Goal: Task Accomplishment & Management: Complete application form

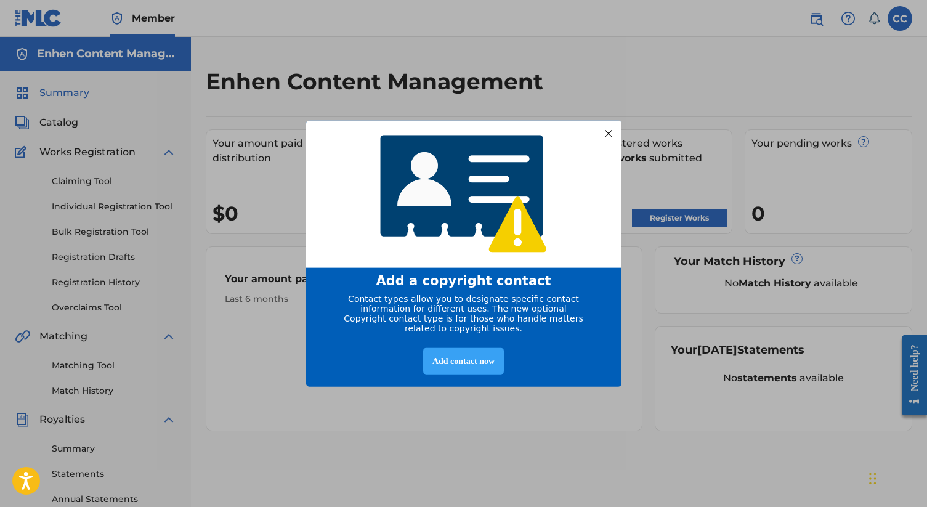
click at [473, 367] on div "Add contact now" at bounding box center [463, 361] width 81 height 26
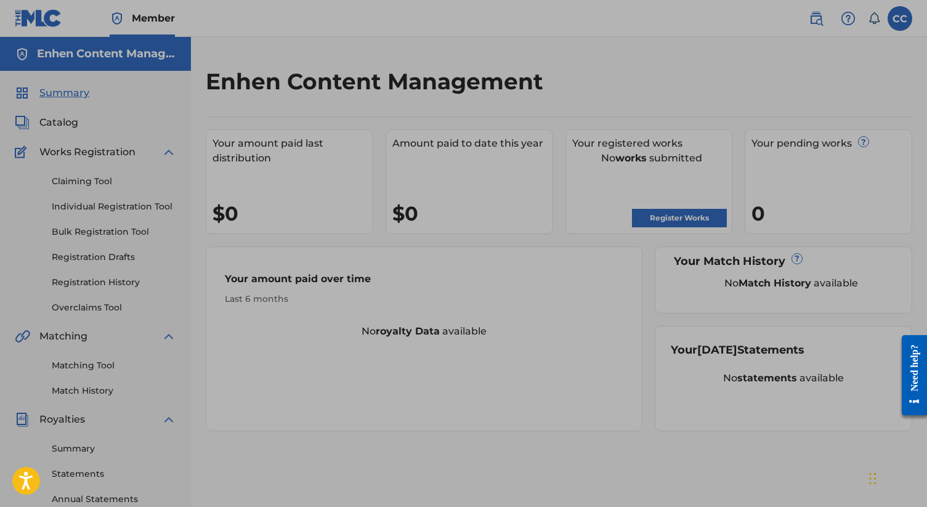
click at [622, 125] on div at bounding box center [463, 337] width 927 height 674
click at [640, 198] on div at bounding box center [463, 337] width 927 height 674
click at [659, 222] on div at bounding box center [463, 337] width 927 height 674
click at [442, 287] on div at bounding box center [463, 337] width 927 height 674
click at [662, 215] on div at bounding box center [463, 337] width 927 height 674
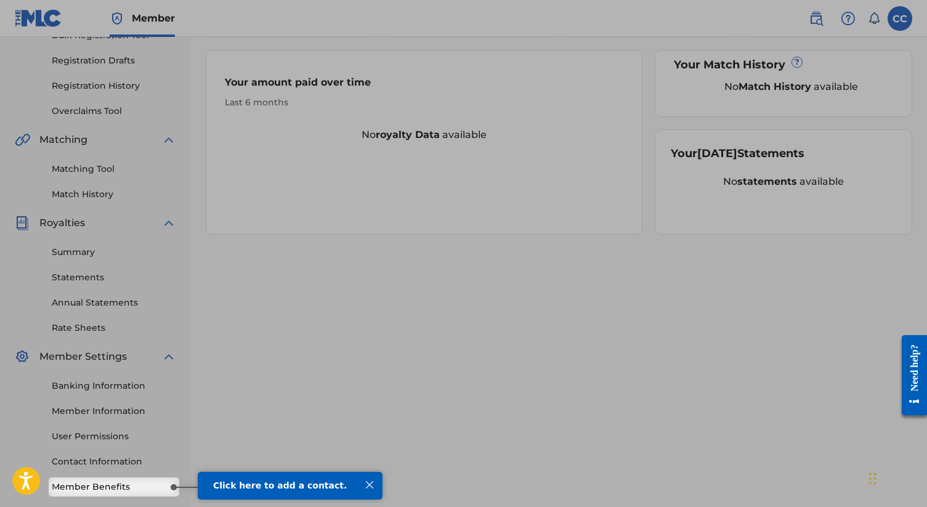
scroll to position [257, 0]
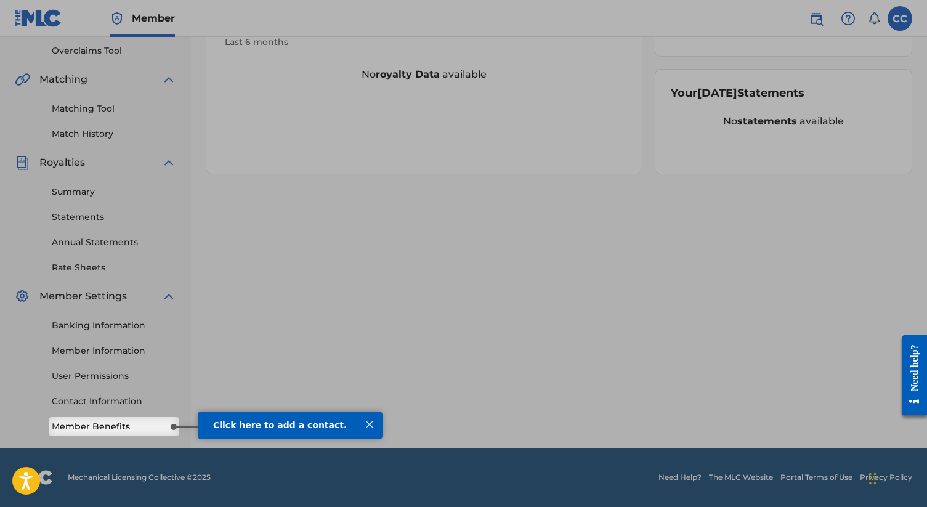
click at [369, 425] on div at bounding box center [370, 425] width 16 height 16
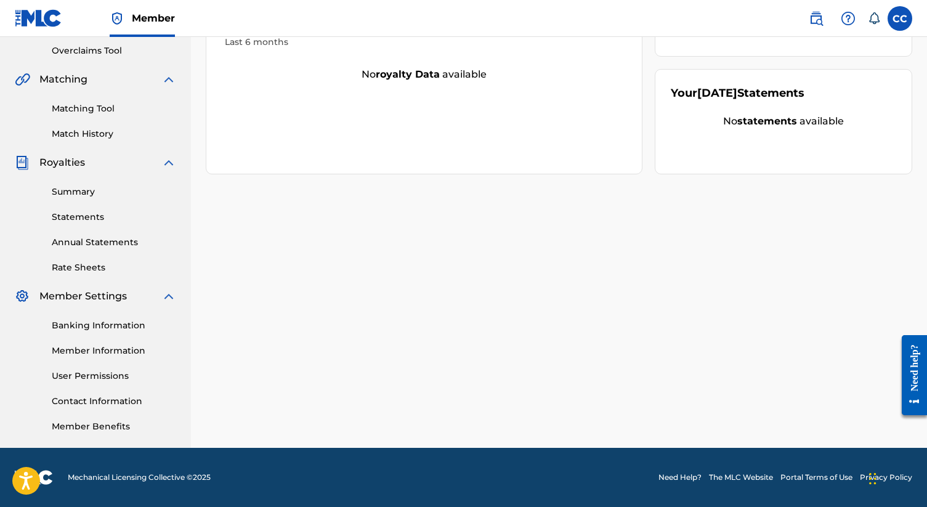
scroll to position [0, 0]
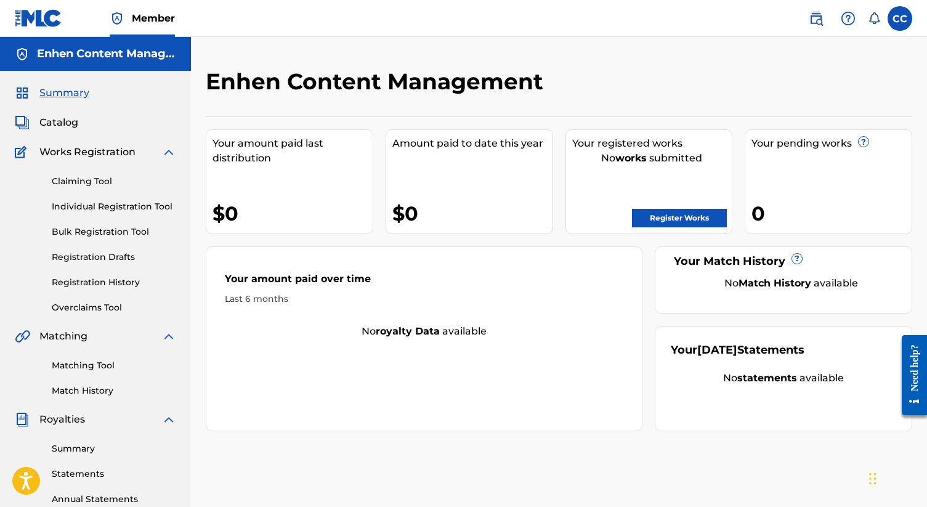
click at [651, 213] on link "Register Works" at bounding box center [679, 218] width 95 height 18
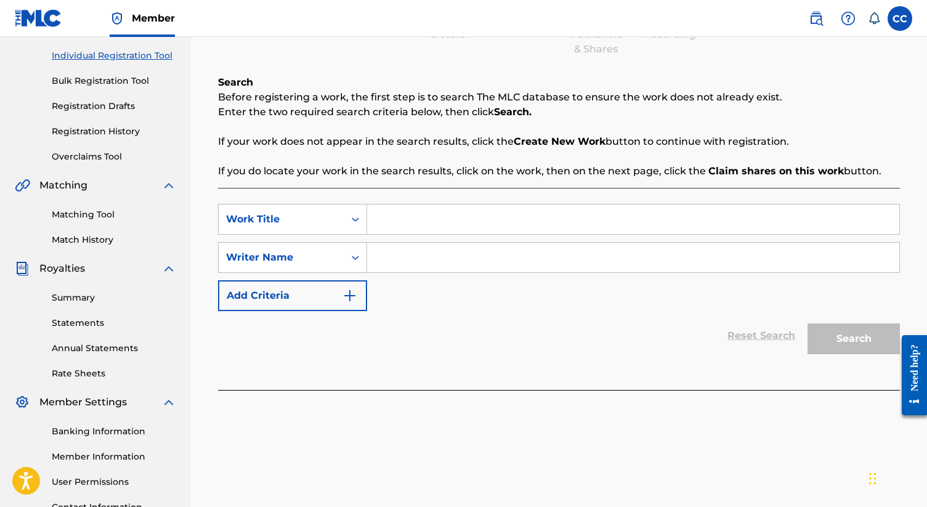
scroll to position [154, 0]
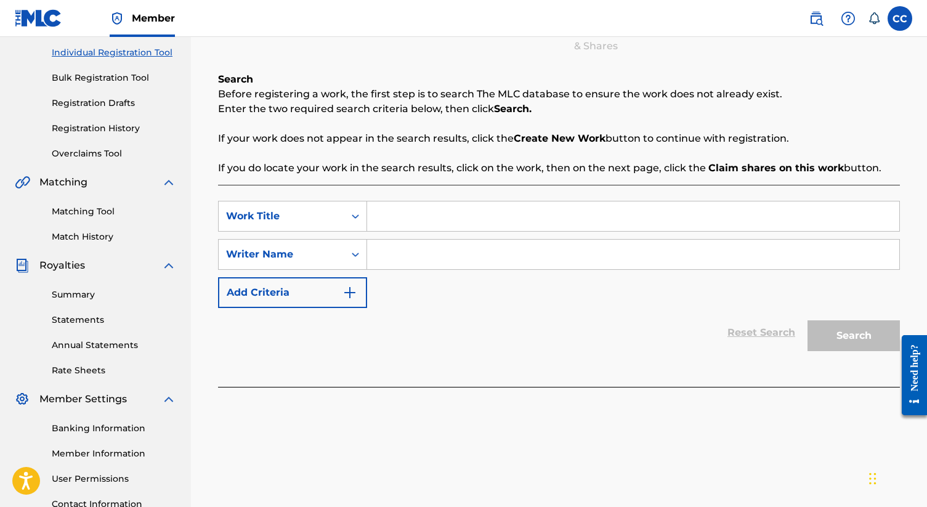
click at [406, 259] on input "Search Form" at bounding box center [633, 255] width 532 height 30
type input "[PERSON_NAME]"
click at [498, 214] on input "Search Form" at bounding box center [633, 216] width 532 height 30
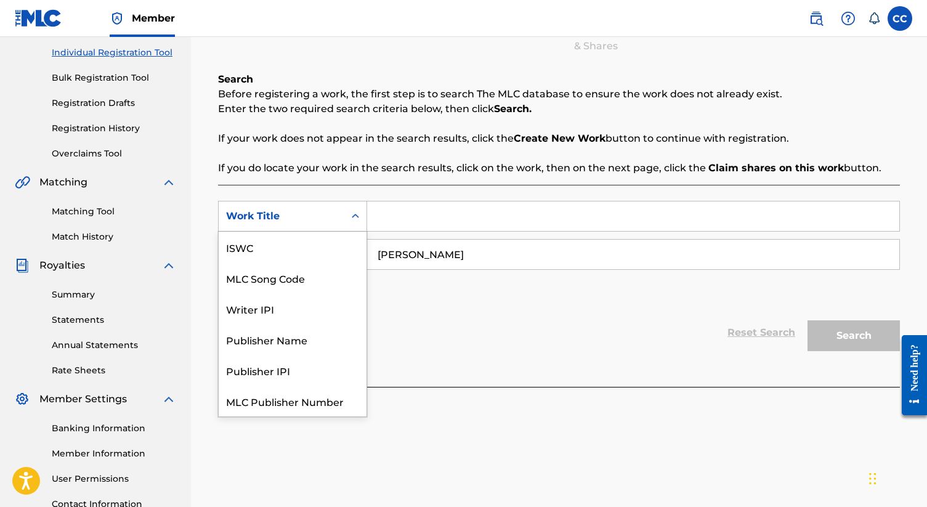
click at [357, 217] on icon "Search Form" at bounding box center [355, 216] width 12 height 12
click at [455, 354] on div "Reset Search Search" at bounding box center [559, 332] width 682 height 49
click at [355, 210] on icon "Search Form" at bounding box center [355, 216] width 12 height 12
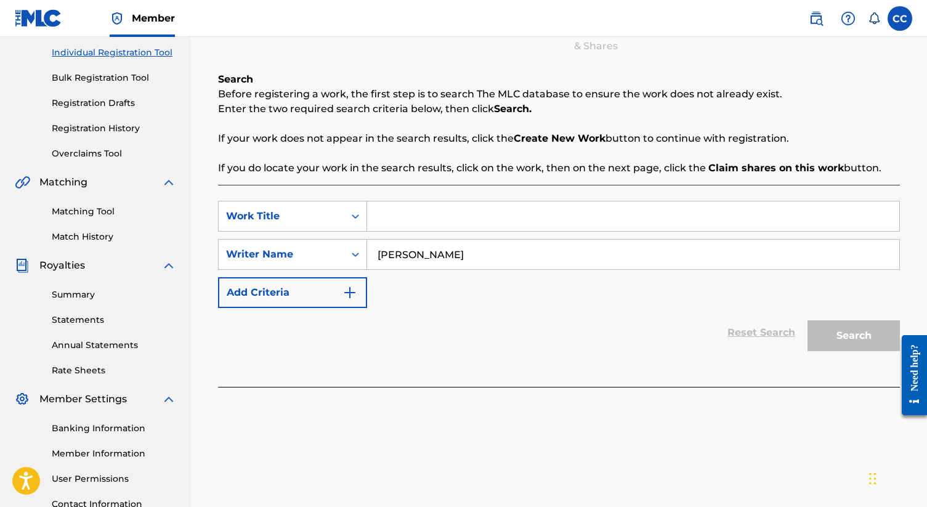
click at [485, 323] on div "Reset Search Search" at bounding box center [559, 332] width 682 height 49
click at [677, 292] on div "SearchWithCriteriaab31ba2a-3da9-4472-9997-048ab18cb1b3 Work Title SearchWithCri…" at bounding box center [559, 254] width 682 height 107
click at [516, 246] on input "[PERSON_NAME]" at bounding box center [633, 255] width 532 height 30
click at [464, 221] on input "Search Form" at bounding box center [633, 216] width 532 height 30
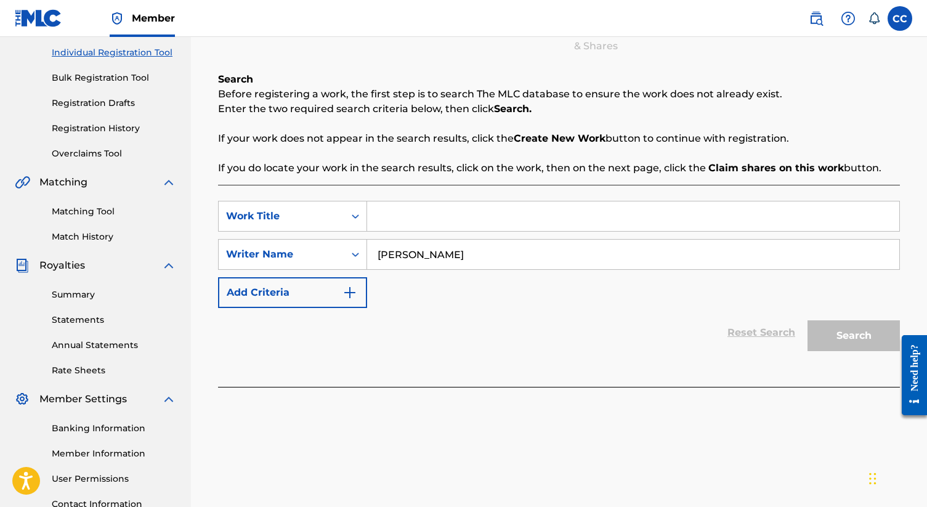
click at [464, 221] on input "Search Form" at bounding box center [633, 216] width 532 height 30
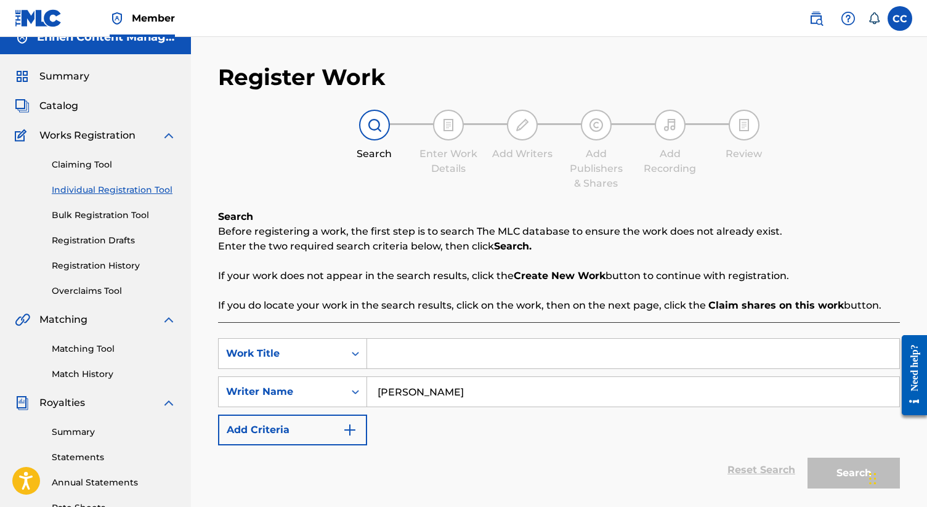
scroll to position [12, 0]
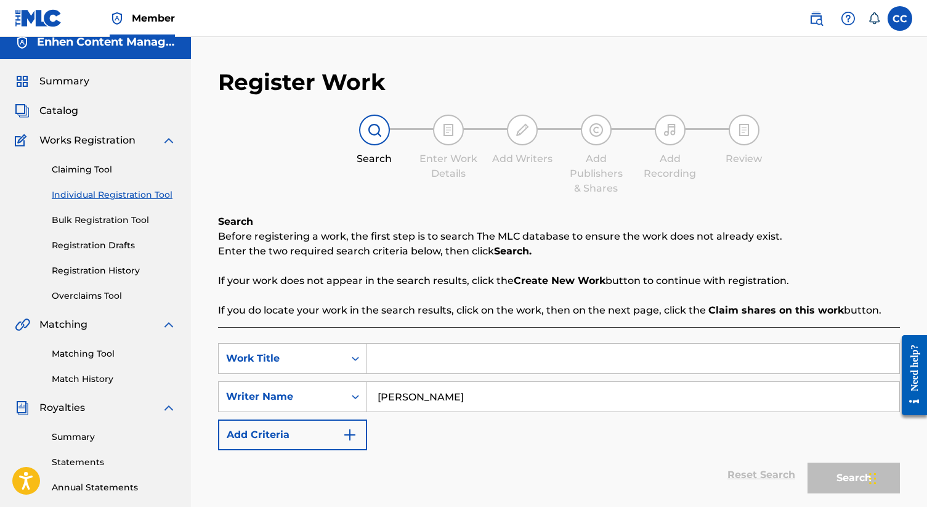
click at [338, 441] on button "Add Criteria" at bounding box center [292, 435] width 149 height 31
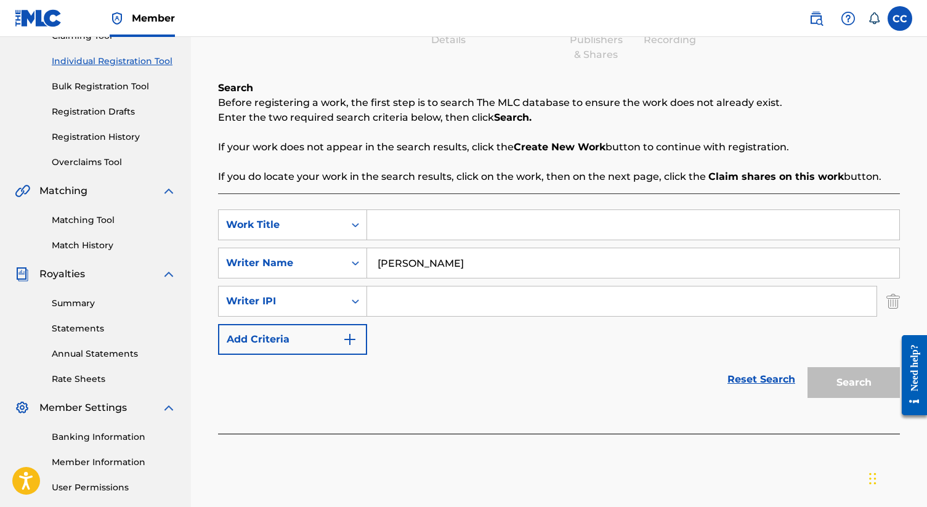
scroll to position [141, 0]
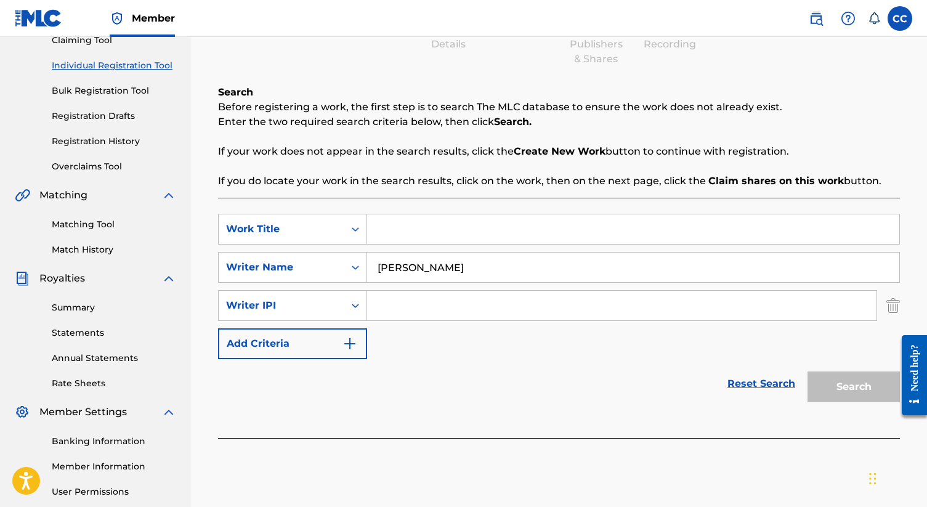
click at [786, 383] on link "Reset Search" at bounding box center [762, 383] width 80 height 27
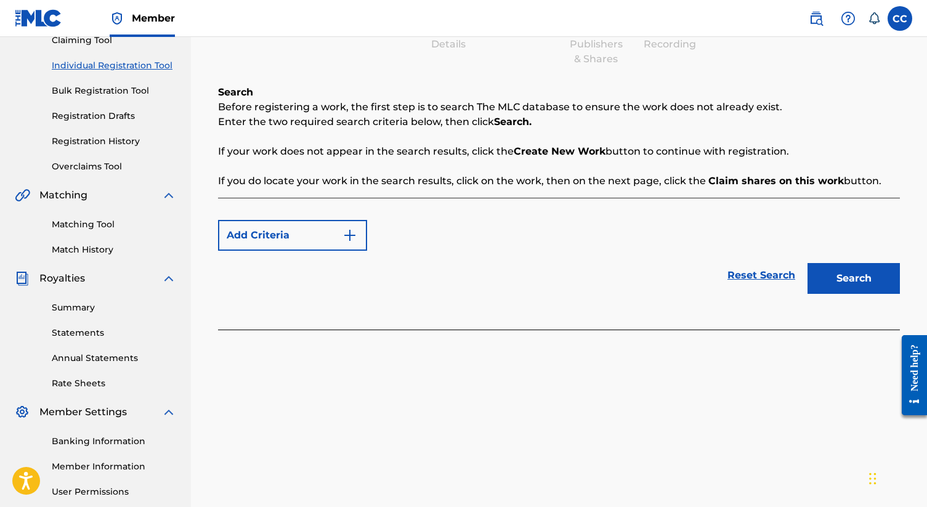
click at [340, 230] on button "Add Criteria" at bounding box center [292, 235] width 149 height 31
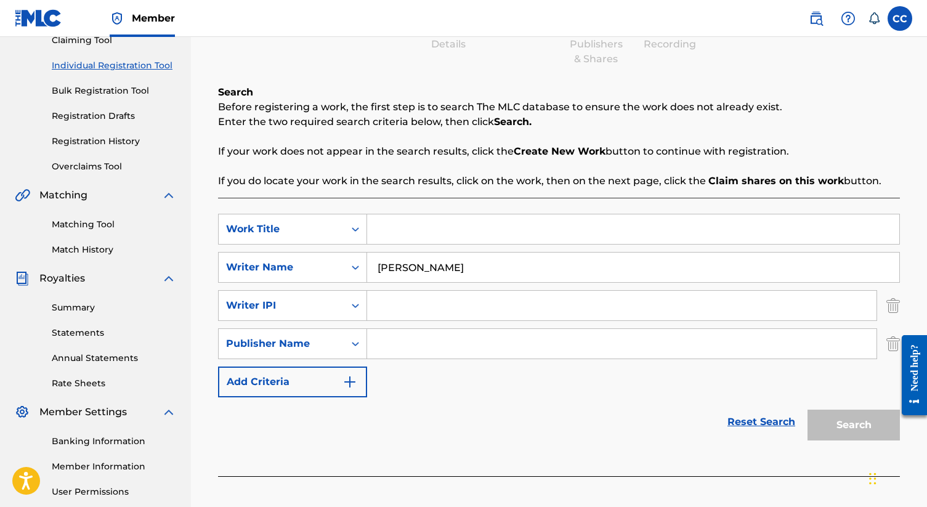
click at [779, 423] on link "Reset Search" at bounding box center [762, 422] width 80 height 27
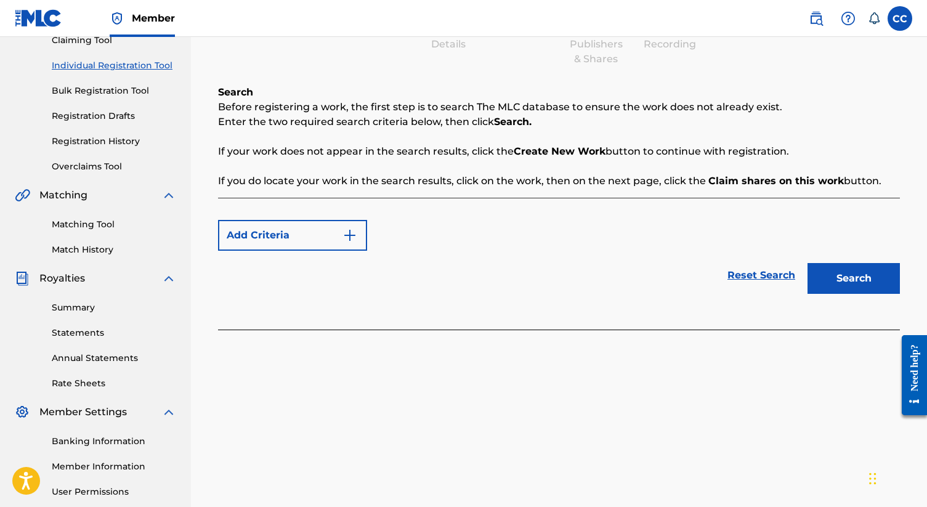
click at [844, 275] on button "Search" at bounding box center [854, 278] width 92 height 31
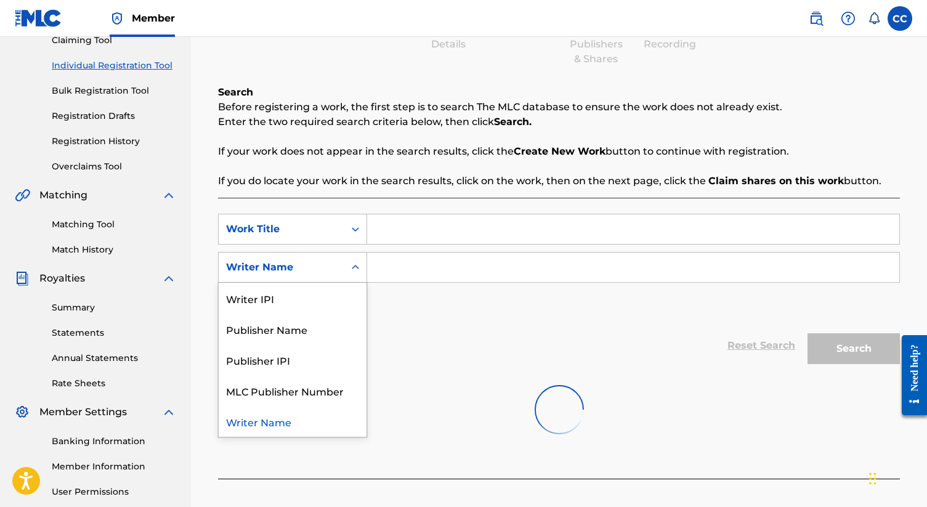
click at [363, 264] on div "Search Form" at bounding box center [355, 267] width 22 height 22
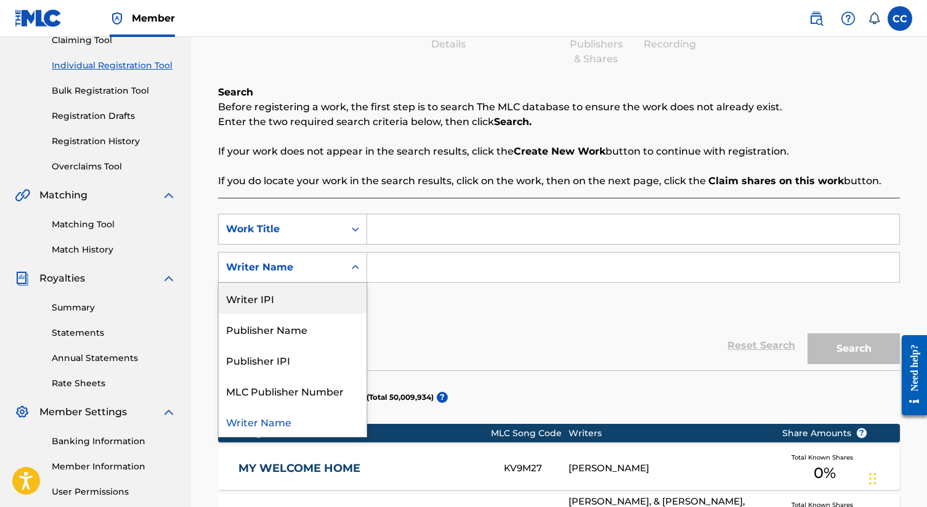
click at [514, 315] on div "SearchWithCriteriaab31ba2a-3da9-4472-9997-048ab18cb1b3 Work Title SearchWithCri…" at bounding box center [559, 267] width 682 height 107
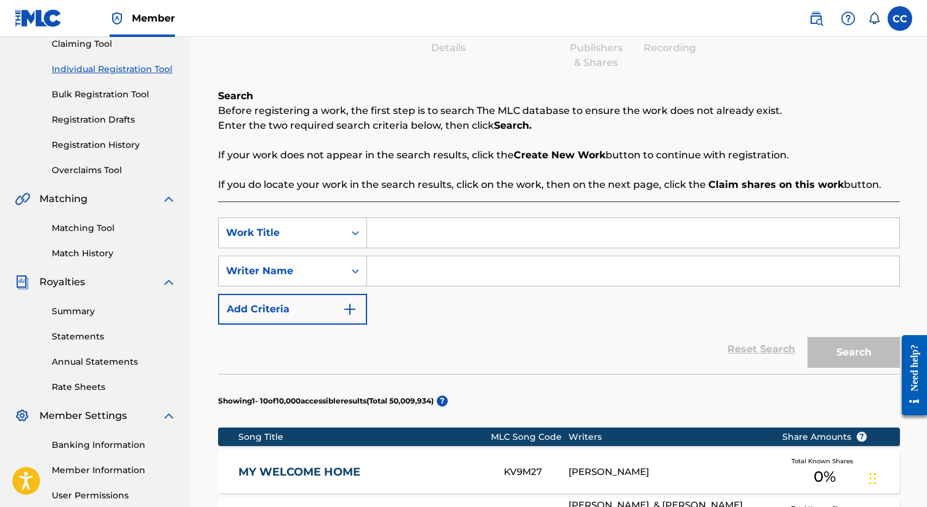
scroll to position [136, 0]
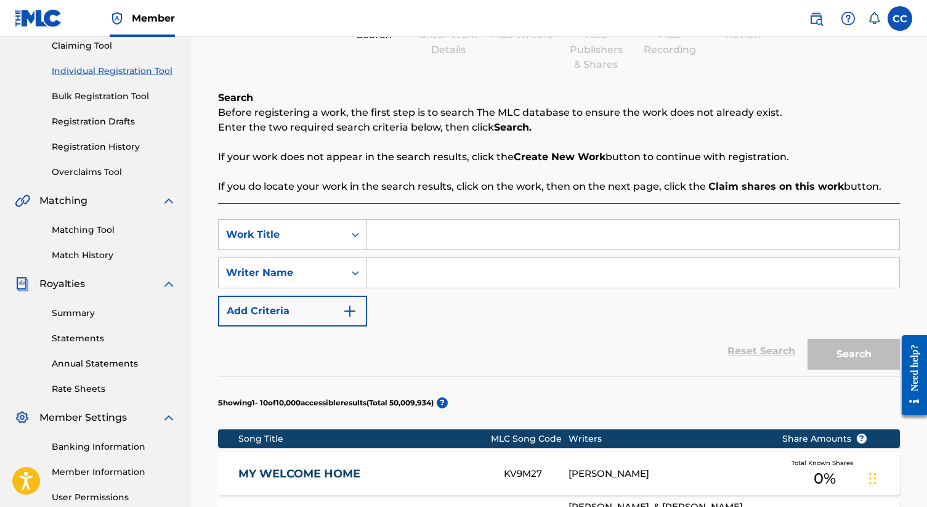
click at [503, 221] on input "Search Form" at bounding box center [633, 235] width 532 height 30
click at [462, 264] on input "Search Form" at bounding box center [633, 273] width 532 height 30
type input "[PERSON_NAME]"
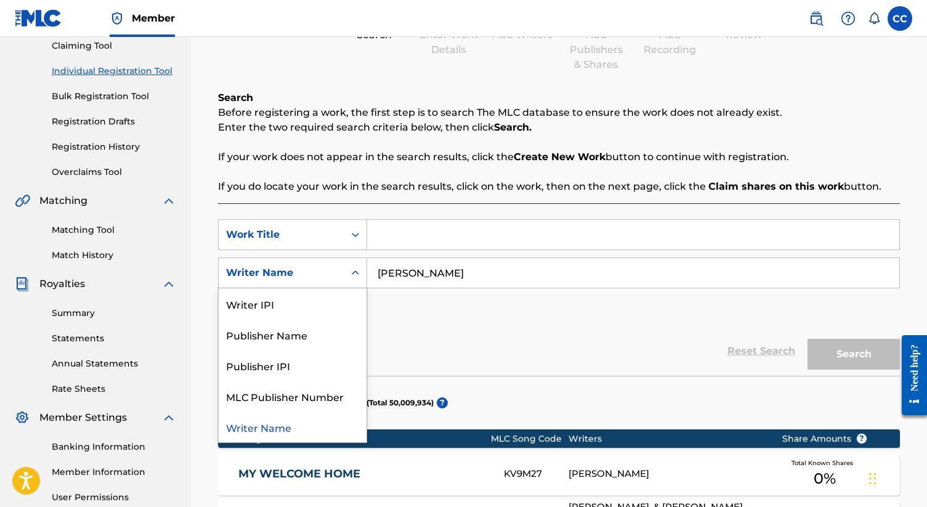
click at [362, 267] on div "Search Form" at bounding box center [355, 273] width 22 height 22
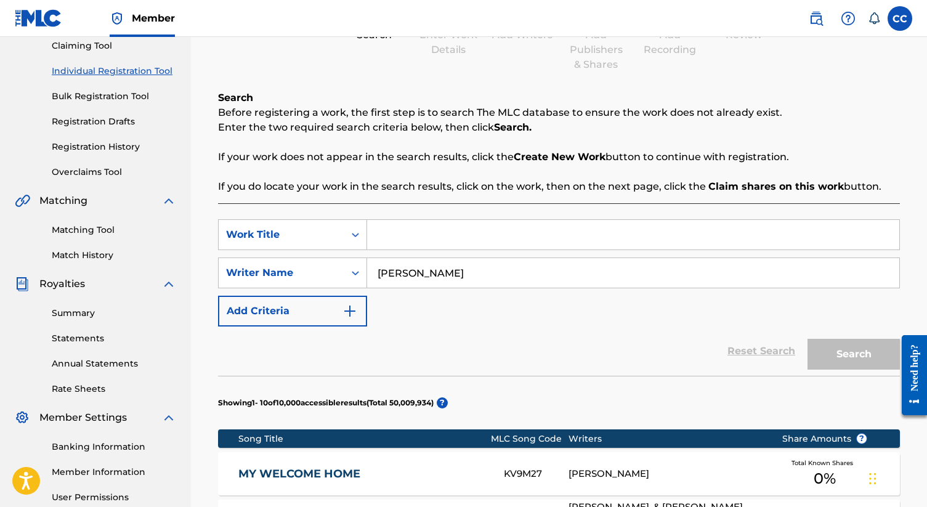
click at [362, 267] on div "Search Form" at bounding box center [355, 273] width 22 height 22
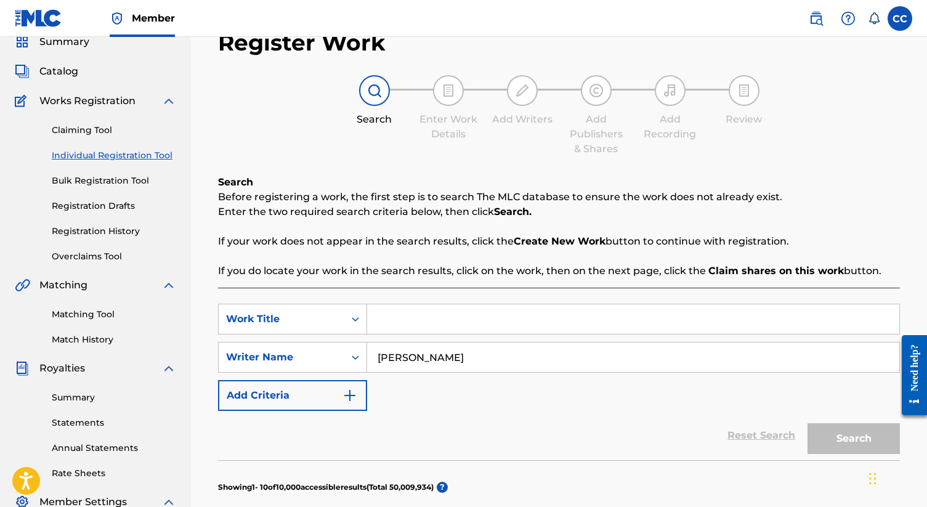
scroll to position [43, 0]
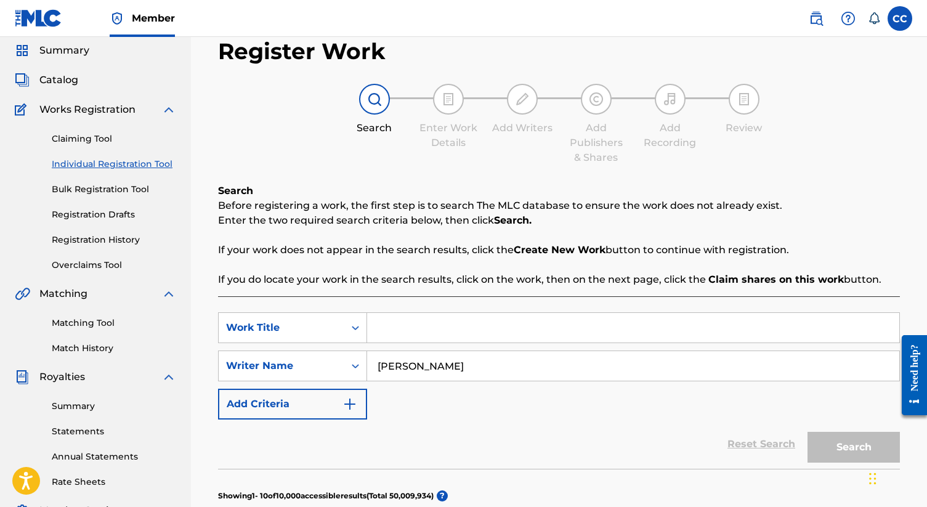
click at [84, 139] on link "Claiming Tool" at bounding box center [114, 138] width 124 height 13
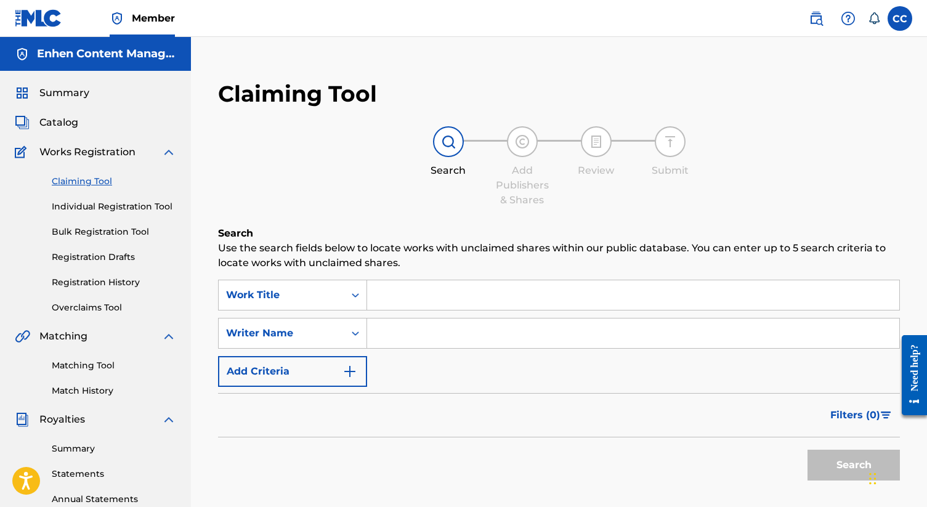
click at [89, 205] on link "Individual Registration Tool" at bounding box center [114, 206] width 124 height 13
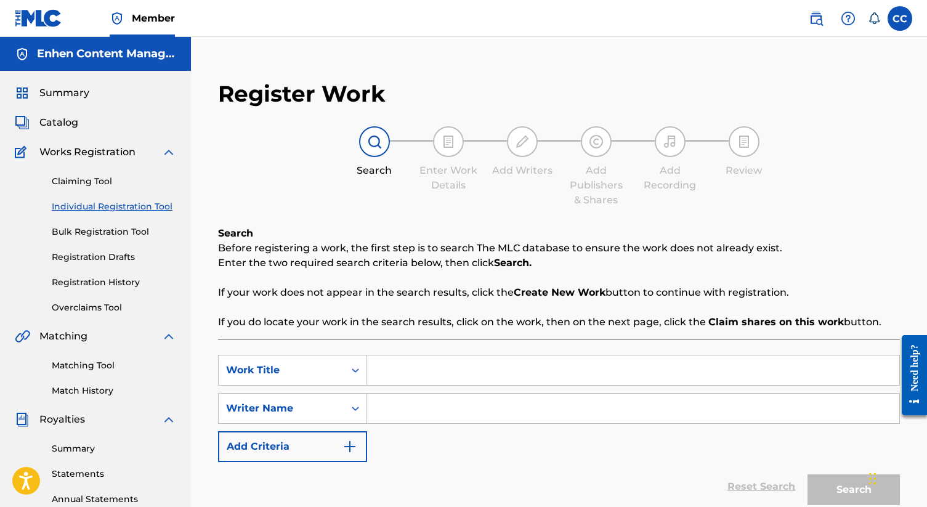
click at [124, 234] on link "Bulk Registration Tool" at bounding box center [114, 232] width 124 height 13
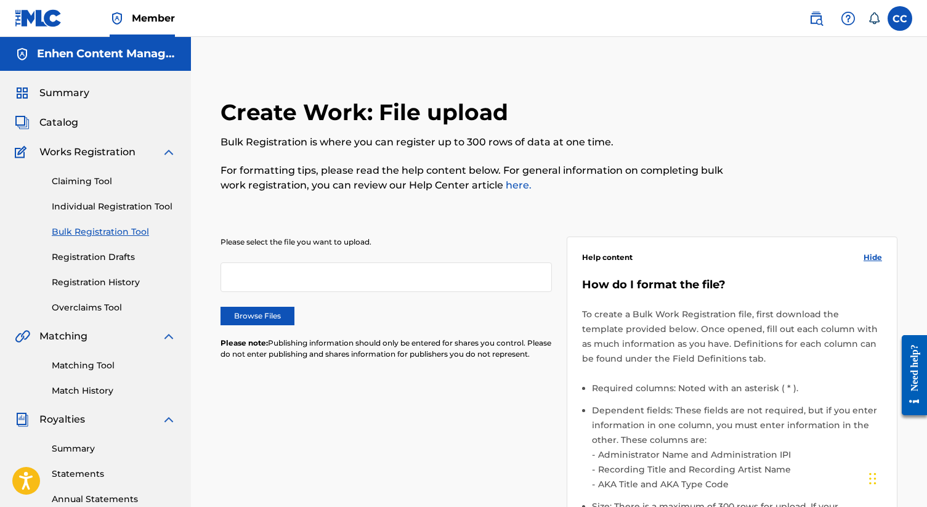
click at [314, 280] on div at bounding box center [386, 277] width 331 height 30
click at [123, 285] on link "Registration History" at bounding box center [114, 282] width 124 height 13
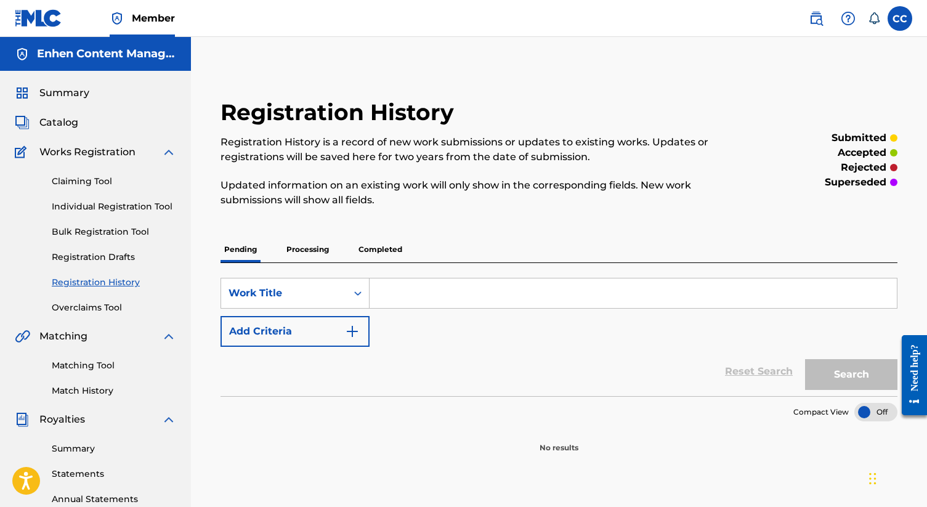
click at [123, 305] on link "Overclaims Tool" at bounding box center [114, 307] width 124 height 13
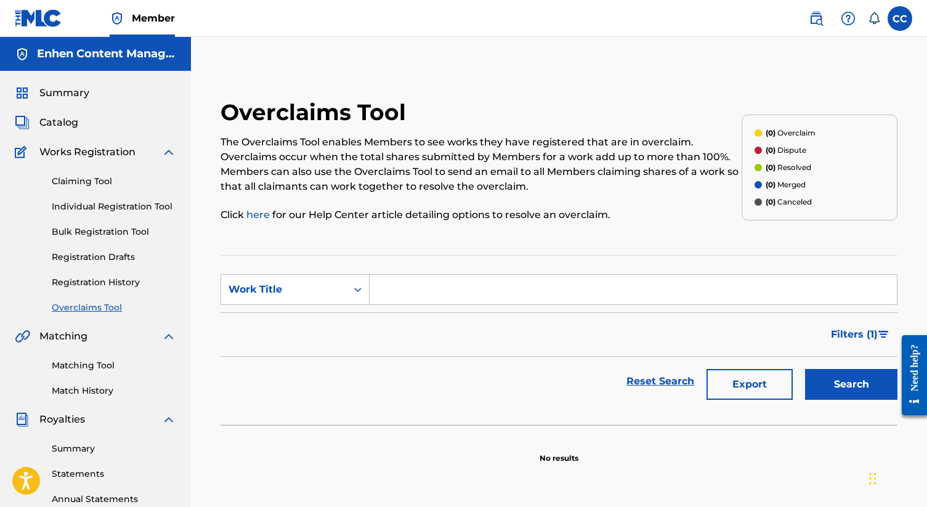
click at [131, 276] on link "Registration History" at bounding box center [114, 282] width 124 height 13
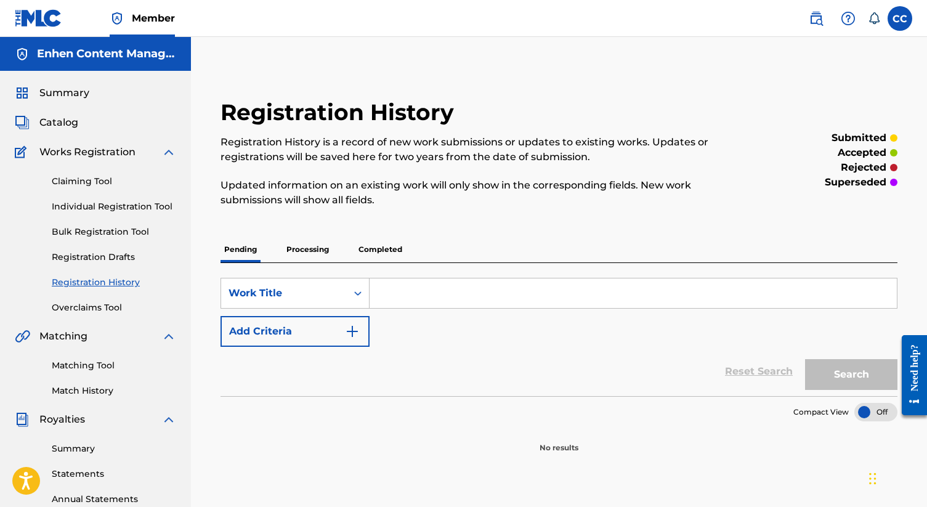
click at [466, 291] on input "Search Form" at bounding box center [633, 294] width 527 height 30
click at [108, 153] on span "Works Registration" at bounding box center [87, 152] width 96 height 15
click at [67, 120] on span "Catalog" at bounding box center [58, 122] width 39 height 15
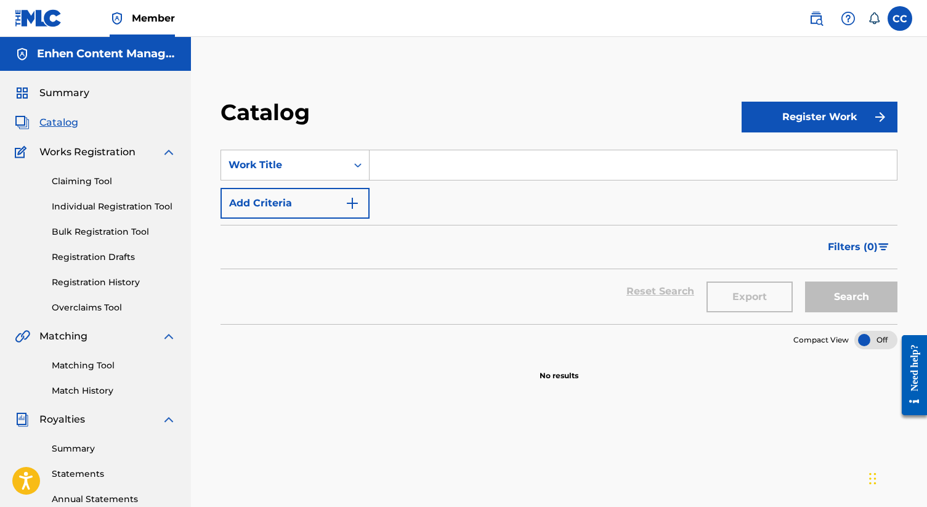
click at [470, 176] on input "Search Form" at bounding box center [633, 165] width 527 height 30
click at [340, 162] on div "Work Title" at bounding box center [284, 164] width 126 height 23
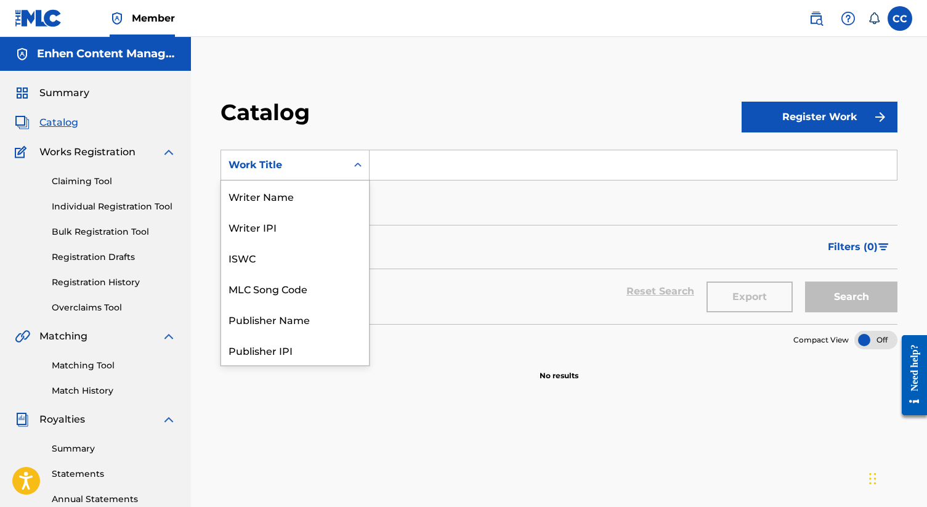
scroll to position [185, 0]
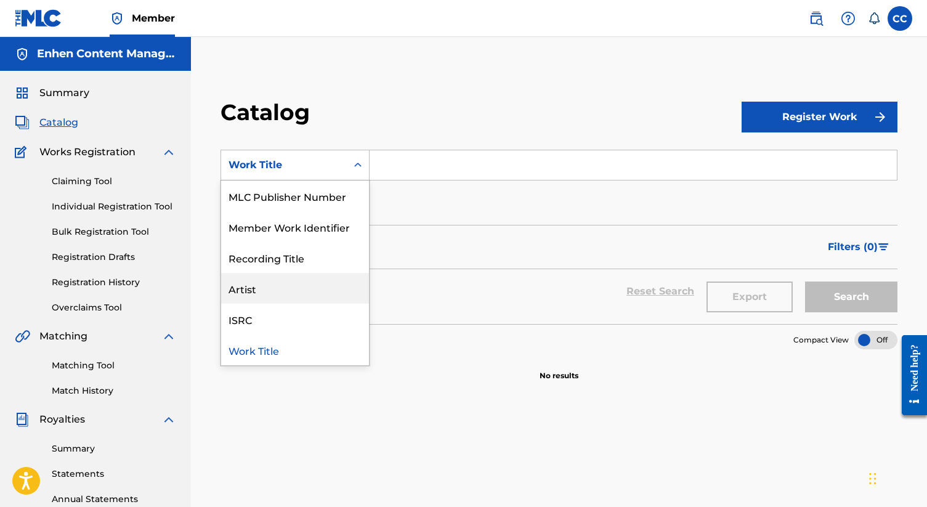
click at [342, 285] on div "Artist" at bounding box center [295, 288] width 148 height 31
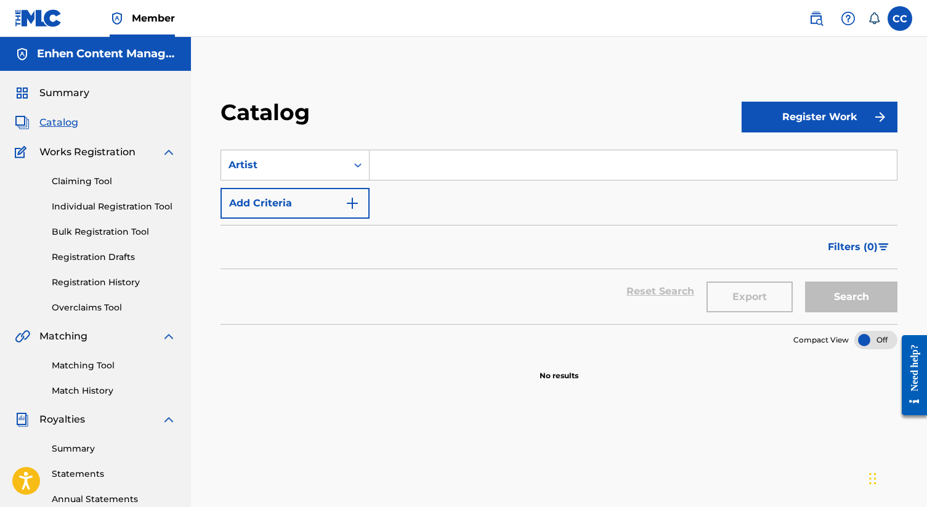
click at [451, 179] on input "Search Form" at bounding box center [633, 165] width 527 height 30
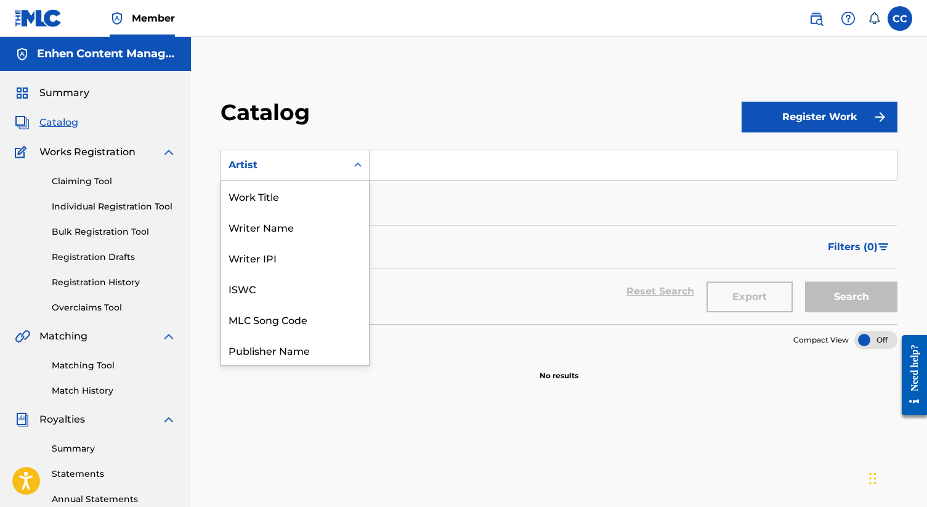
click at [352, 165] on icon "Search Form" at bounding box center [358, 165] width 12 height 12
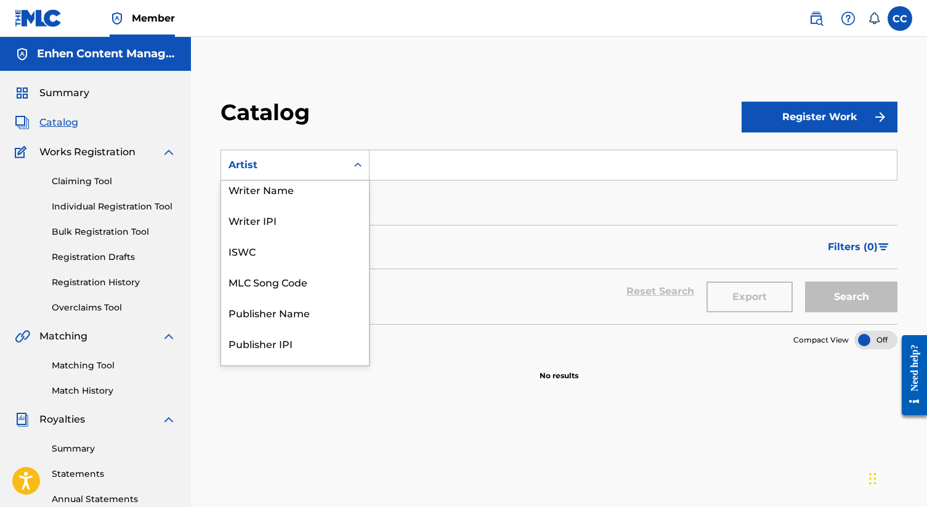
scroll to position [35, 0]
click at [318, 197] on div "Writer Name" at bounding box center [295, 191] width 148 height 31
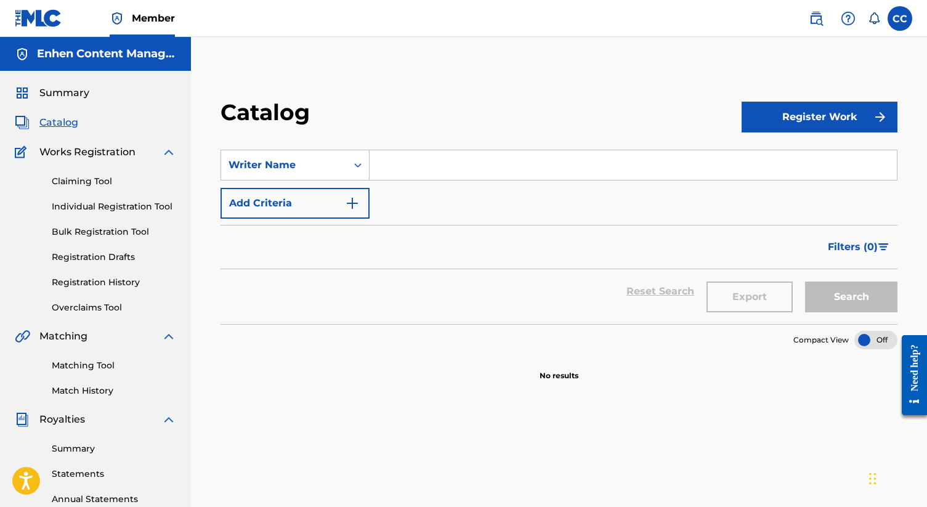
click at [428, 148] on section "SearchWithCriteria6aad0328-9517-49f7-9ba7-2a552eff944b Writer Name Add Criteria…" at bounding box center [559, 229] width 677 height 189
click at [423, 167] on input "Search Form" at bounding box center [633, 165] width 527 height 30
click at [863, 289] on button "Search" at bounding box center [851, 297] width 92 height 31
click at [494, 169] on input "[PERSON_NAME]" at bounding box center [633, 165] width 527 height 30
click at [827, 294] on button "Search" at bounding box center [851, 297] width 92 height 31
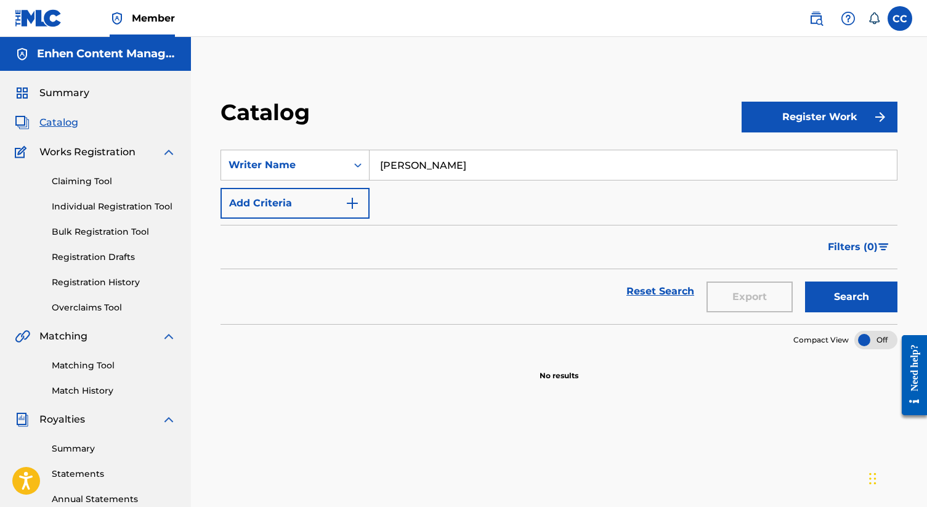
click at [542, 169] on input "[PERSON_NAME]" at bounding box center [633, 165] width 527 height 30
type input "troubleboy"
click at [844, 295] on button "Search" at bounding box center [851, 297] width 92 height 31
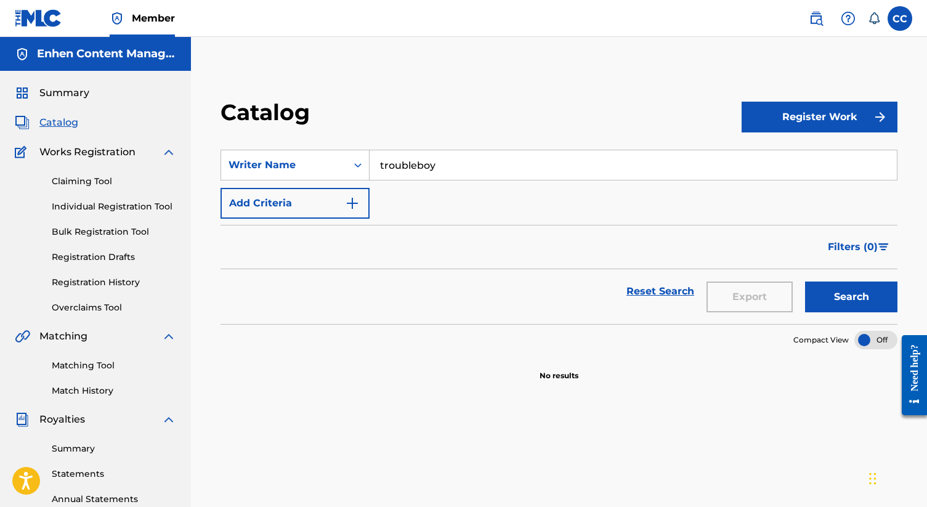
click at [71, 94] on span "Summary" at bounding box center [64, 93] width 50 height 15
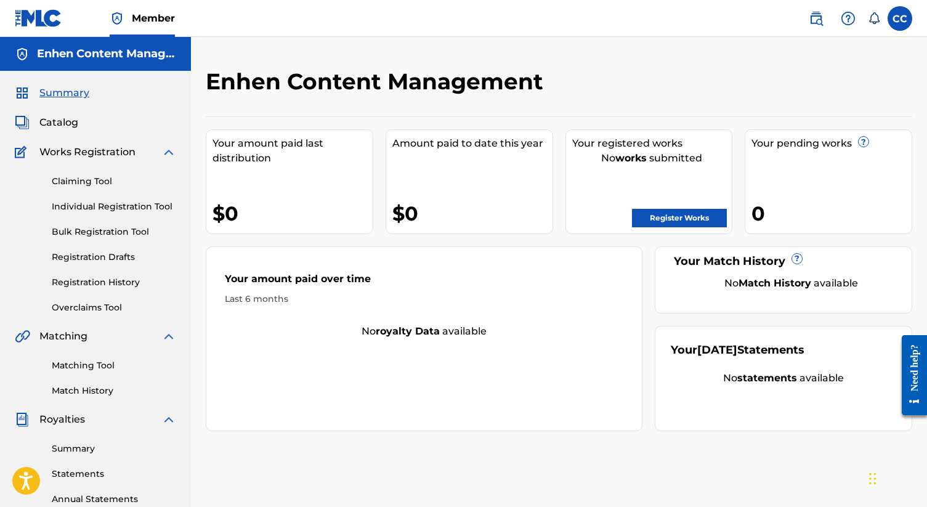
click at [816, 11] on img at bounding box center [816, 18] width 15 height 15
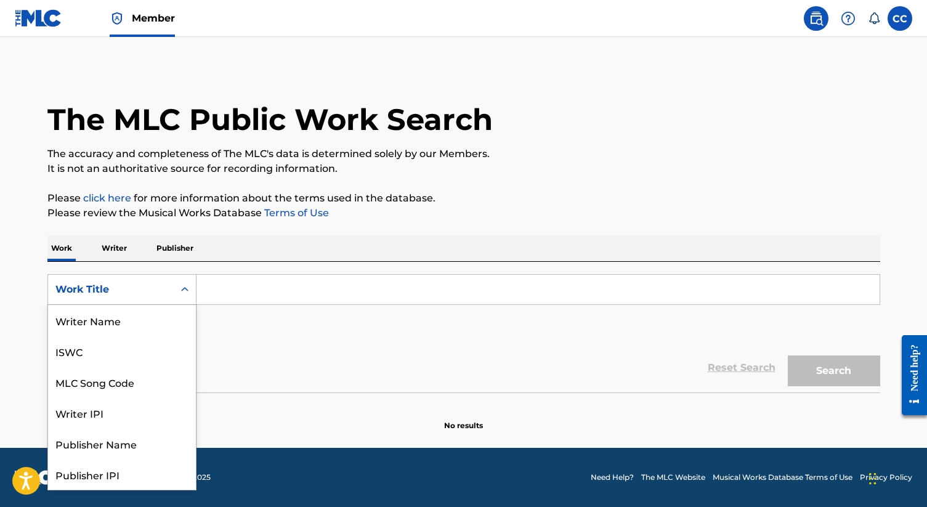
click at [152, 290] on div "Work Title" at bounding box center [110, 289] width 111 height 15
click at [123, 316] on div "Writer Name" at bounding box center [122, 320] width 148 height 31
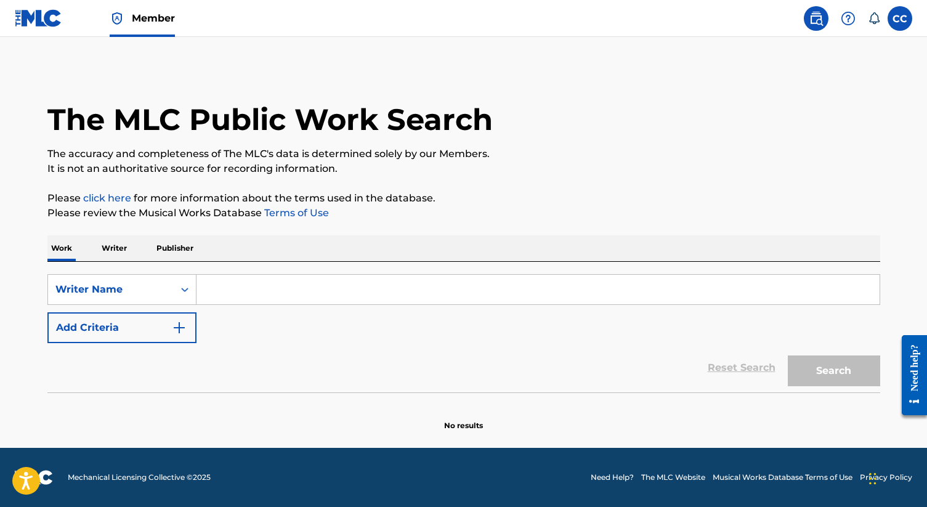
click at [237, 287] on input "Search Form" at bounding box center [538, 290] width 683 height 30
type input "[PERSON_NAME]"
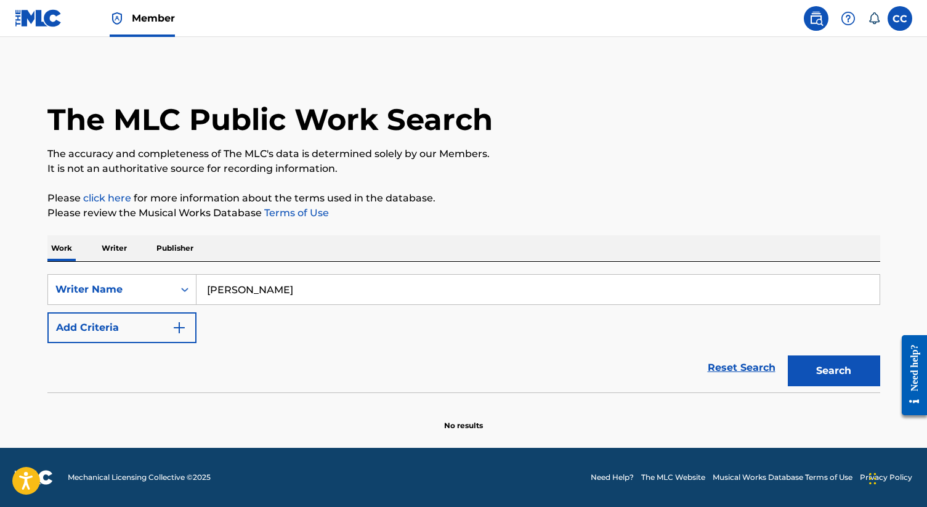
click at [810, 368] on button "Search" at bounding box center [834, 371] width 92 height 31
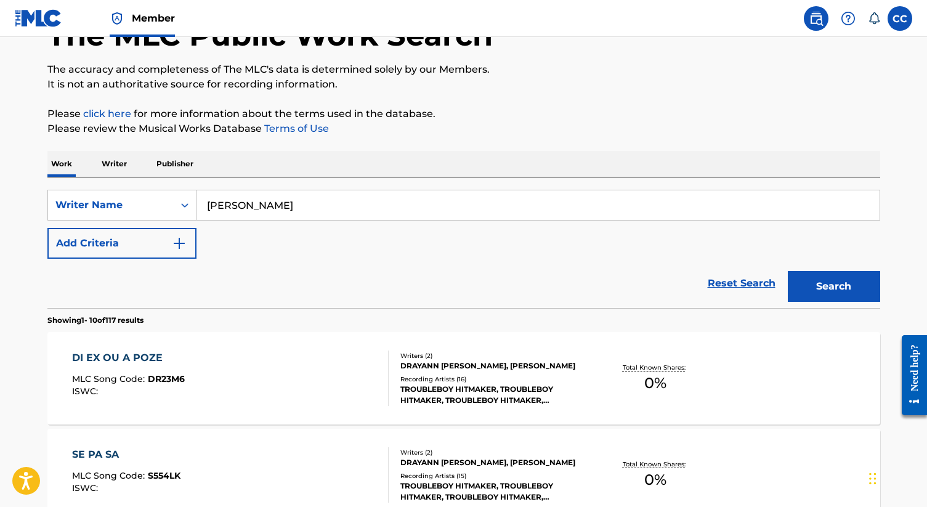
scroll to position [89, 0]
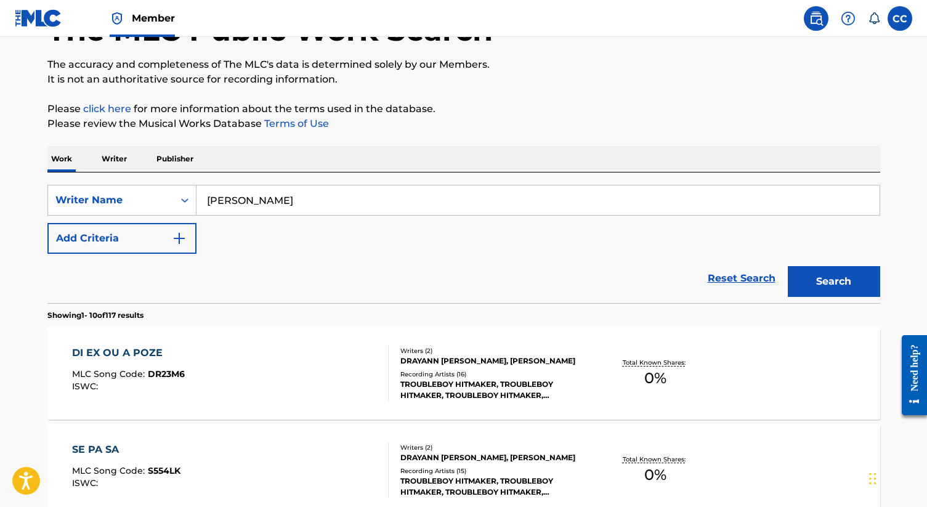
click at [247, 379] on div "DI EX OU A POZE MLC Song Code : DR23M6 ISWC :" at bounding box center [230, 373] width 317 height 55
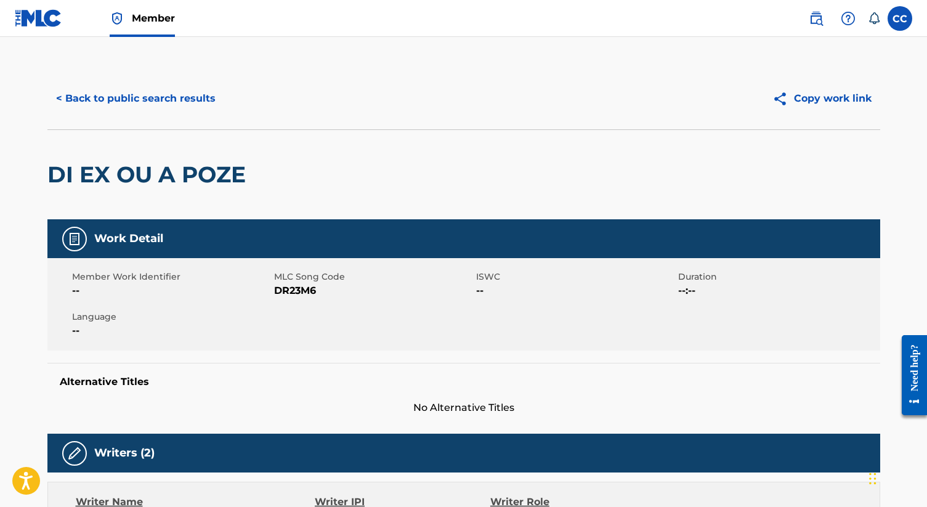
click at [847, 100] on button "Copy work link" at bounding box center [822, 98] width 116 height 31
click at [147, 103] on button "< Back to public search results" at bounding box center [135, 98] width 177 height 31
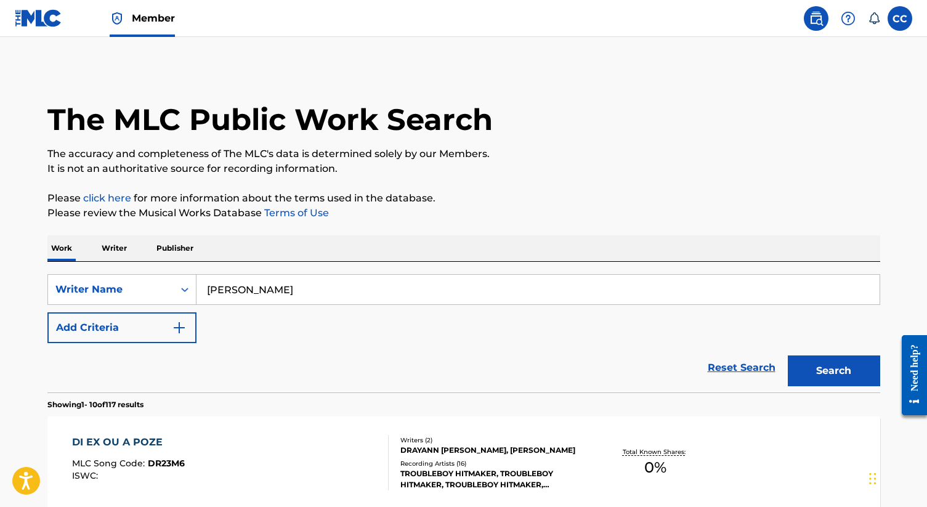
scroll to position [89, 0]
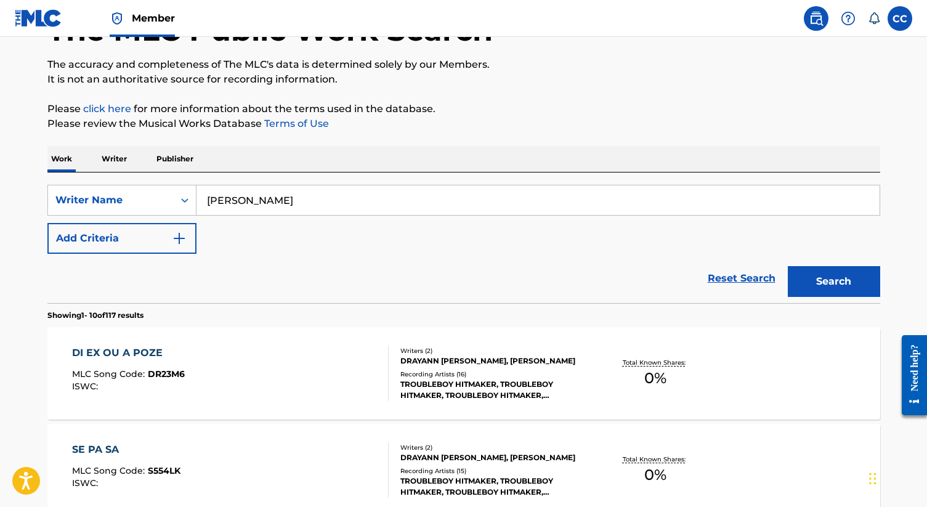
click at [327, 201] on input "[PERSON_NAME]" at bounding box center [538, 200] width 683 height 30
drag, startPoint x: 327, startPoint y: 201, endPoint x: 312, endPoint y: 201, distance: 14.8
click at [312, 201] on input "[PERSON_NAME]" at bounding box center [538, 200] width 683 height 30
click at [186, 199] on icon "Search Form" at bounding box center [184, 200] width 7 height 4
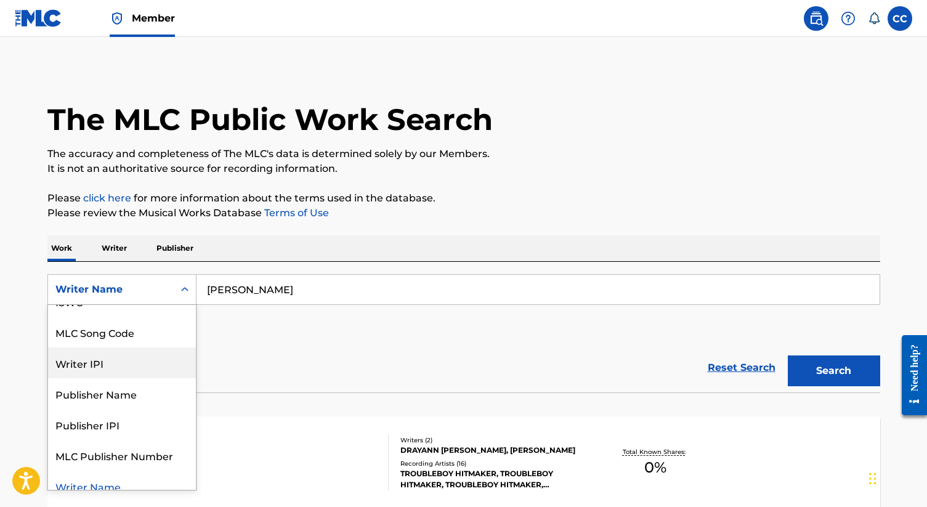
scroll to position [62, 0]
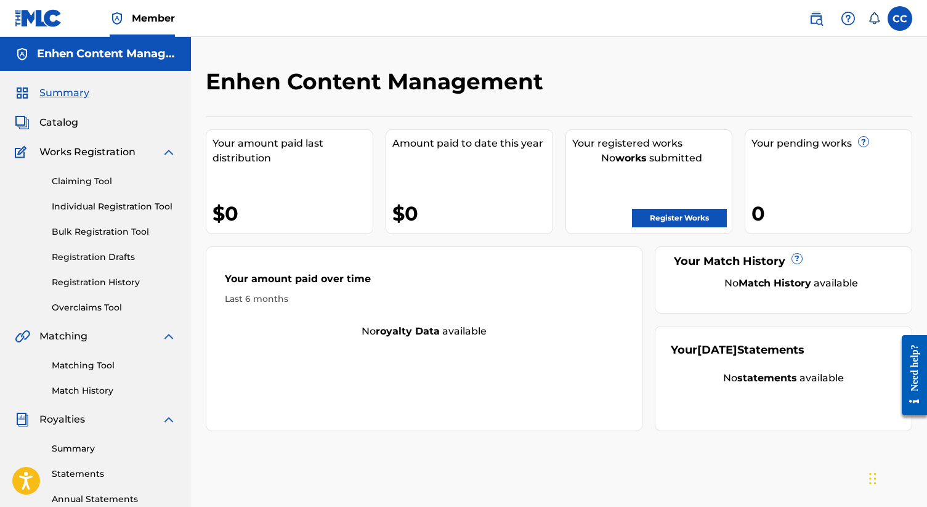
click at [655, 205] on div "Register Works" at bounding box center [652, 215] width 160 height 25
click at [644, 222] on link "Register Works" at bounding box center [679, 218] width 95 height 18
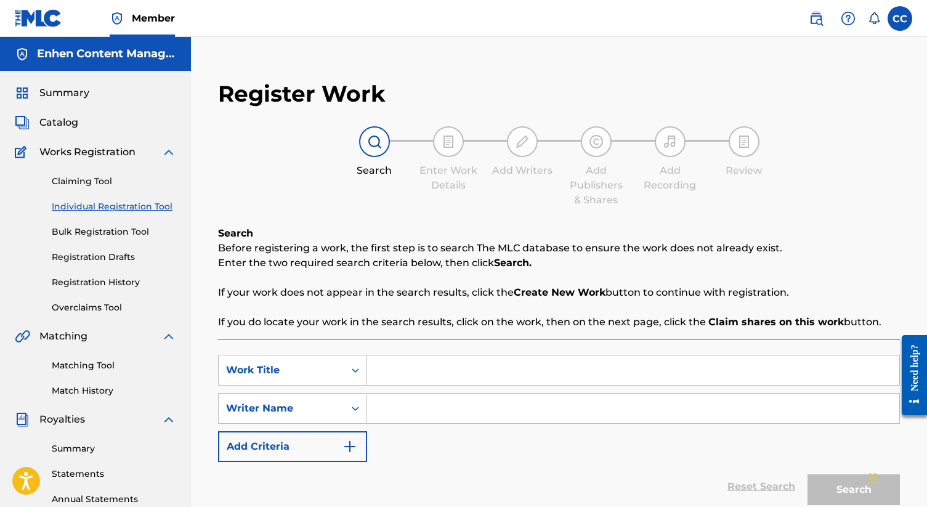
click at [401, 374] on input "Search Form" at bounding box center [633, 371] width 532 height 30
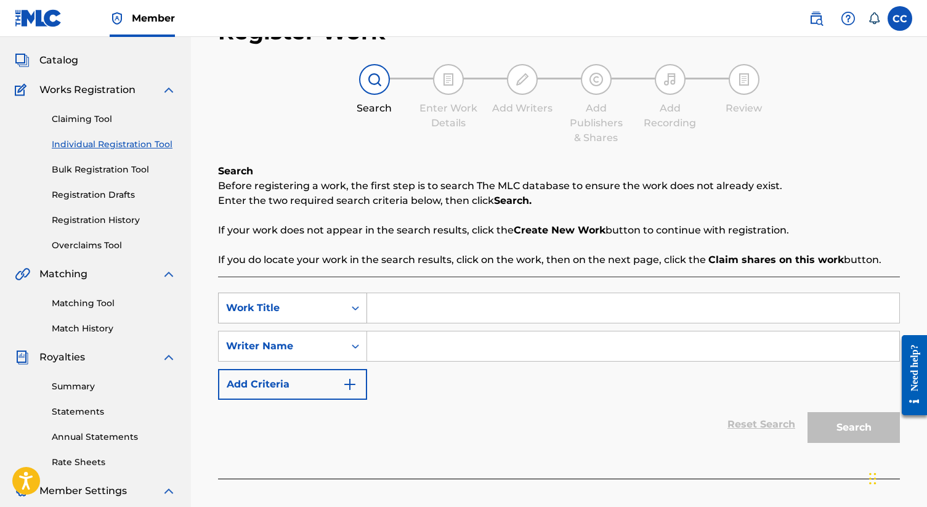
click at [337, 323] on div "Work Title" at bounding box center [292, 308] width 149 height 31
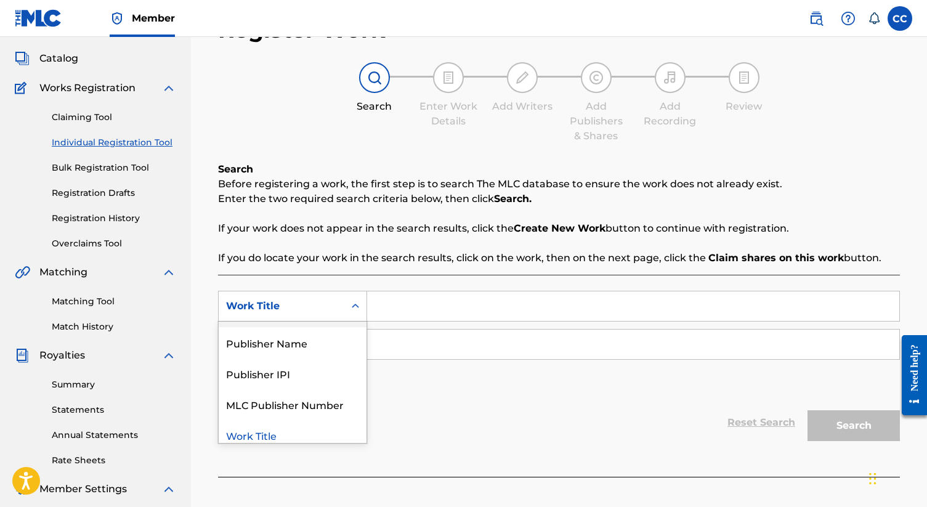
scroll to position [94, 0]
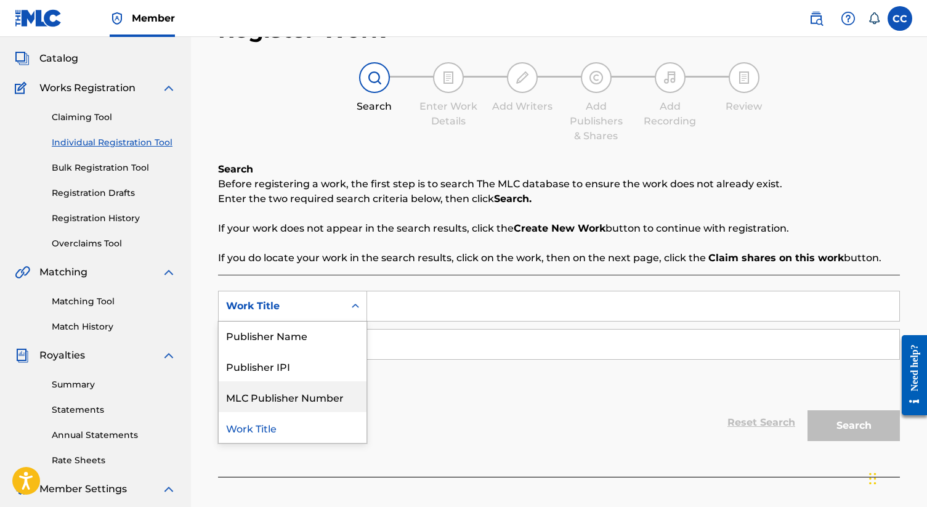
click at [539, 408] on div "Reset Search Search" at bounding box center [559, 422] width 682 height 49
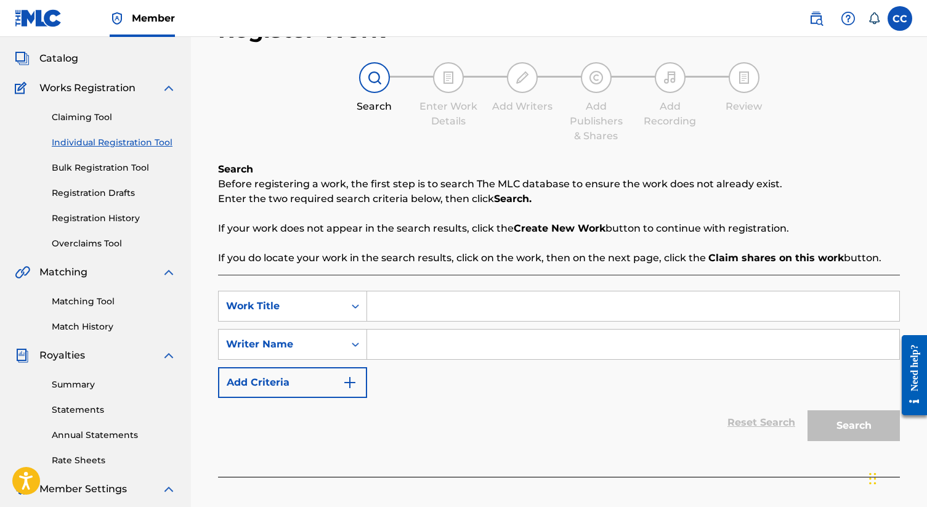
click at [669, 407] on div "Reset Search Search" at bounding box center [559, 422] width 682 height 49
click at [744, 416] on div "Reset Search Search" at bounding box center [559, 422] width 682 height 49
click at [744, 429] on div "Reset Search Search" at bounding box center [559, 422] width 682 height 49
click at [746, 420] on div "Reset Search Search" at bounding box center [559, 422] width 682 height 49
click at [742, 420] on div "Reset Search Search" at bounding box center [559, 422] width 682 height 49
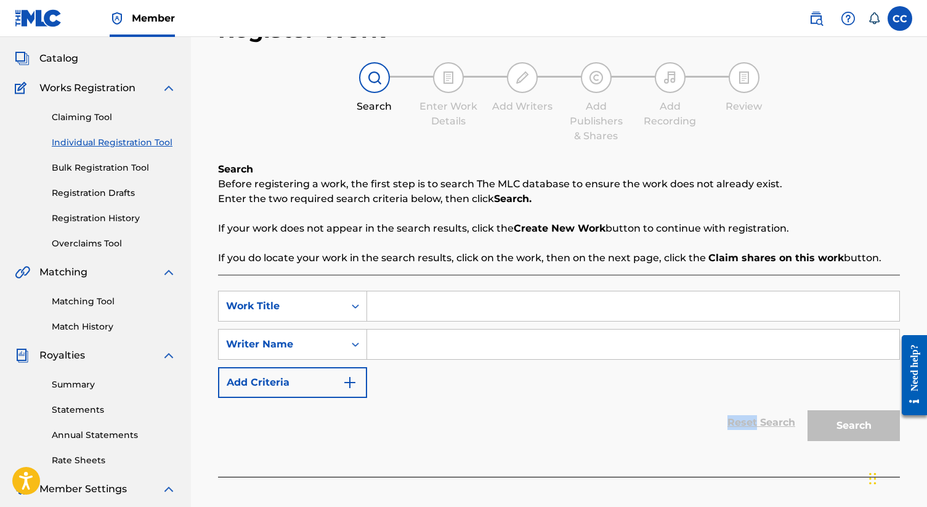
click at [343, 384] on img "Search Form" at bounding box center [350, 382] width 15 height 15
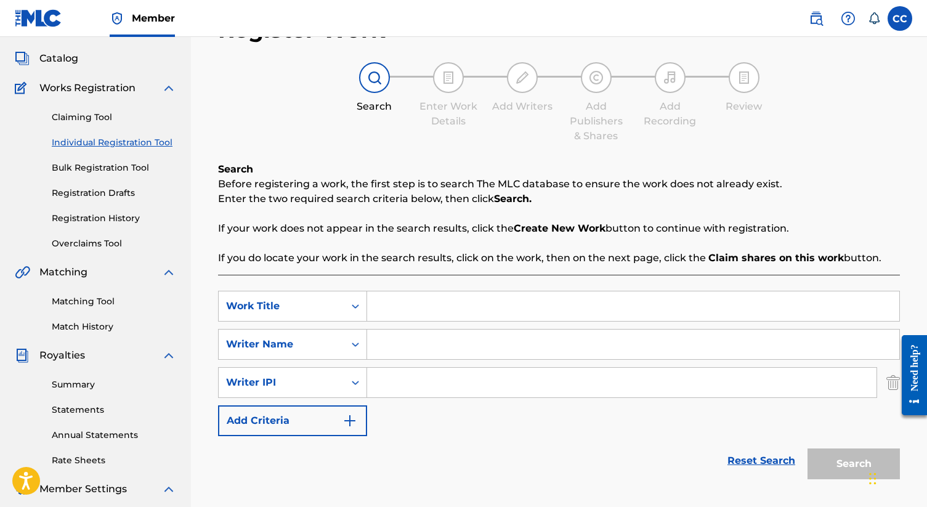
click at [779, 454] on link "Reset Search" at bounding box center [762, 460] width 80 height 27
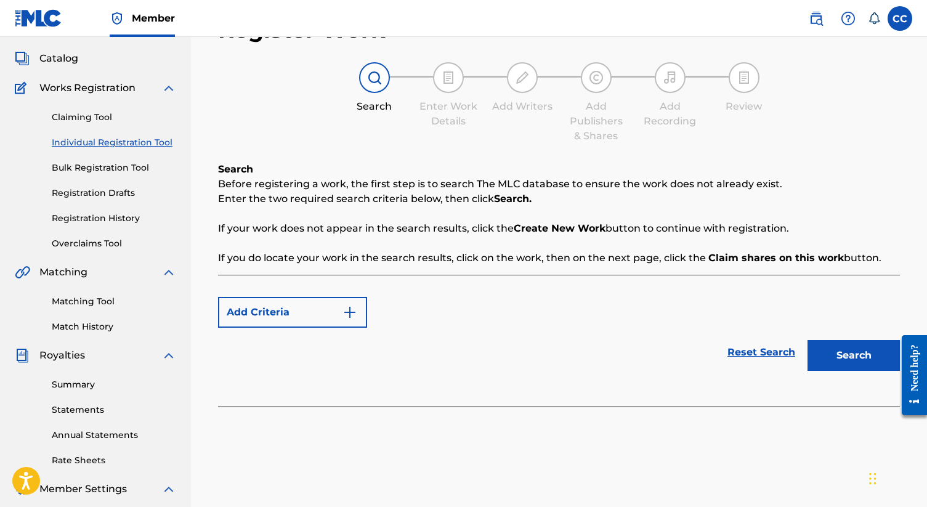
drag, startPoint x: 338, startPoint y: 312, endPoint x: 350, endPoint y: 311, distance: 11.9
click at [349, 311] on button "Add Criteria" at bounding box center [292, 312] width 149 height 31
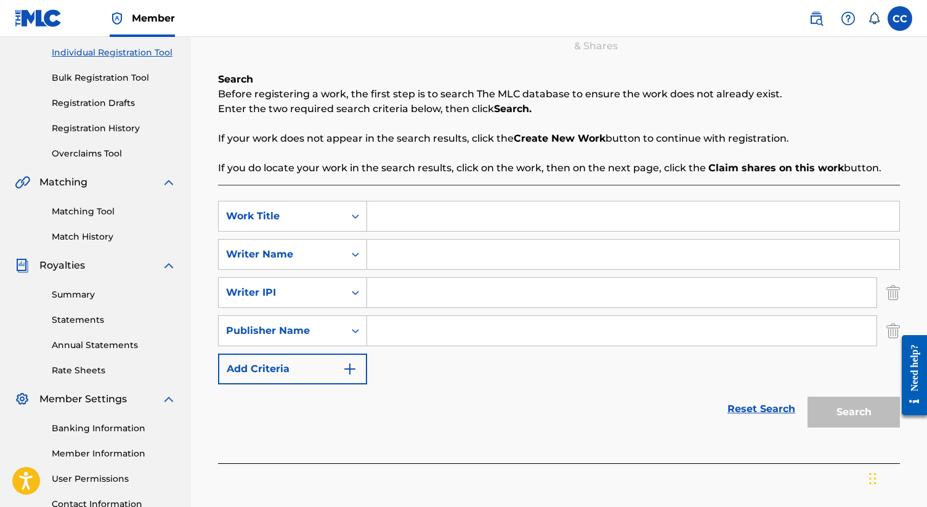
scroll to position [161, 0]
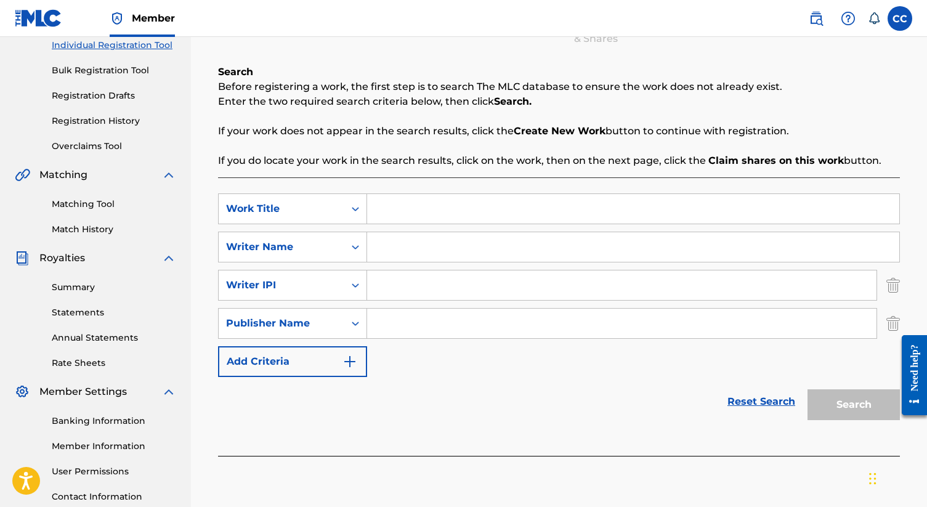
click at [750, 407] on link "Reset Search" at bounding box center [762, 401] width 80 height 27
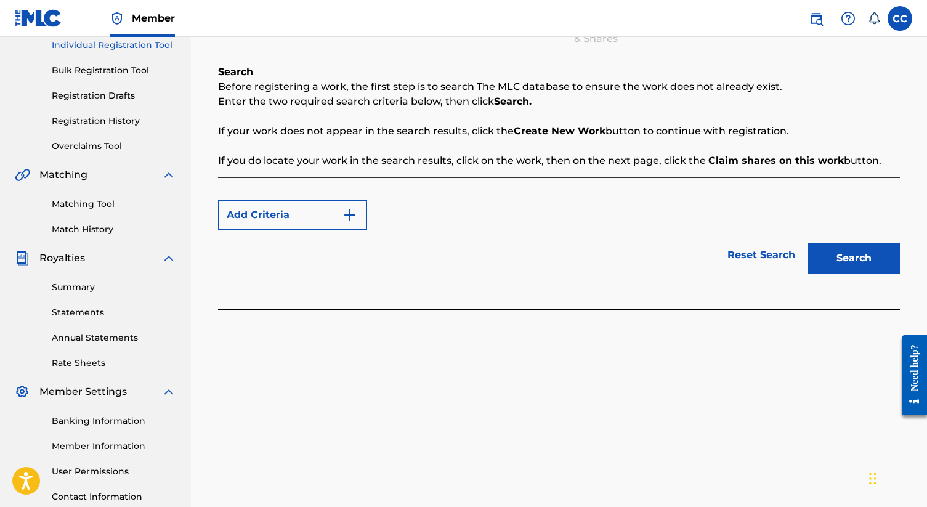
click at [283, 221] on button "Add Criteria" at bounding box center [292, 215] width 149 height 31
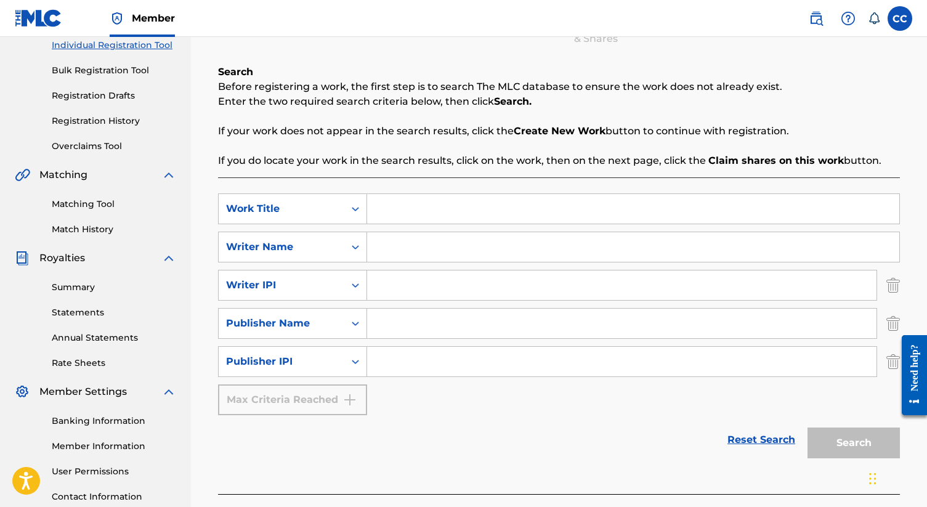
click at [760, 436] on link "Reset Search" at bounding box center [762, 439] width 80 height 27
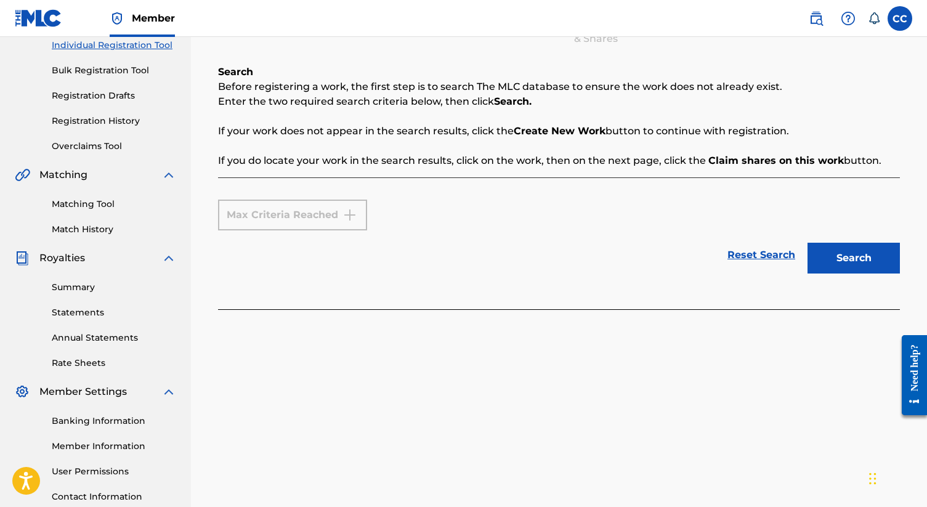
click at [749, 258] on link "Reset Search" at bounding box center [762, 255] width 80 height 27
click at [261, 207] on div "Max Criteria Reached" at bounding box center [292, 215] width 149 height 31
click at [832, 256] on button "Search" at bounding box center [854, 258] width 92 height 31
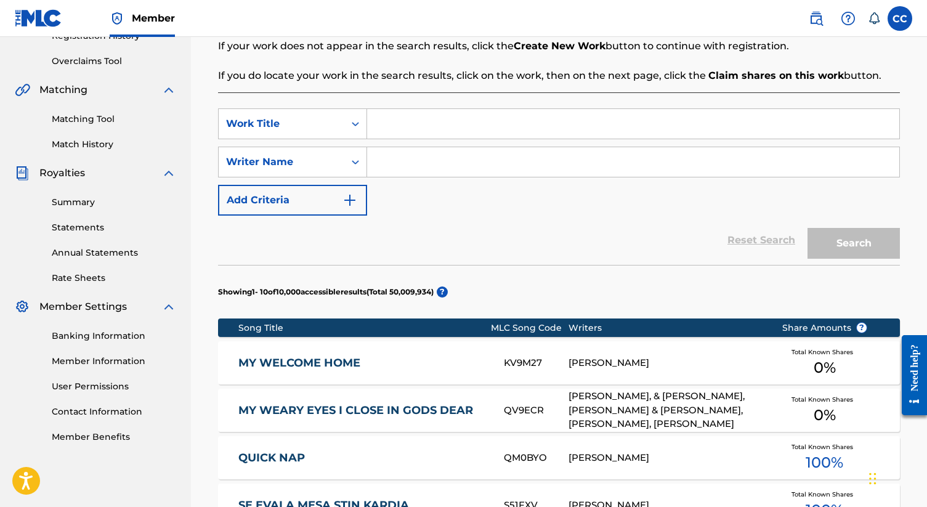
scroll to position [240, 0]
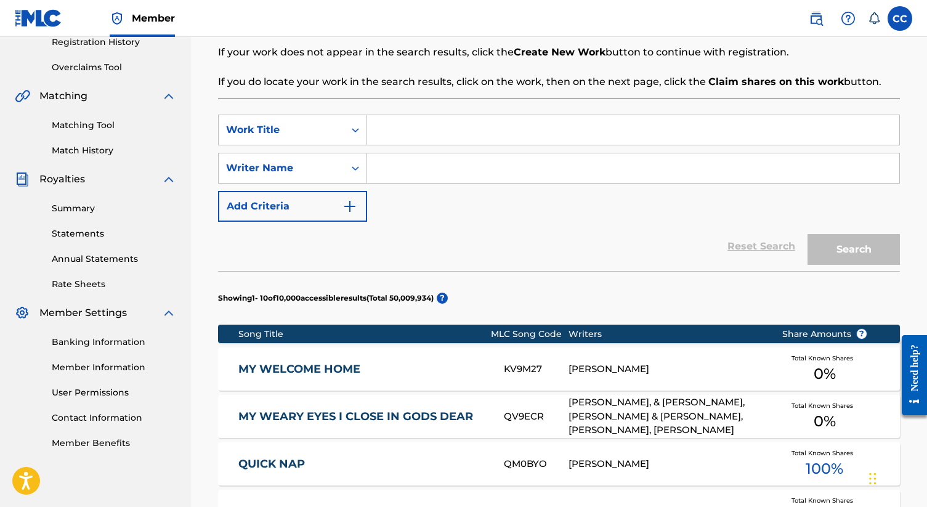
click at [420, 136] on input "Search Form" at bounding box center [633, 130] width 532 height 30
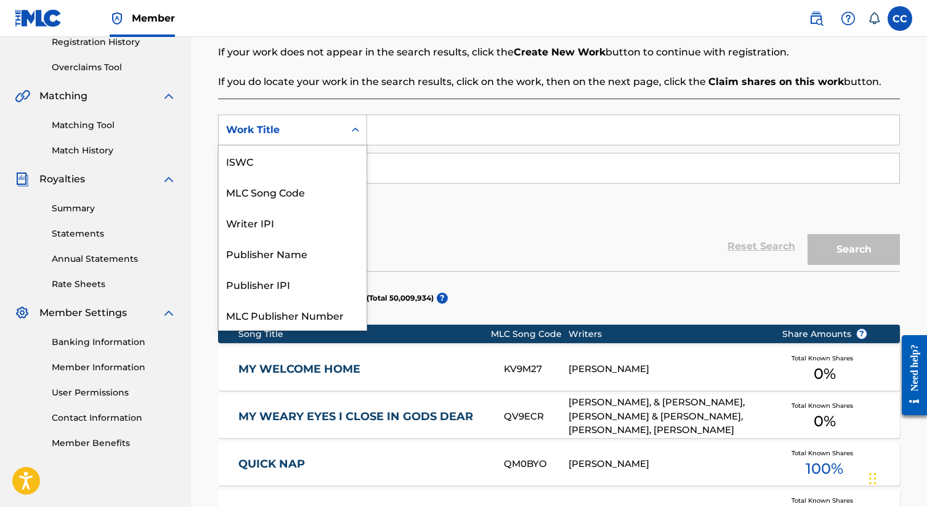
click at [345, 131] on div "Search Form" at bounding box center [355, 130] width 22 height 22
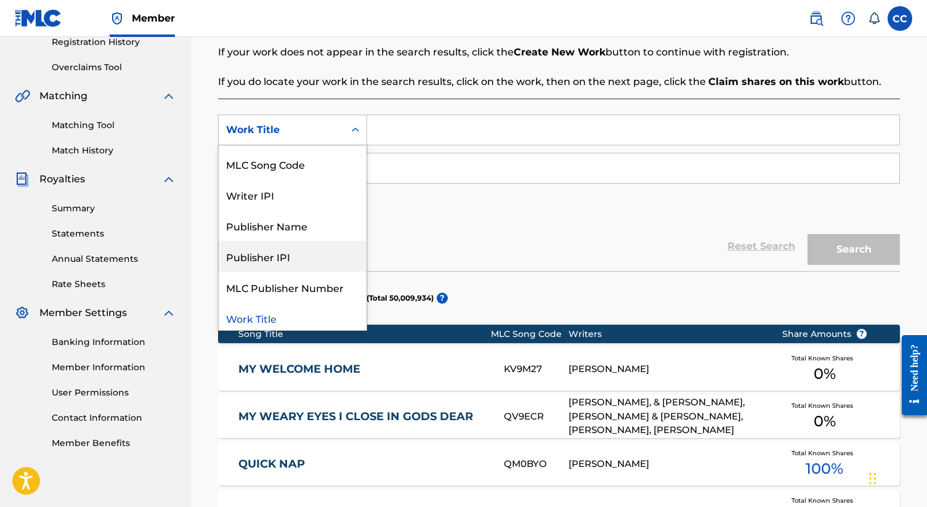
scroll to position [31, 0]
click at [434, 225] on div "Reset Search Search" at bounding box center [559, 246] width 682 height 49
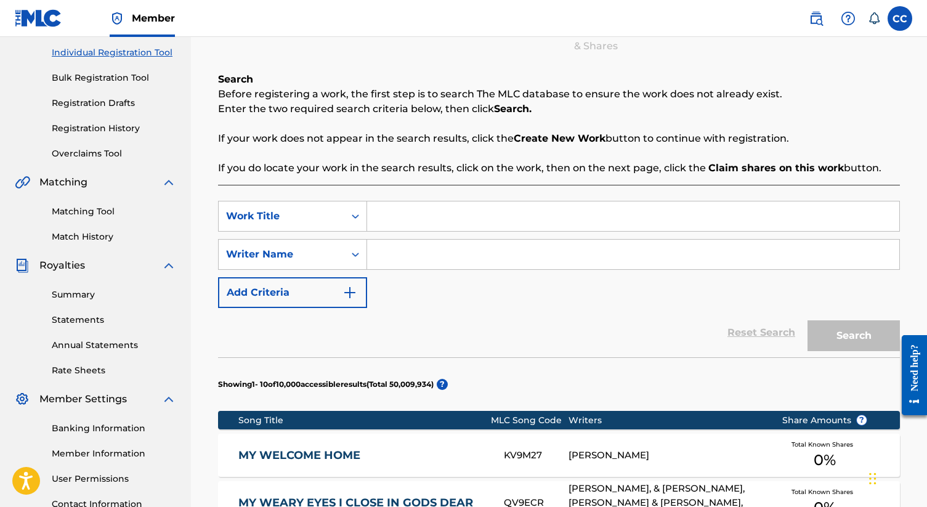
scroll to position [153, 0]
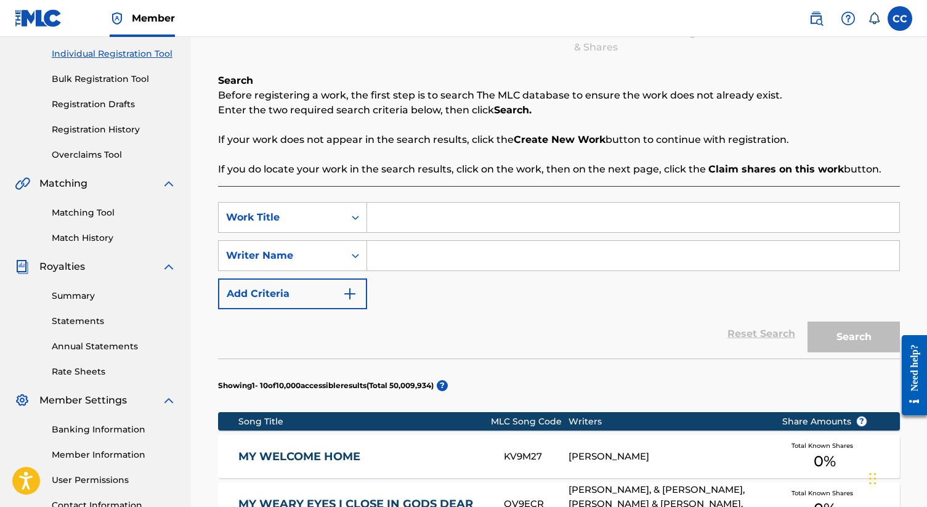
click at [389, 262] on input "Search Form" at bounding box center [633, 256] width 532 height 30
click at [281, 283] on button "Add Criteria" at bounding box center [292, 294] width 149 height 31
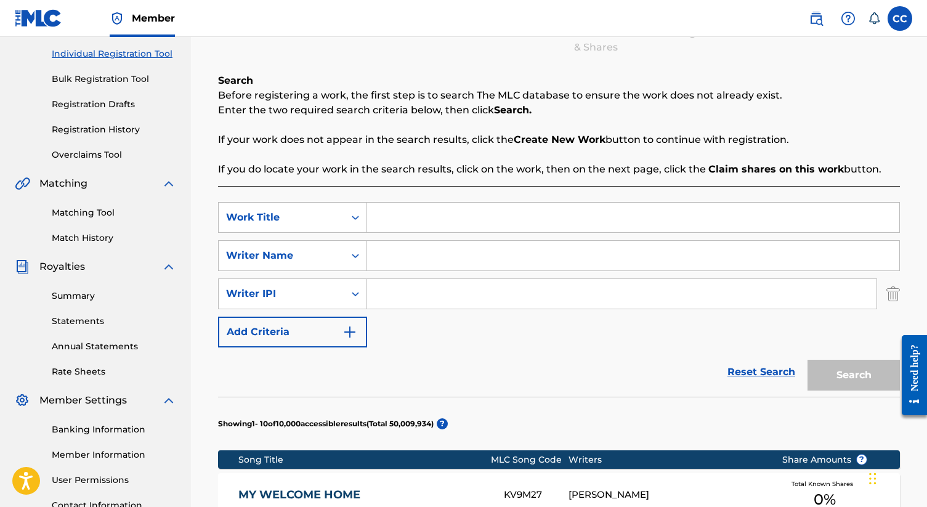
click at [386, 263] on input "Search Form" at bounding box center [633, 256] width 532 height 30
type input "[PERSON_NAME]"
click at [434, 290] on input "Search Form" at bounding box center [622, 294] width 510 height 30
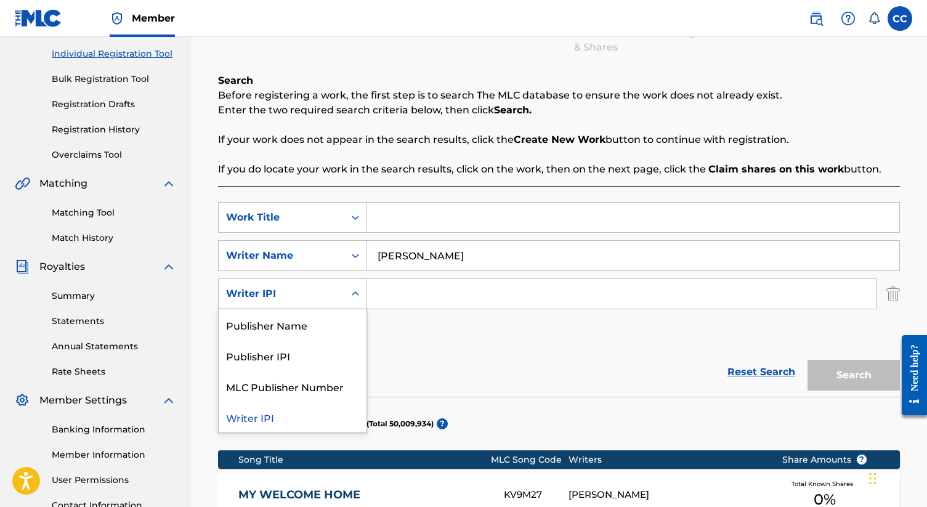
click at [342, 293] on div "Writer IPI" at bounding box center [282, 293] width 126 height 23
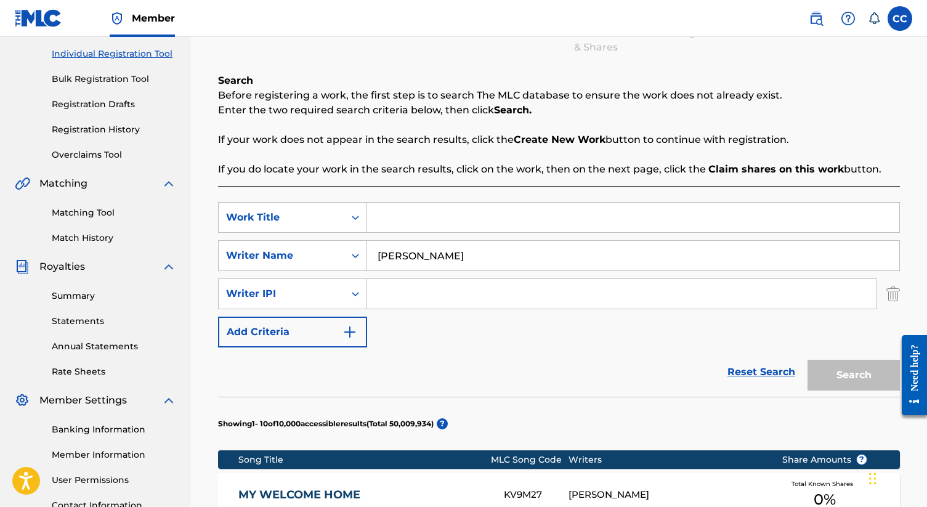
click at [348, 292] on div "Search Form" at bounding box center [355, 294] width 22 height 22
click at [893, 296] on img "Search Form" at bounding box center [894, 294] width 14 height 31
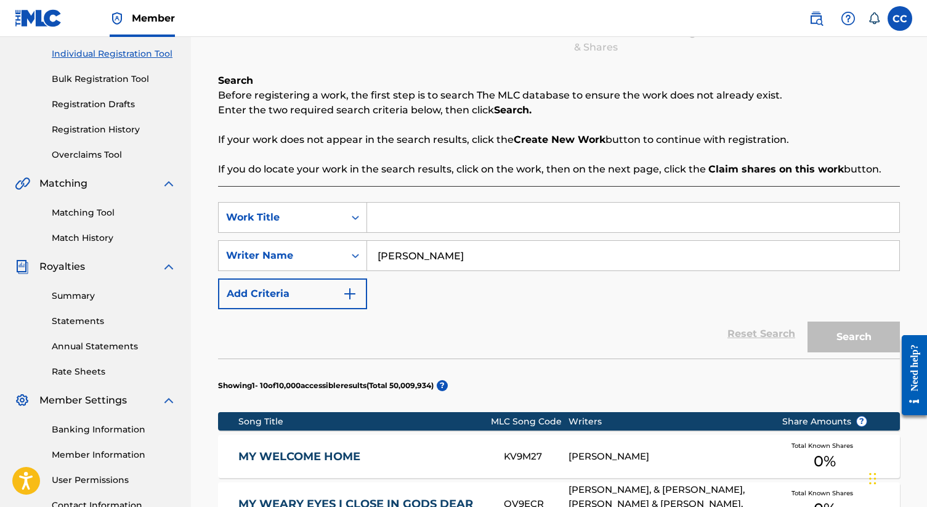
click at [531, 220] on input "Search Form" at bounding box center [633, 218] width 532 height 30
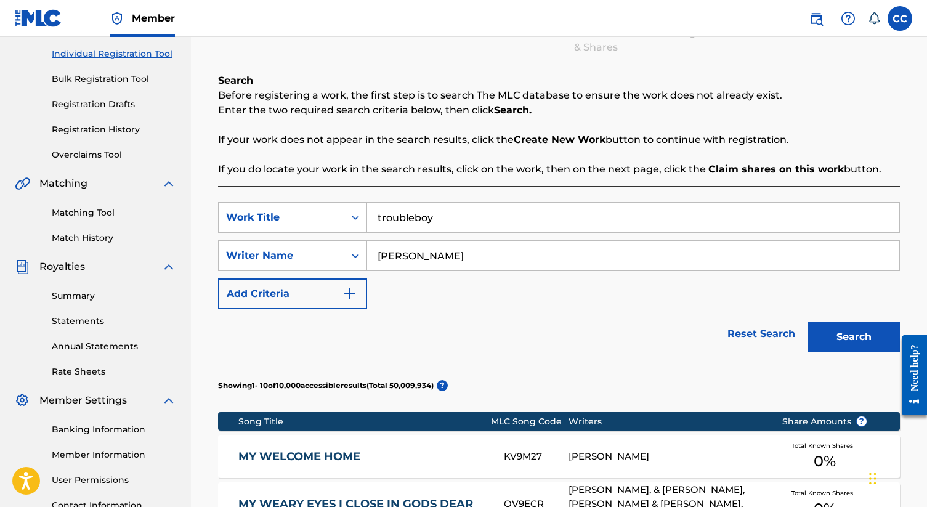
type input "troubleboy"
click at [860, 343] on button "Search" at bounding box center [854, 337] width 92 height 31
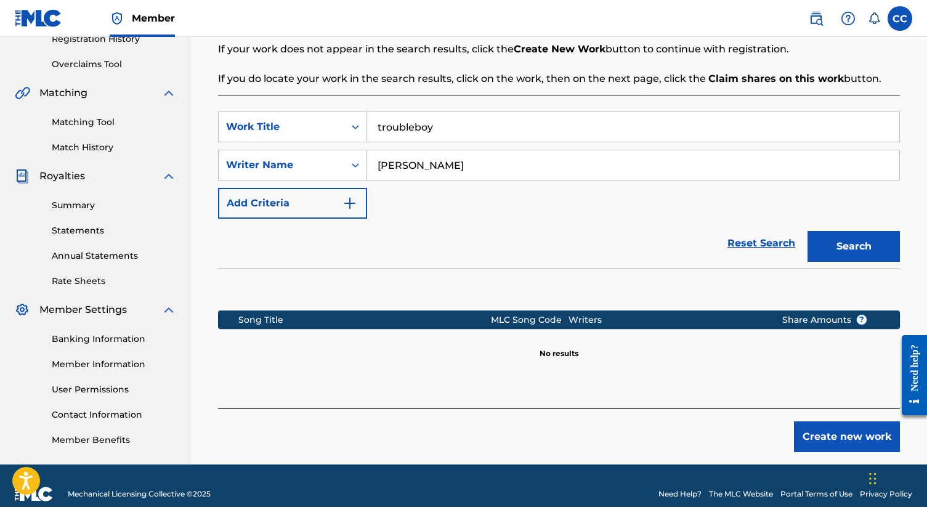
scroll to position [260, 0]
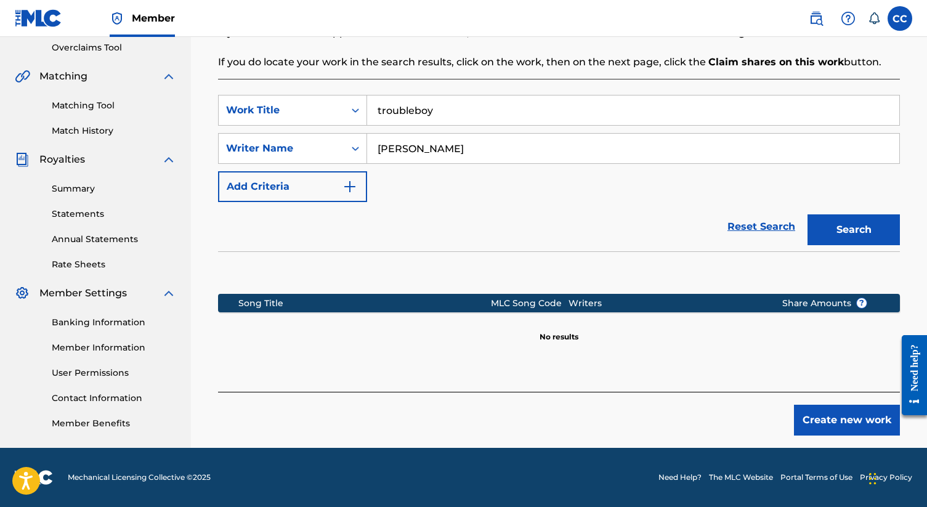
click at [811, 424] on button "Create new work" at bounding box center [847, 420] width 106 height 31
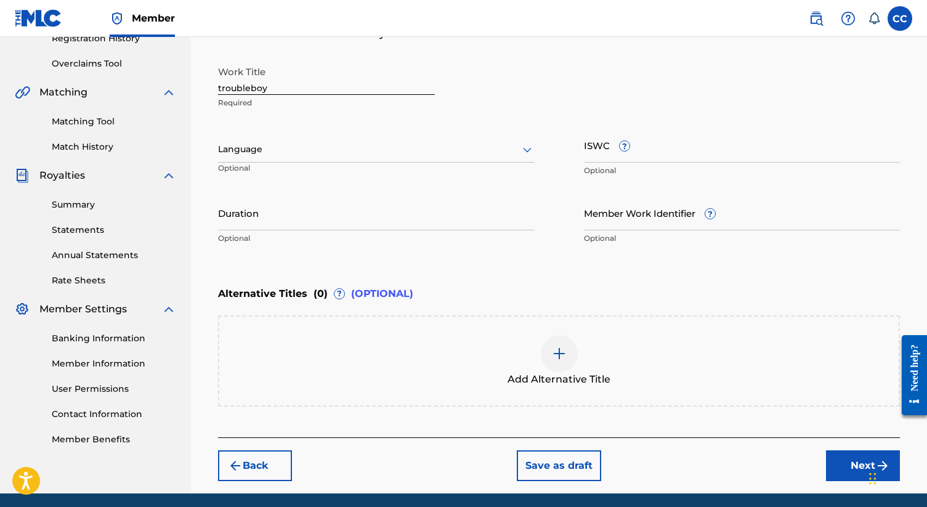
scroll to position [289, 0]
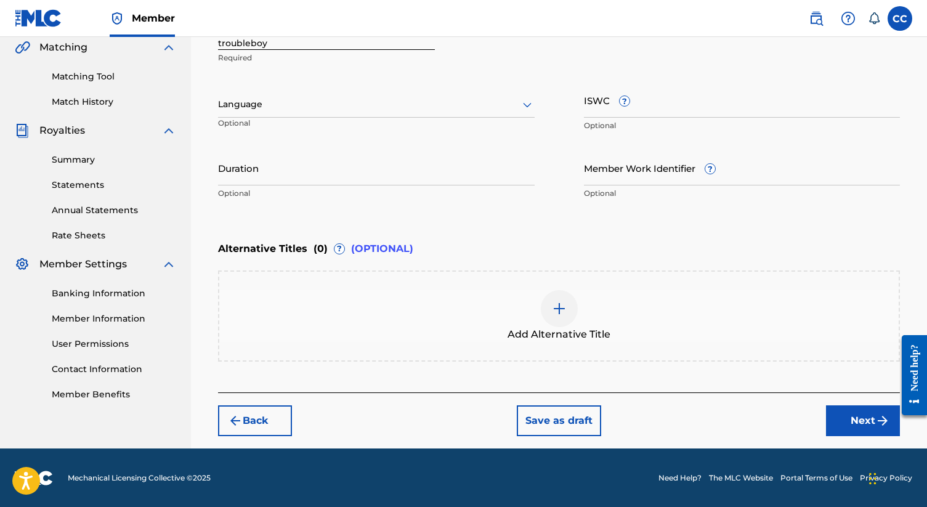
click at [284, 397] on div "Back Save as draft Next" at bounding box center [559, 414] width 682 height 44
click at [276, 410] on button "Back" at bounding box center [255, 420] width 74 height 31
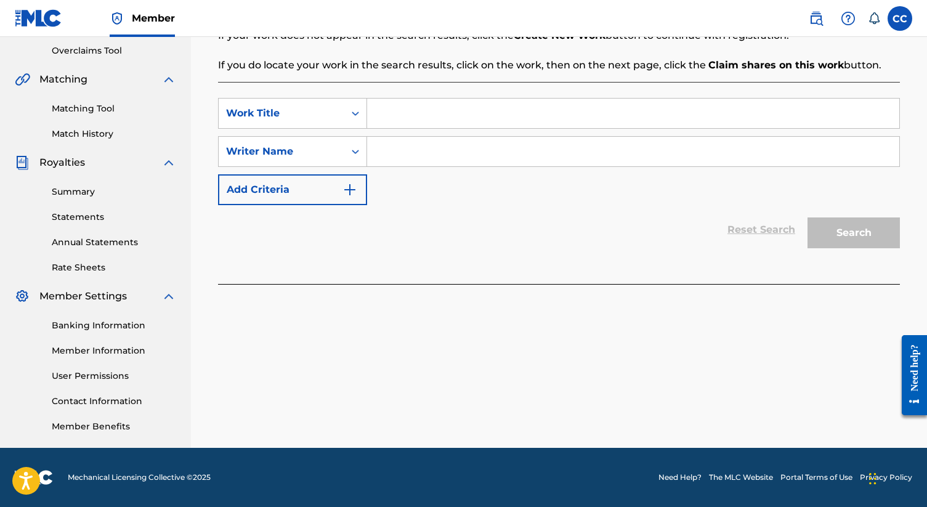
scroll to position [257, 0]
click at [276, 410] on div "Register Work Search Enter Work Details Add Writers Add Publishers & Shares Add…" at bounding box center [559, 129] width 736 height 637
click at [107, 108] on link "Matching Tool" at bounding box center [114, 108] width 124 height 13
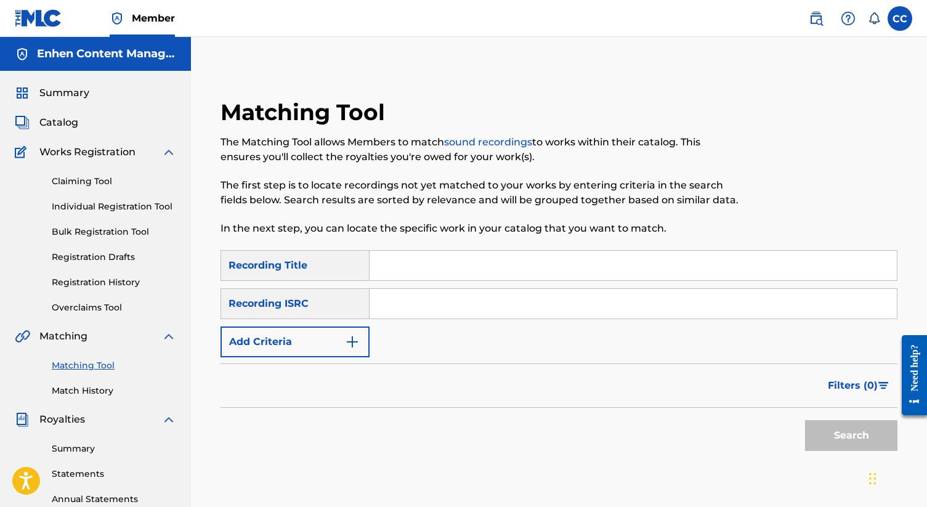
click at [415, 272] on input "Search Form" at bounding box center [633, 266] width 527 height 30
click at [373, 308] on input "Search Form" at bounding box center [633, 304] width 527 height 30
click at [86, 152] on span "Works Registration" at bounding box center [87, 152] width 96 height 15
click at [84, 184] on link "Claiming Tool" at bounding box center [114, 181] width 124 height 13
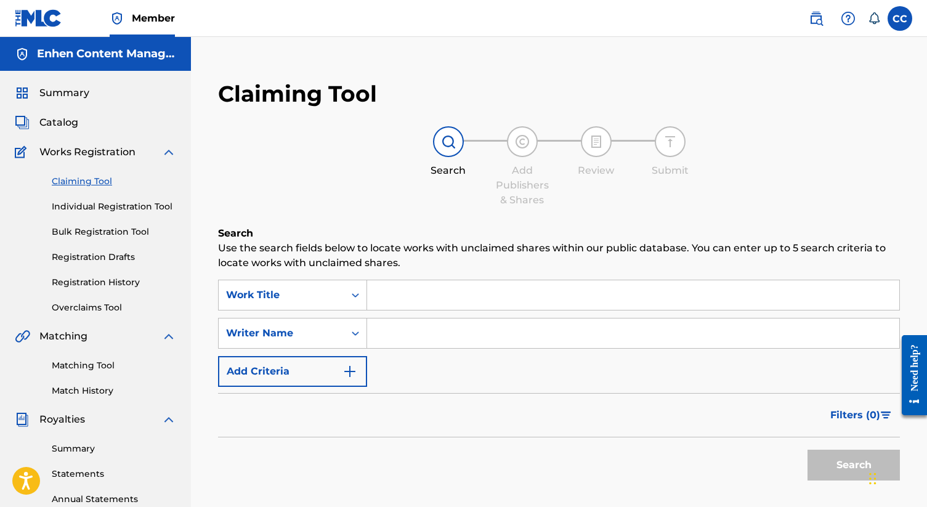
click at [86, 209] on link "Individual Registration Tool" at bounding box center [114, 206] width 124 height 13
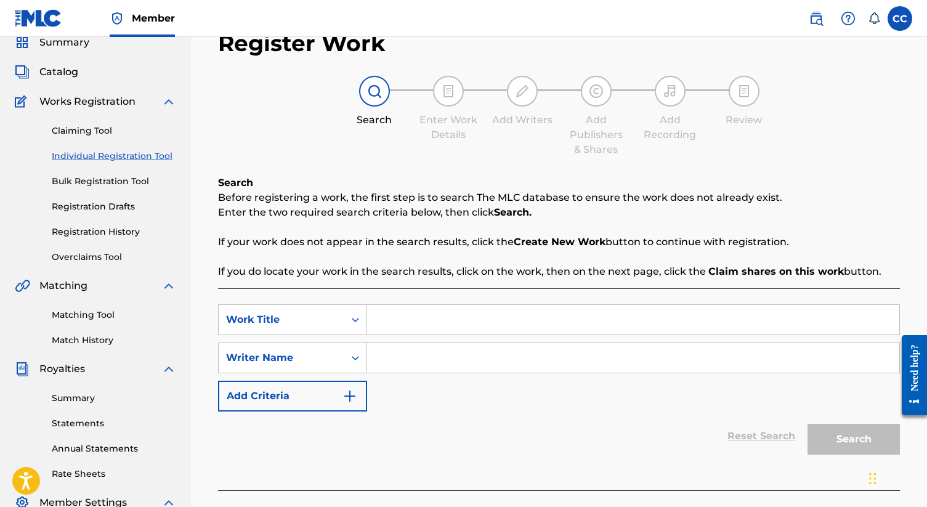
scroll to position [38, 0]
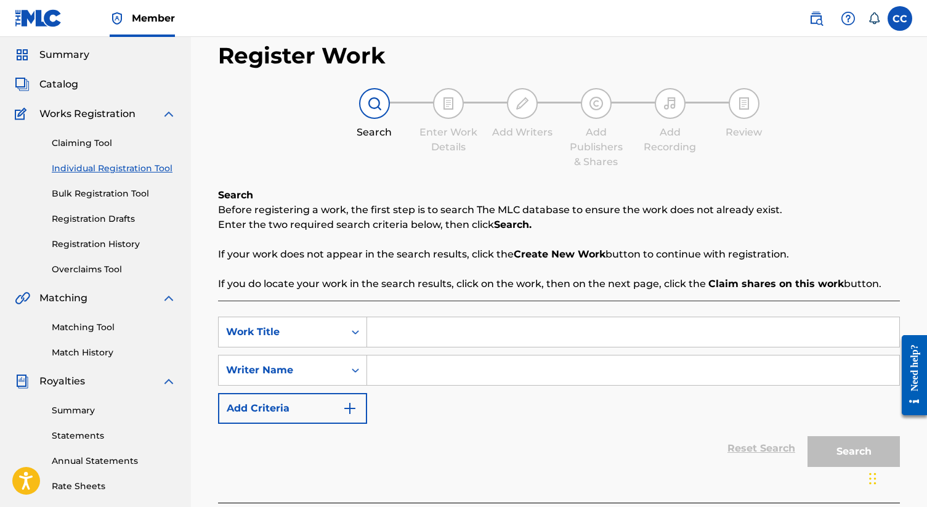
click at [323, 354] on div "SearchWithCriteriaab31ba2a-3da9-4472-9997-048ab18cb1b3 Work Title SearchWithCri…" at bounding box center [559, 370] width 682 height 107
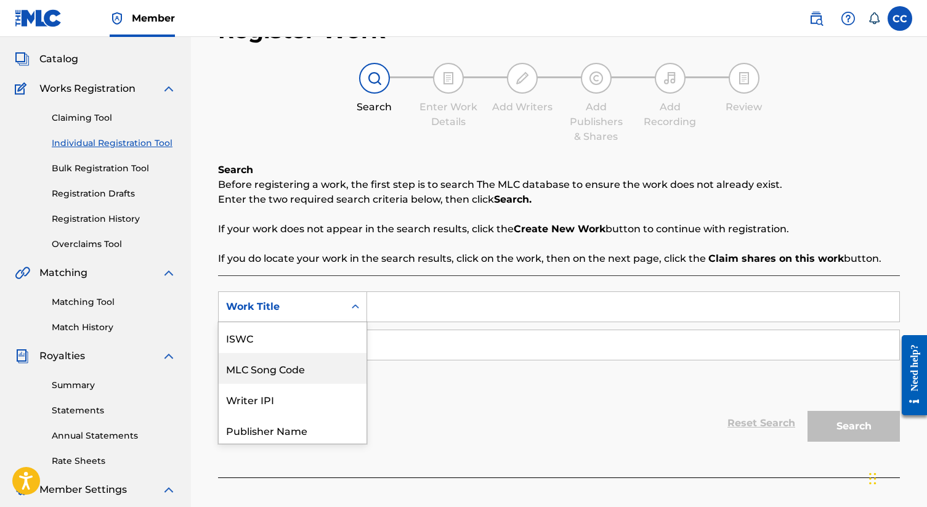
click at [331, 322] on div "MLC Song Code, 2 of 7. 7 results available. Use Up and Down to choose options, …" at bounding box center [292, 306] width 149 height 31
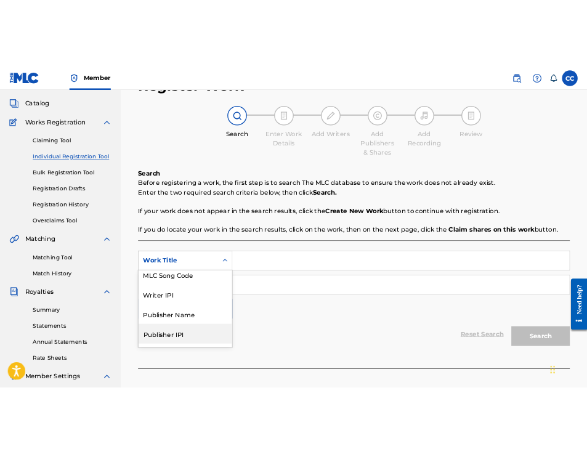
scroll to position [0, 0]
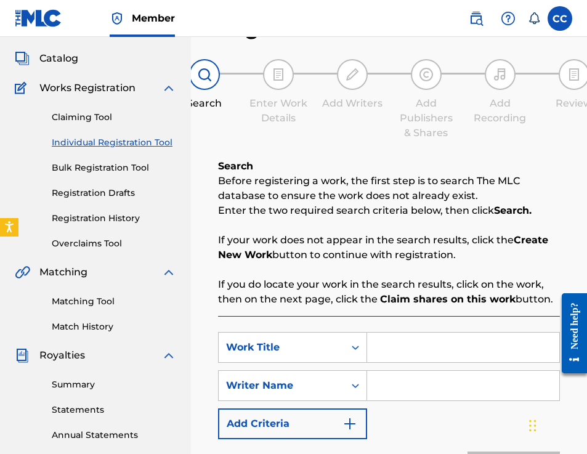
click at [397, 384] on input "Search Form" at bounding box center [463, 386] width 192 height 30
click at [407, 353] on input "Search Form" at bounding box center [463, 348] width 192 height 30
paste input "San Refren"
type input "San Refren"
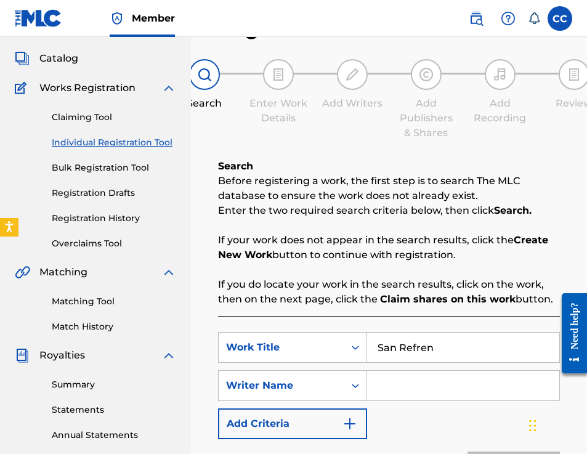
click at [415, 382] on input "Search Form" at bounding box center [463, 386] width 192 height 30
type input "[PERSON_NAME]"
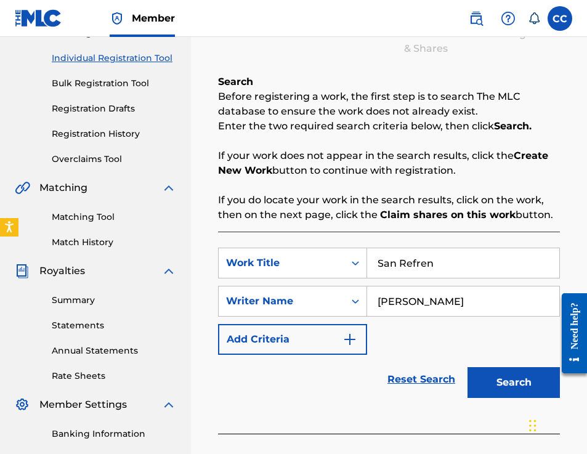
scroll to position [150, 0]
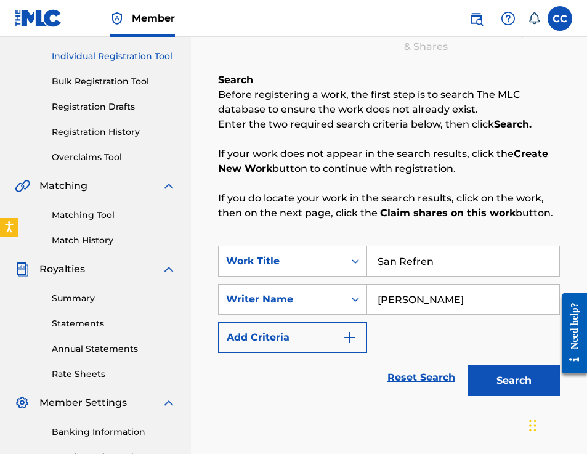
click at [487, 396] on div "Search" at bounding box center [511, 377] width 99 height 49
click at [492, 388] on button "Search" at bounding box center [514, 380] width 92 height 31
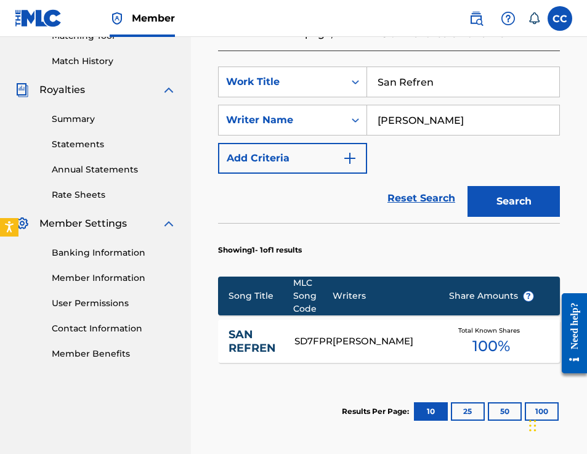
scroll to position [331, 0]
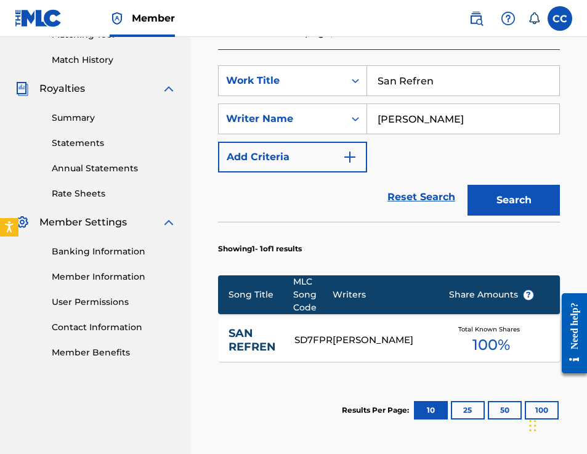
click at [257, 340] on link "SAN REFREN" at bounding box center [253, 341] width 49 height 28
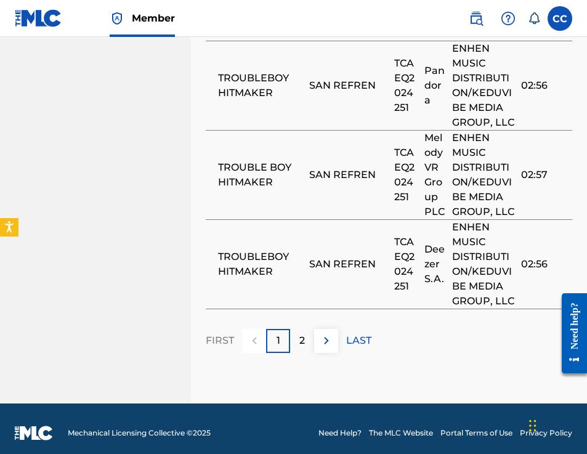
scroll to position [1431, 0]
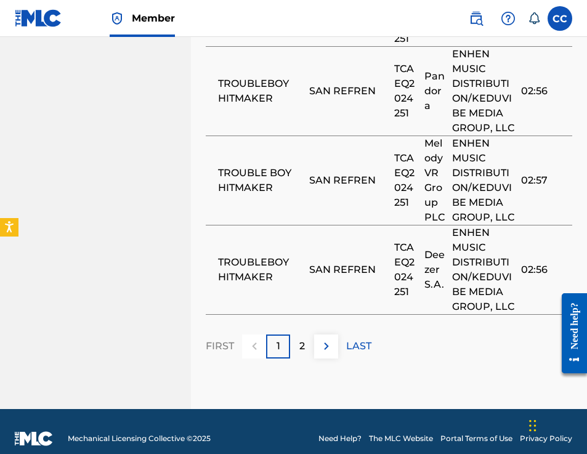
click at [321, 339] on img at bounding box center [326, 346] width 15 height 15
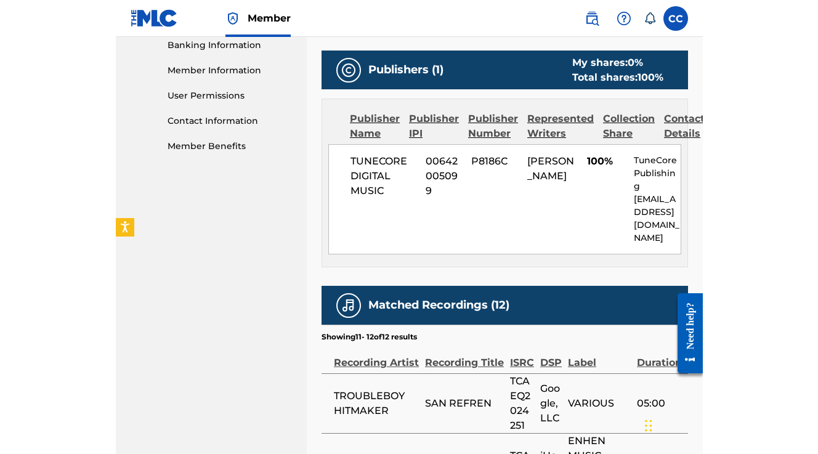
scroll to position [532, 0]
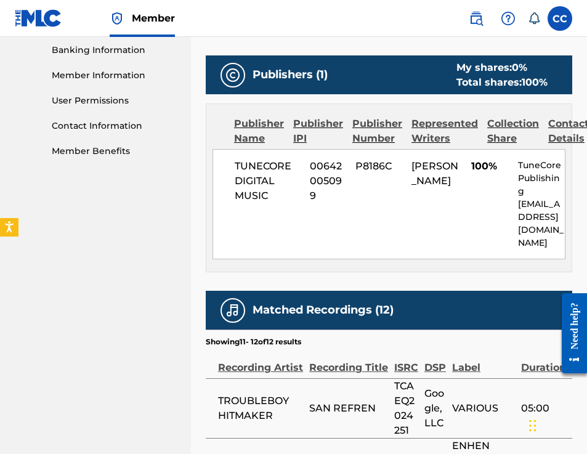
click at [376, 260] on div "Publisher Name Publisher IPI Publisher Number Represented Writers Collection Sh…" at bounding box center [388, 188] width 365 height 168
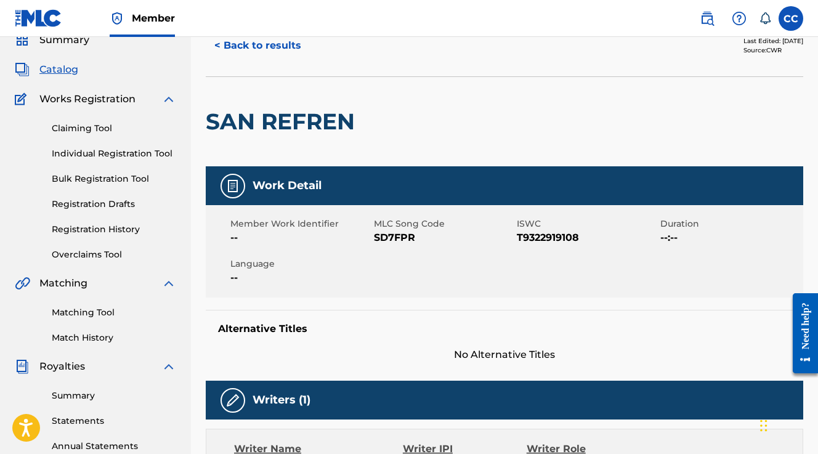
scroll to position [0, 0]
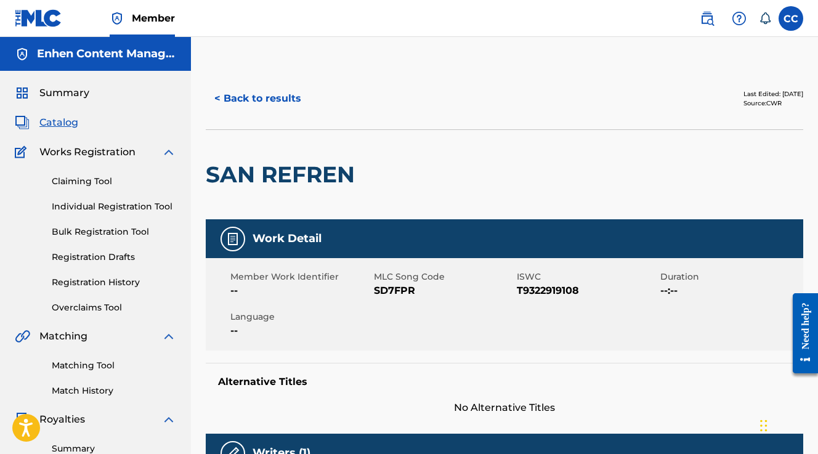
click at [267, 95] on button "< Back to results" at bounding box center [258, 98] width 104 height 31
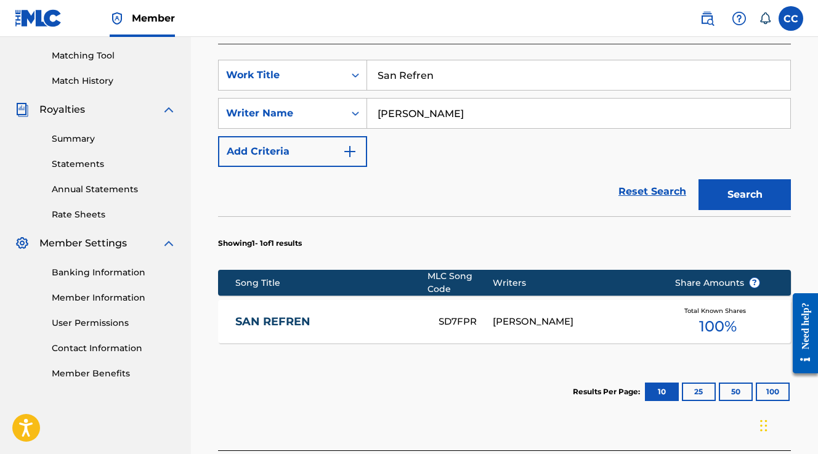
scroll to position [421, 0]
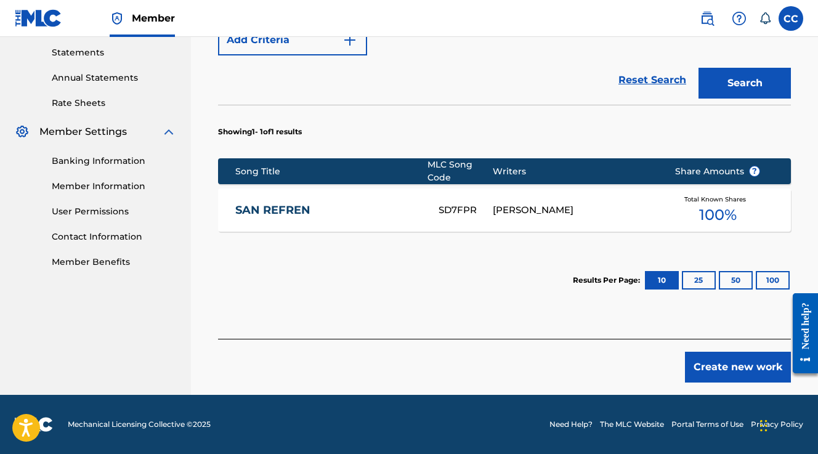
click at [344, 198] on div "SAN REFREN SD7FPR [PERSON_NAME] Total Known Shares 100 %" at bounding box center [504, 210] width 573 height 43
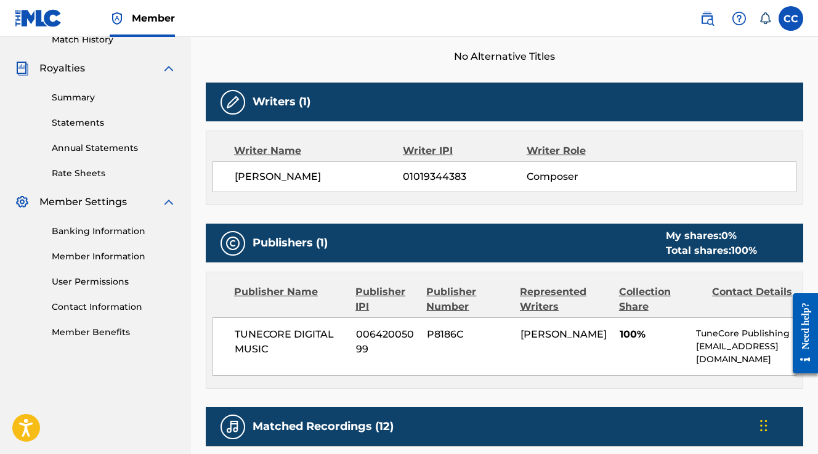
scroll to position [352, 0]
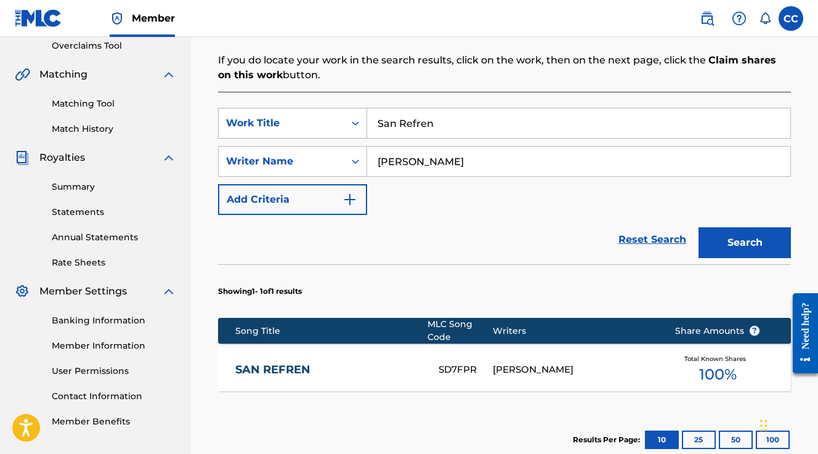
scroll to position [260, 0]
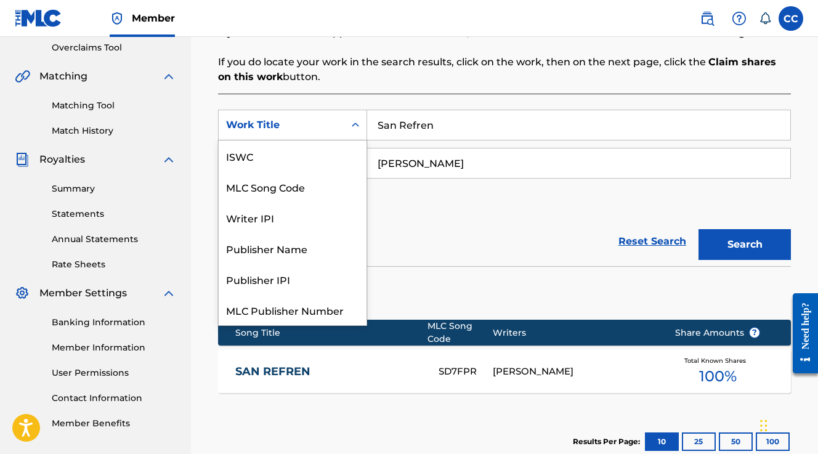
click at [304, 126] on div "Work Title" at bounding box center [281, 125] width 111 height 15
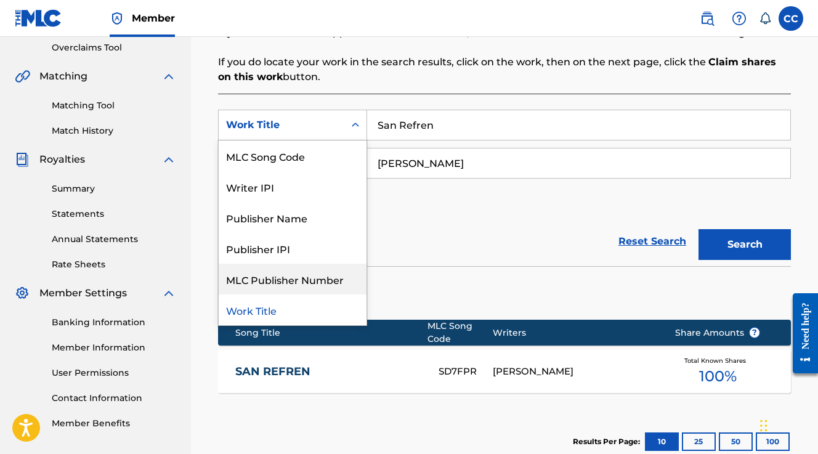
click at [403, 292] on section "Showing 1 - 1 of 1 results" at bounding box center [504, 289] width 573 height 47
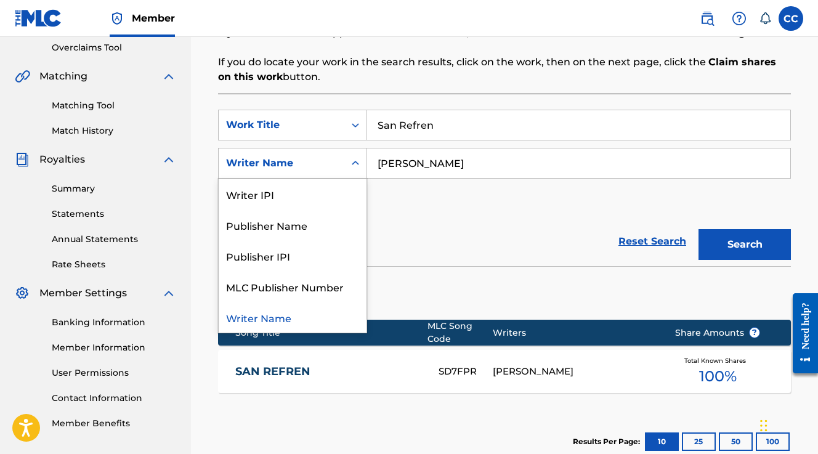
click at [307, 161] on div "Writer Name" at bounding box center [281, 163] width 111 height 15
click at [502, 269] on section "Showing 1 - 1 of 1 results" at bounding box center [504, 289] width 573 height 47
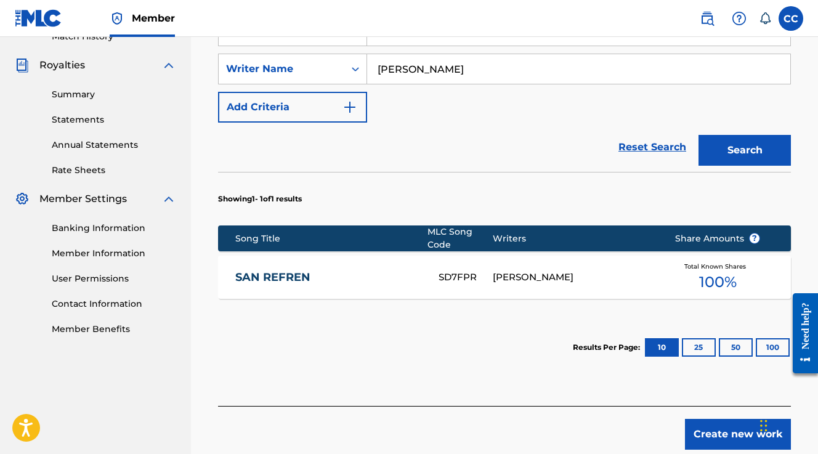
scroll to position [372, 0]
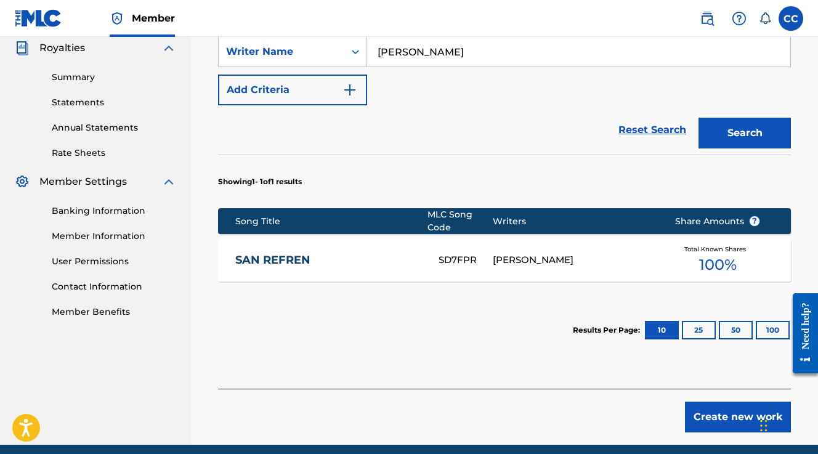
click at [466, 262] on div "SD7FPR" at bounding box center [466, 260] width 54 height 14
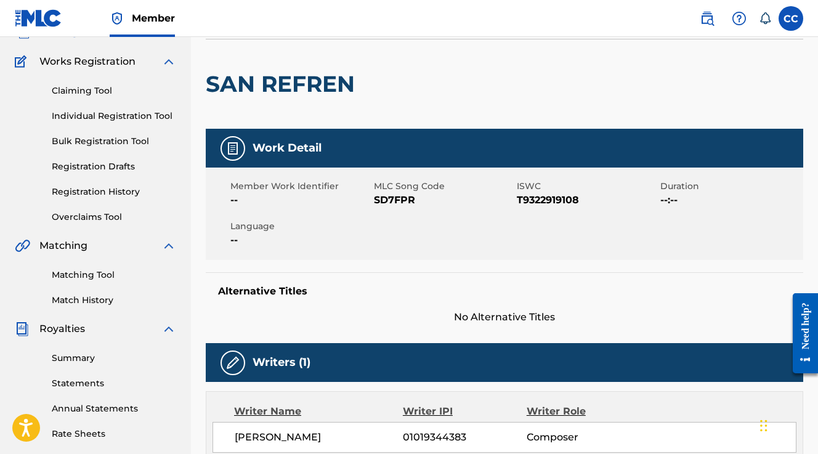
scroll to position [91, 0]
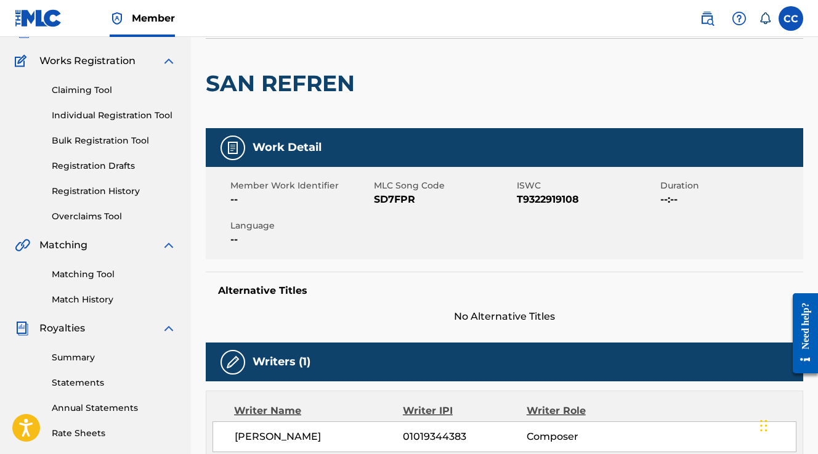
click at [230, 151] on img at bounding box center [233, 147] width 15 height 15
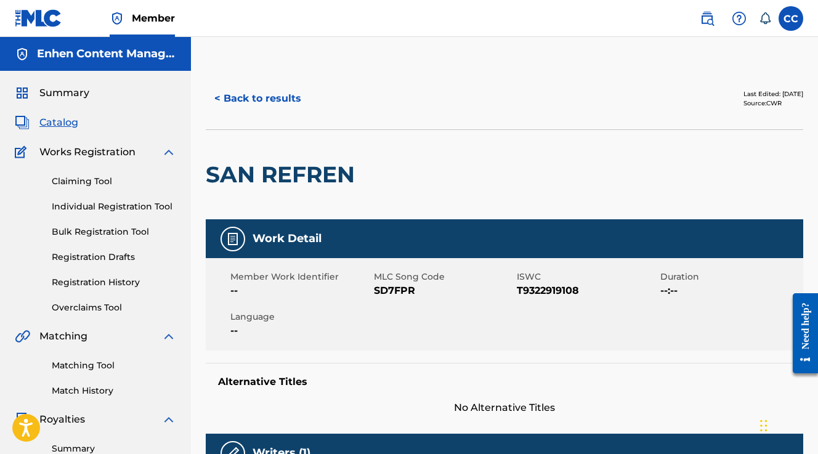
scroll to position [10, 0]
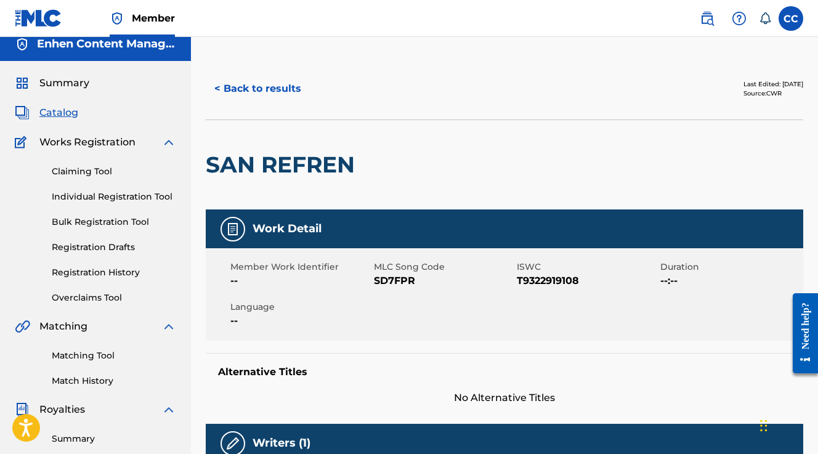
click at [559, 282] on span "T9322919108" at bounding box center [587, 281] width 140 height 15
copy span "T9322919108"
click at [94, 172] on link "Claiming Tool" at bounding box center [114, 171] width 124 height 13
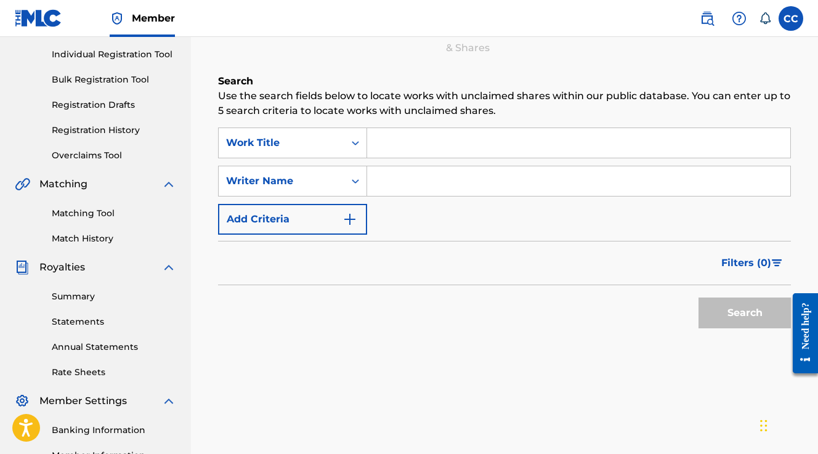
scroll to position [153, 0]
click at [420, 139] on input "Search Form" at bounding box center [578, 143] width 423 height 30
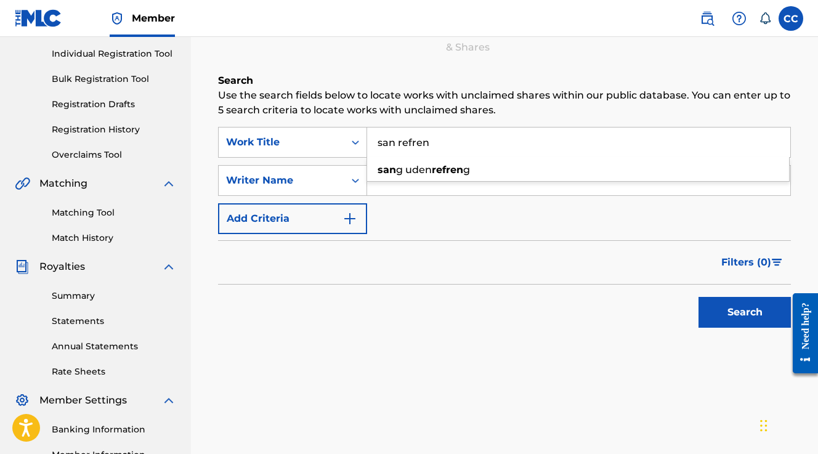
type input "san refren"
click at [441, 260] on div "Filters ( 0 )" at bounding box center [504, 262] width 573 height 44
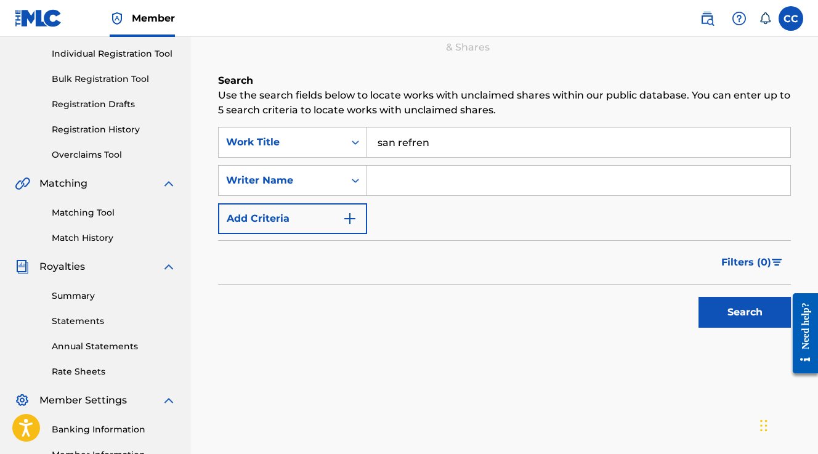
click at [434, 174] on input "Search Form" at bounding box center [578, 181] width 423 height 30
type input "[PERSON_NAME]"
click at [718, 304] on button "Search" at bounding box center [745, 312] width 92 height 31
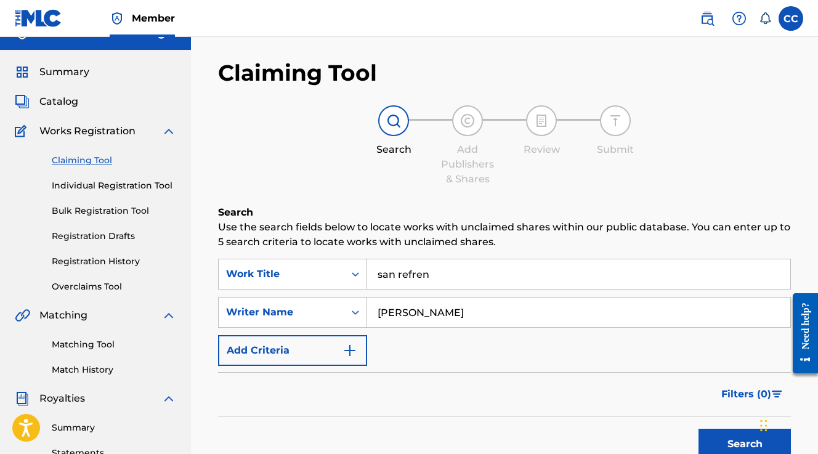
scroll to position [18, 0]
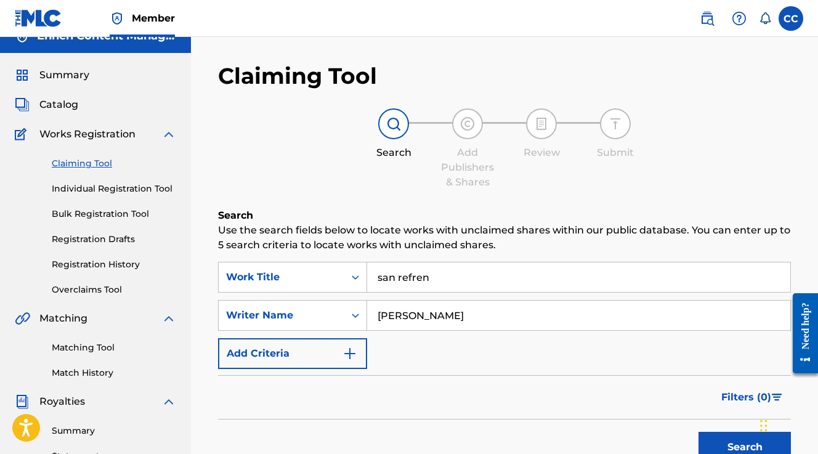
click at [148, 193] on link "Individual Registration Tool" at bounding box center [114, 188] width 124 height 13
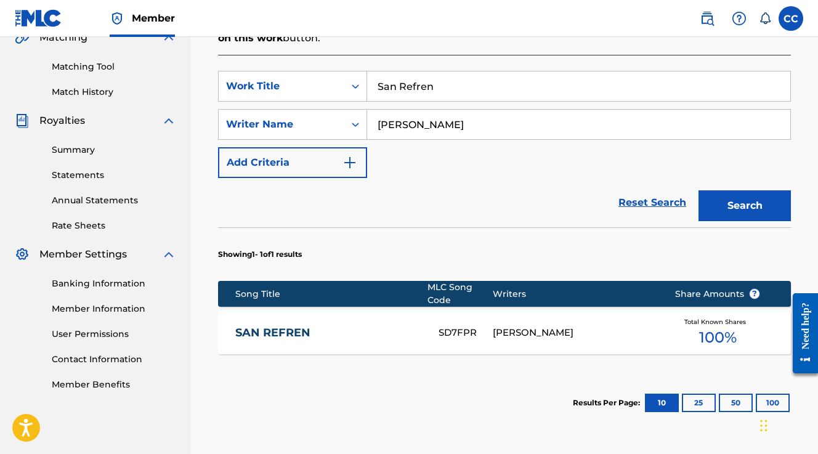
scroll to position [421, 0]
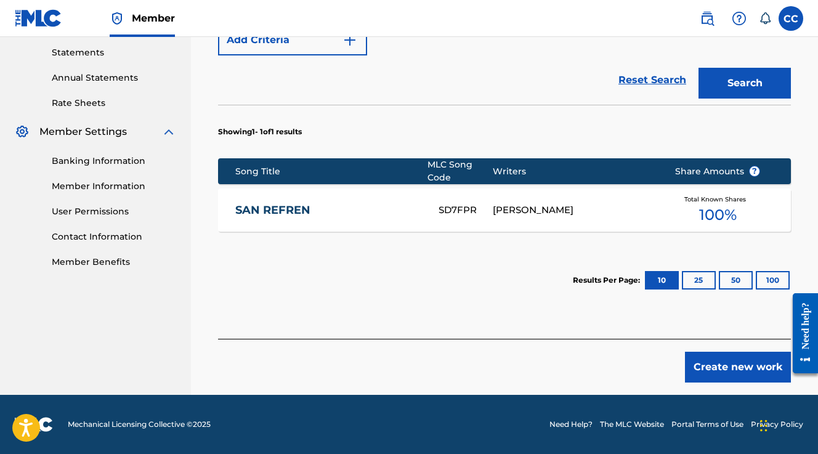
click at [732, 369] on button "Create new work" at bounding box center [738, 367] width 106 height 31
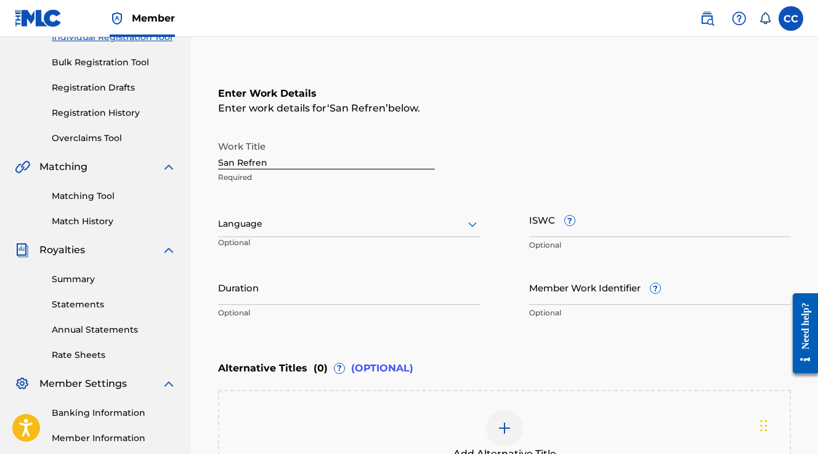
scroll to position [169, 0]
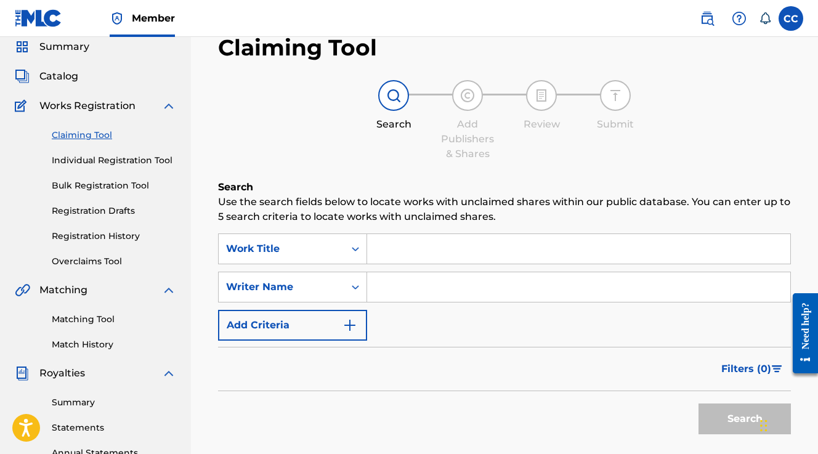
scroll to position [75, 0]
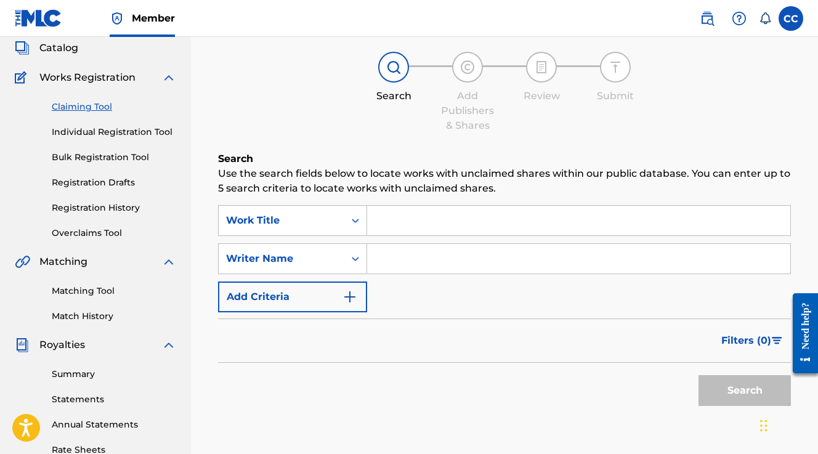
click at [107, 137] on link "Individual Registration Tool" at bounding box center [114, 132] width 124 height 13
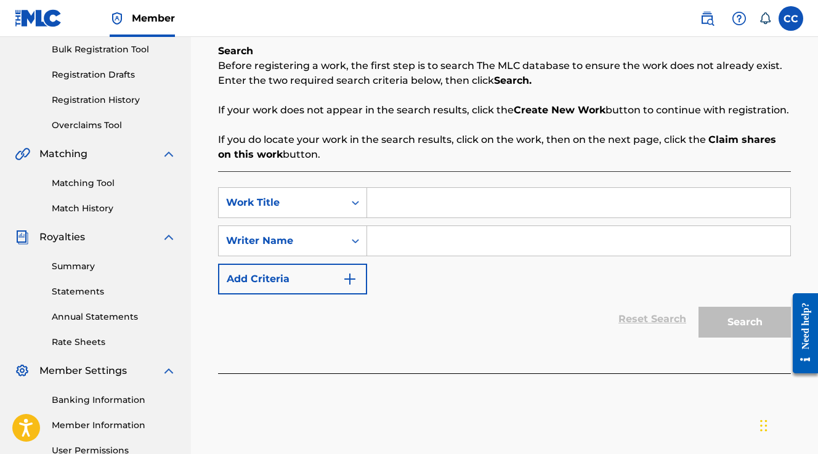
scroll to position [180, 0]
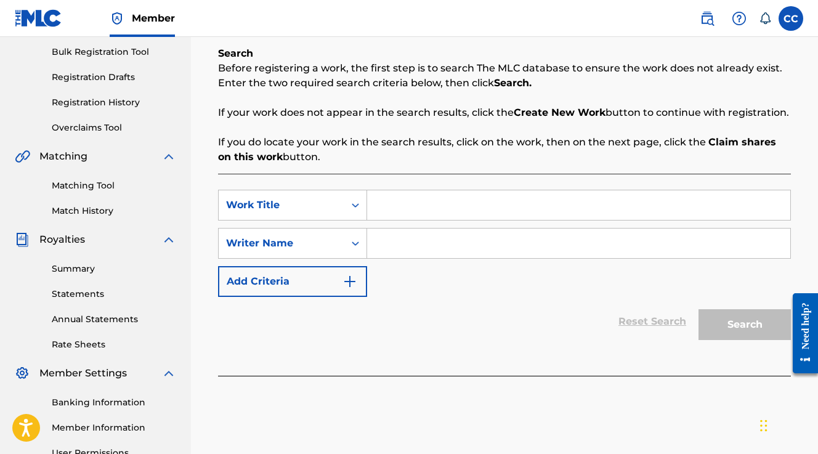
click at [537, 198] on input "Search Form" at bounding box center [578, 205] width 423 height 30
type input "san refren"
click at [520, 256] on input "Search Form" at bounding box center [578, 244] width 423 height 30
type input "[PERSON_NAME]"
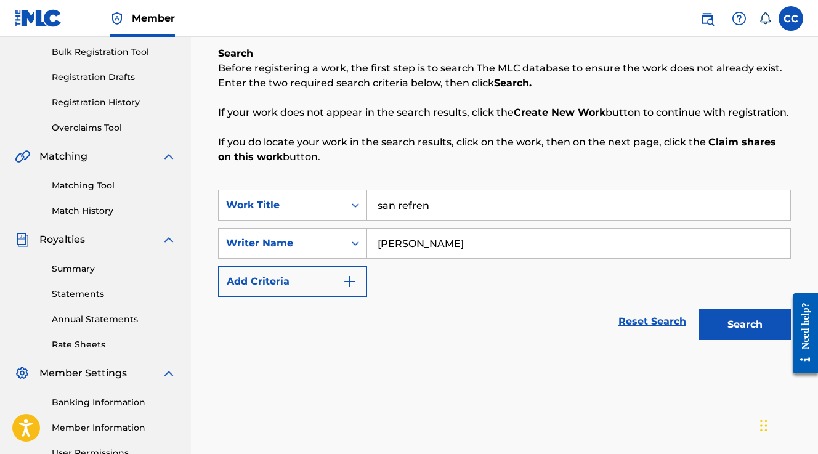
click at [736, 322] on button "Search" at bounding box center [745, 324] width 92 height 31
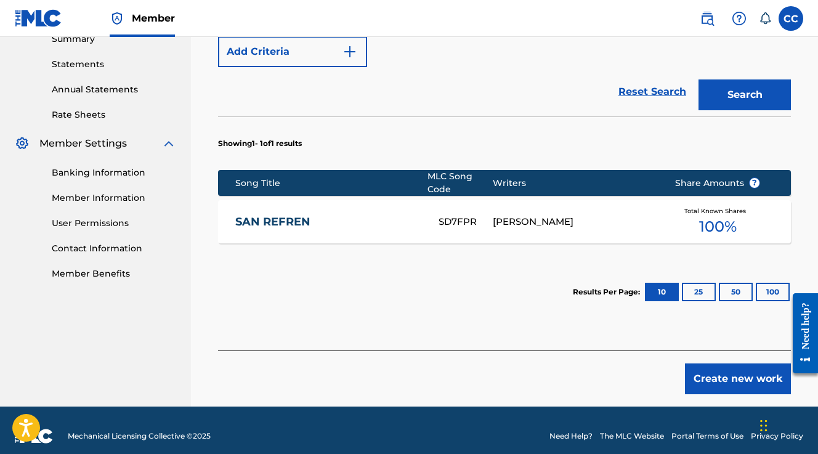
scroll to position [421, 0]
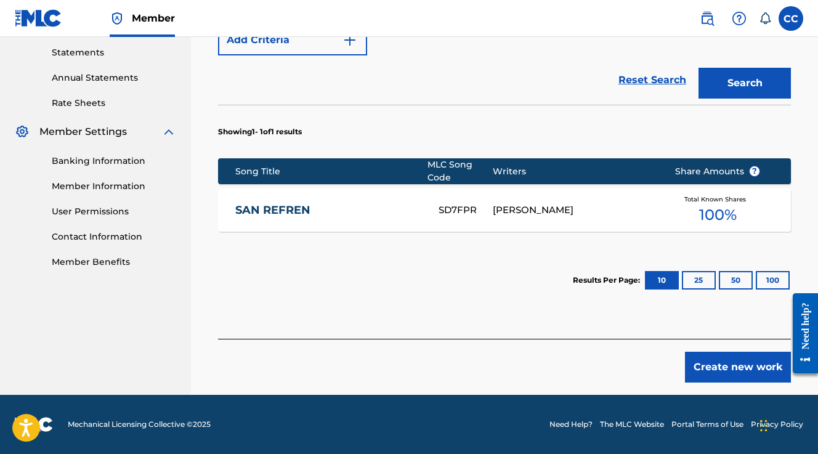
click at [567, 215] on div "[PERSON_NAME]" at bounding box center [574, 210] width 163 height 14
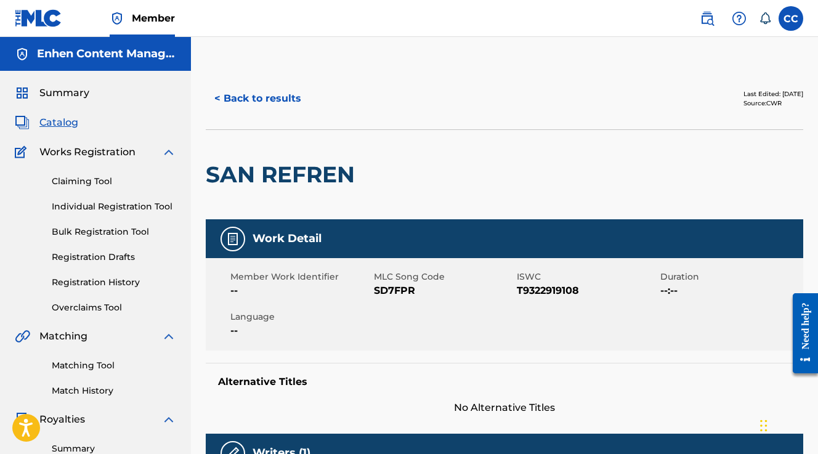
click at [549, 291] on span "T9322919108" at bounding box center [587, 290] width 140 height 15
copy span "T9322919108"
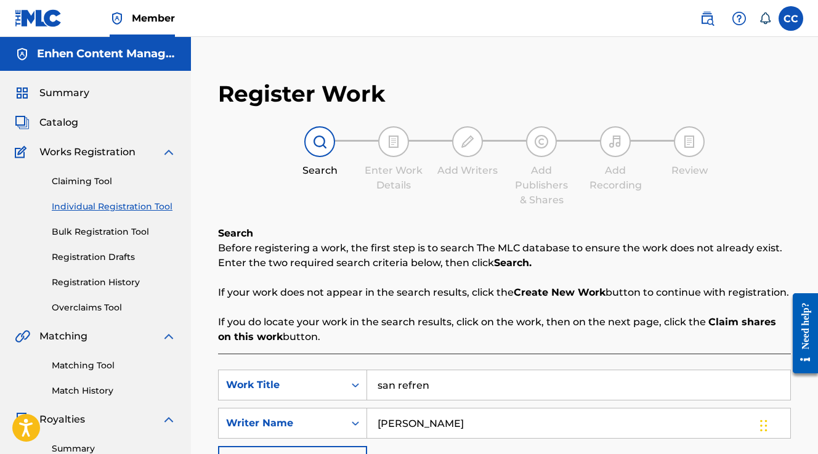
scroll to position [310, 0]
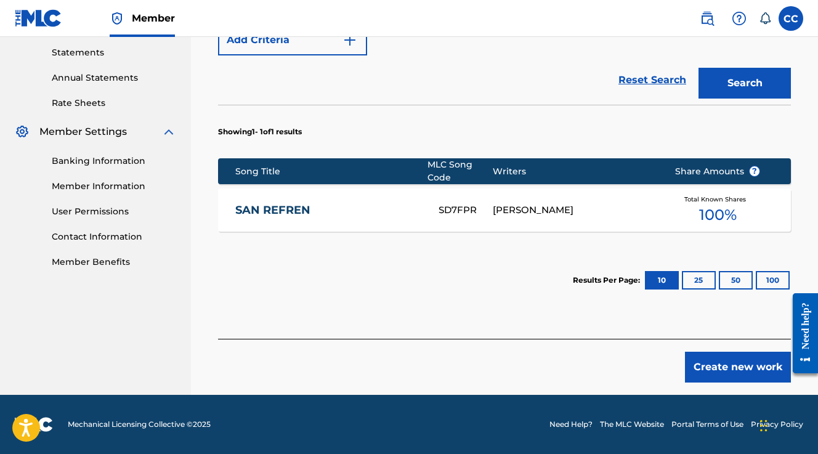
click at [722, 359] on button "Create new work" at bounding box center [738, 367] width 106 height 31
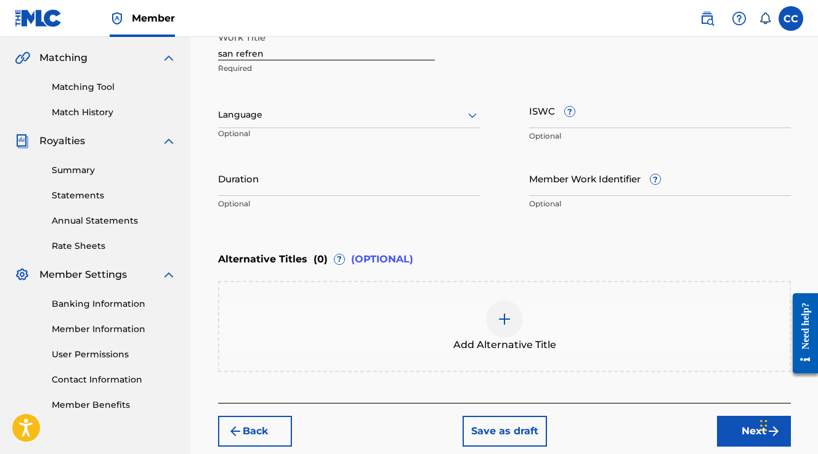
scroll to position [278, 0]
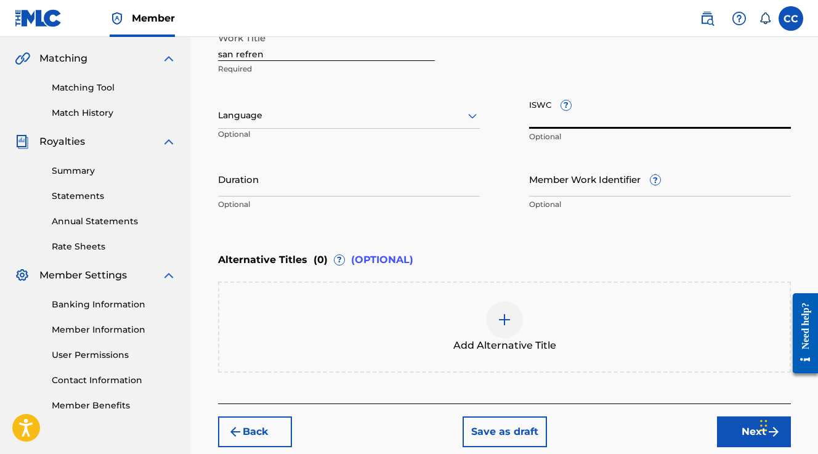
click at [602, 126] on input "ISWC ?" at bounding box center [660, 111] width 262 height 35
paste input "T9322919108"
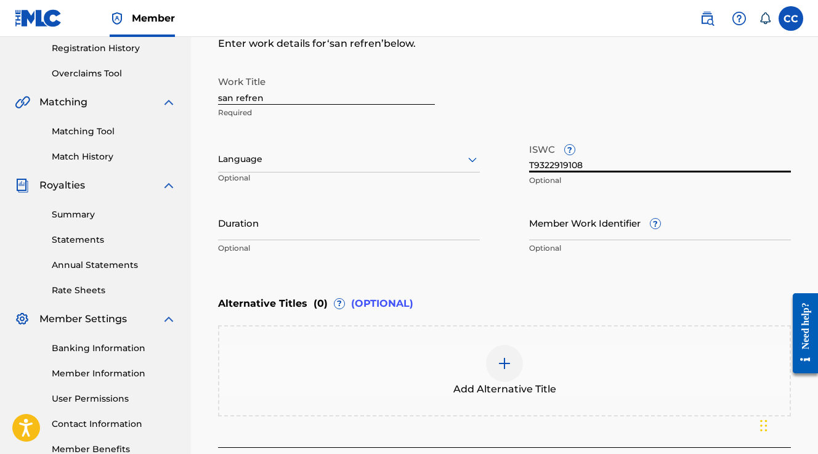
scroll to position [229, 0]
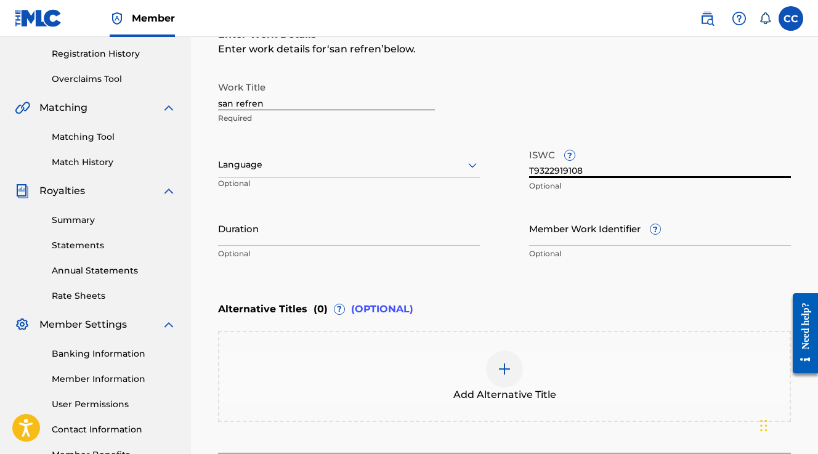
type input "T9322919108"
click at [291, 170] on div at bounding box center [349, 164] width 262 height 15
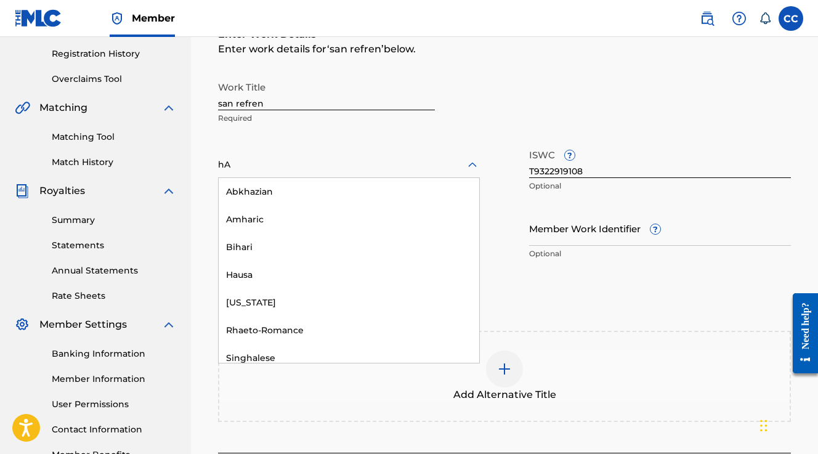
type input "h"
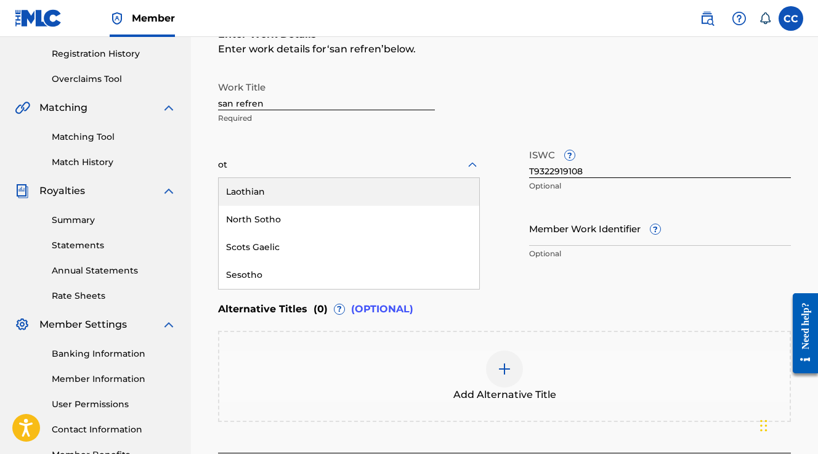
type input "o"
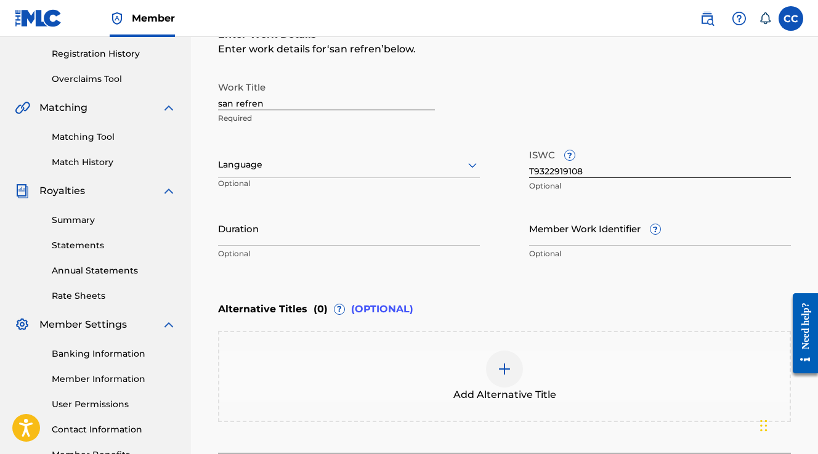
click at [423, 129] on div "Work Title san refren Required" at bounding box center [326, 102] width 217 height 55
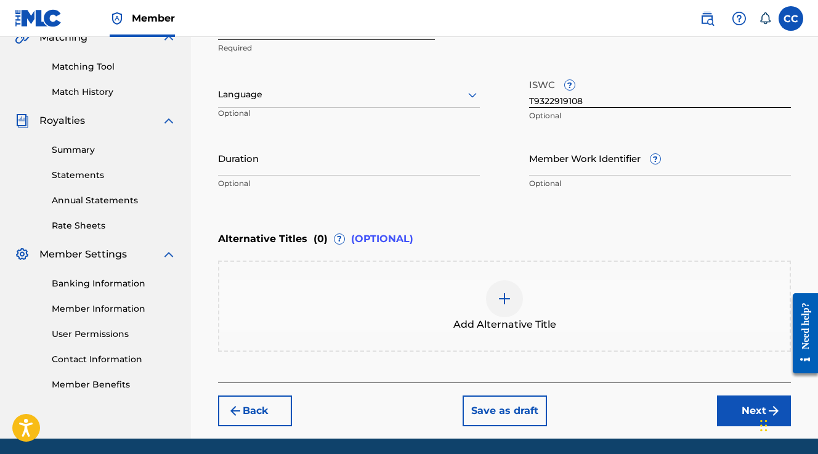
scroll to position [342, 0]
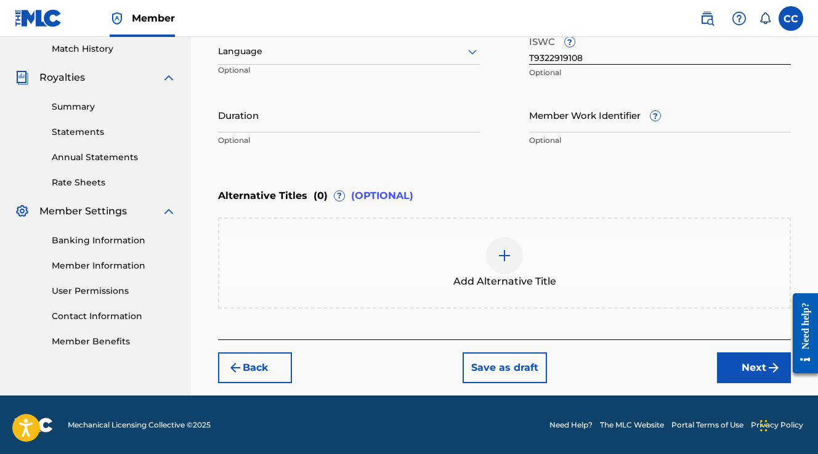
click at [738, 362] on button "Next" at bounding box center [754, 367] width 74 height 31
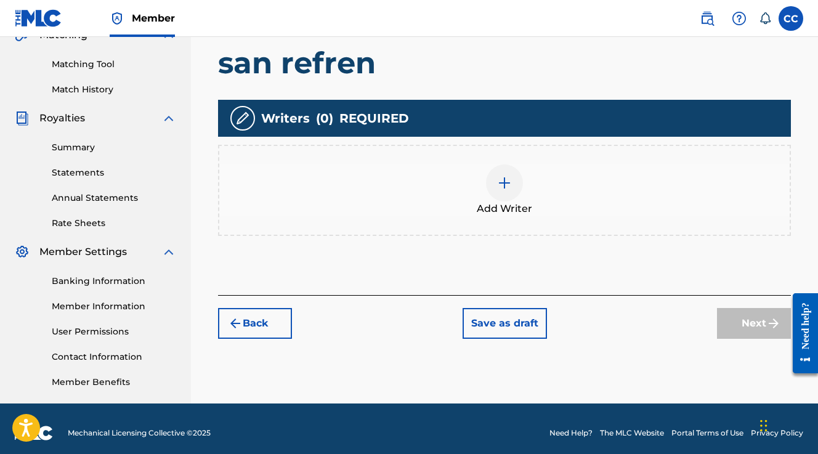
scroll to position [300, 0]
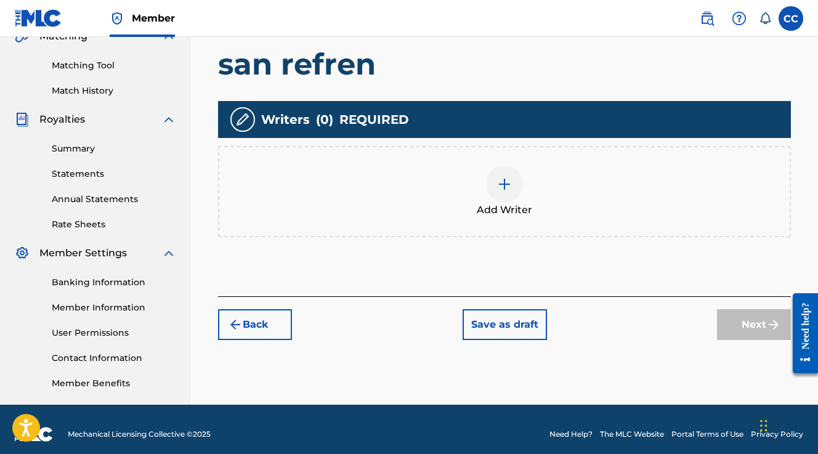
click at [513, 185] on div at bounding box center [504, 184] width 37 height 37
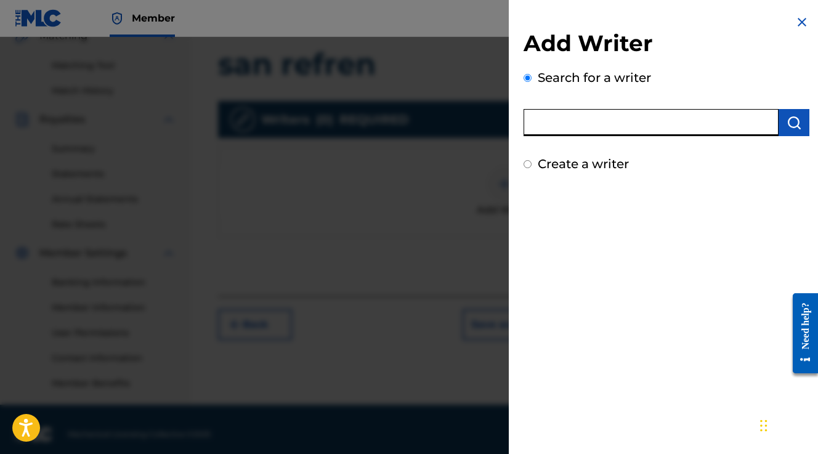
click at [563, 132] on input "text" at bounding box center [651, 122] width 255 height 27
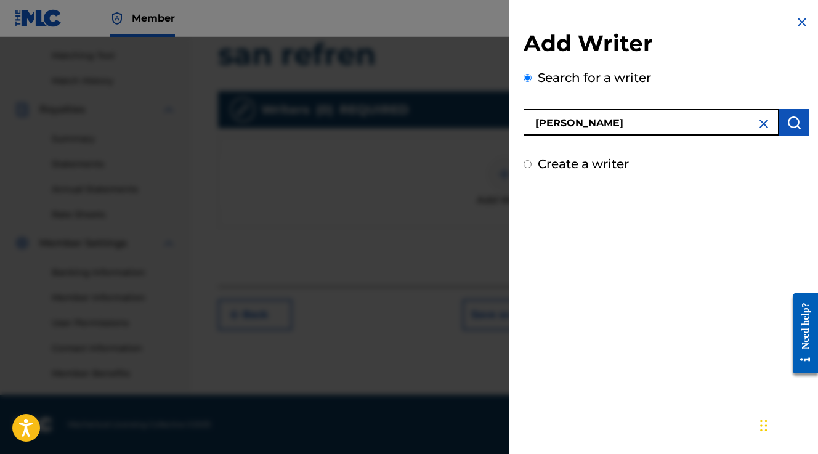
type input "[PERSON_NAME]"
click at [791, 132] on button "submit" at bounding box center [794, 122] width 31 height 27
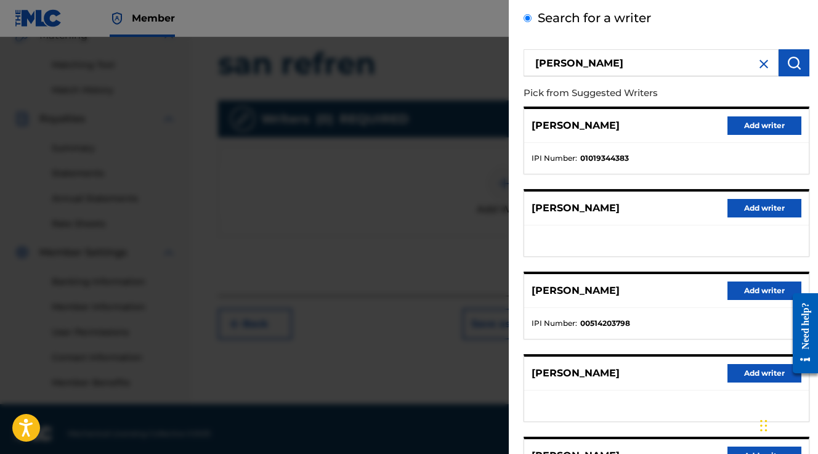
scroll to position [51, 0]
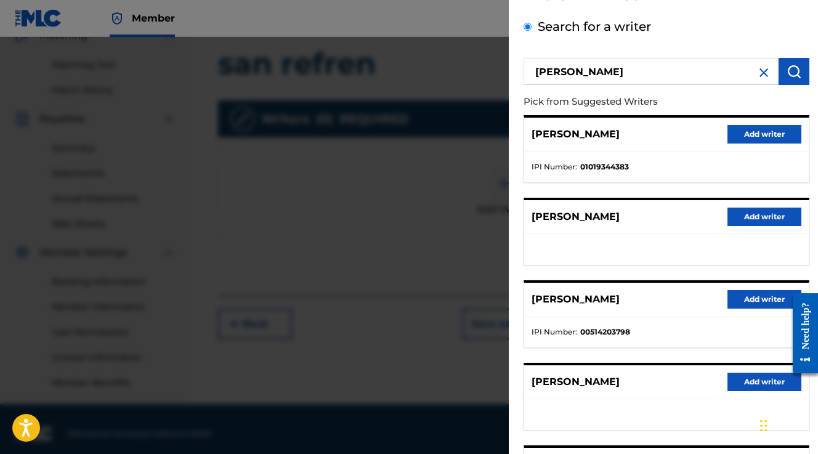
click at [749, 131] on button "Add writer" at bounding box center [765, 134] width 74 height 18
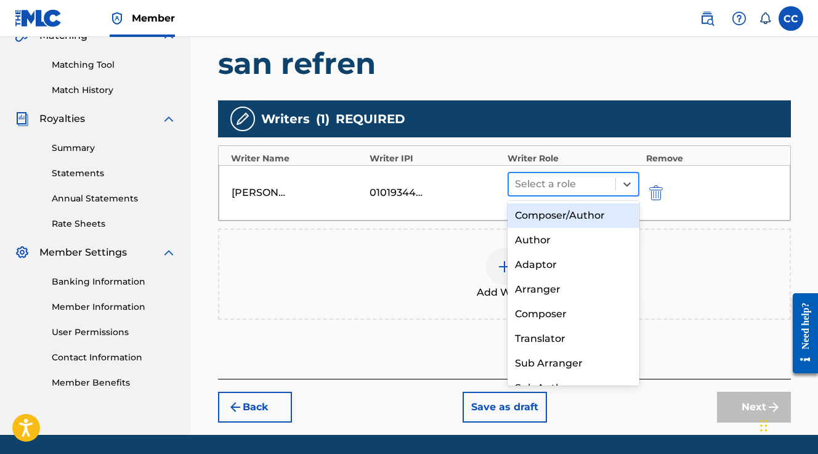
click at [574, 187] on div at bounding box center [562, 184] width 94 height 17
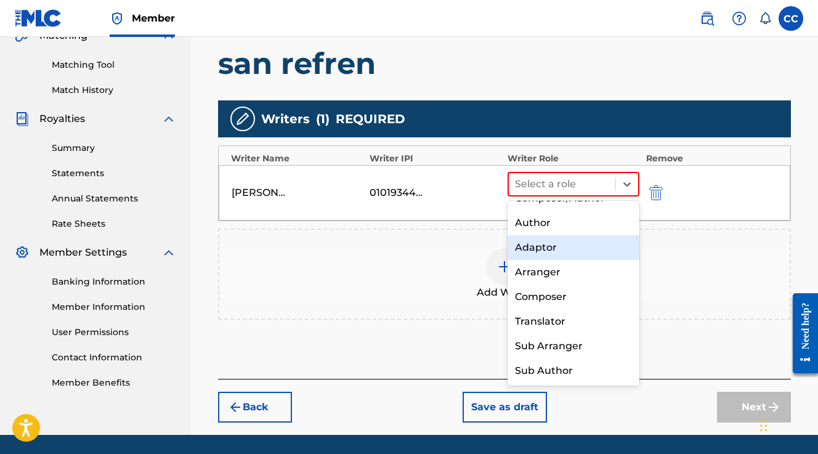
scroll to position [0, 0]
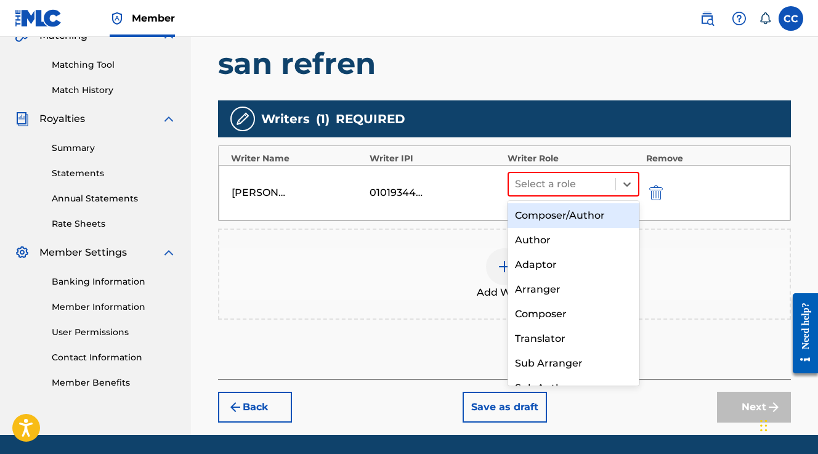
click at [592, 218] on div "Composer/Author" at bounding box center [574, 215] width 132 height 25
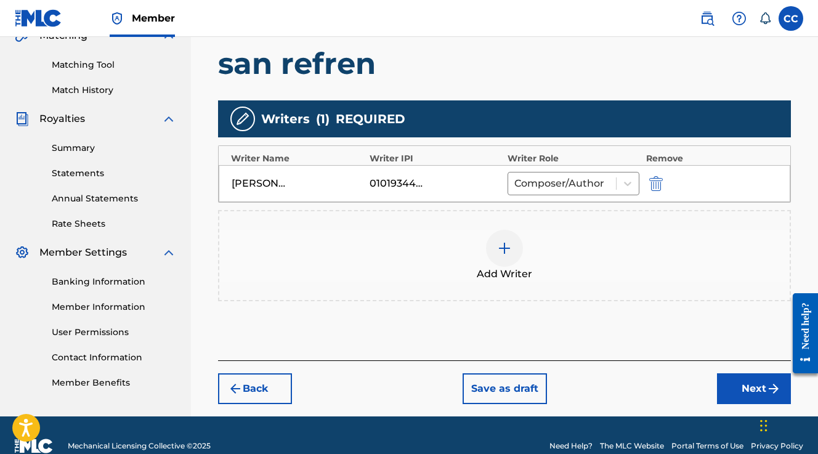
click at [758, 386] on button "Next" at bounding box center [754, 388] width 74 height 31
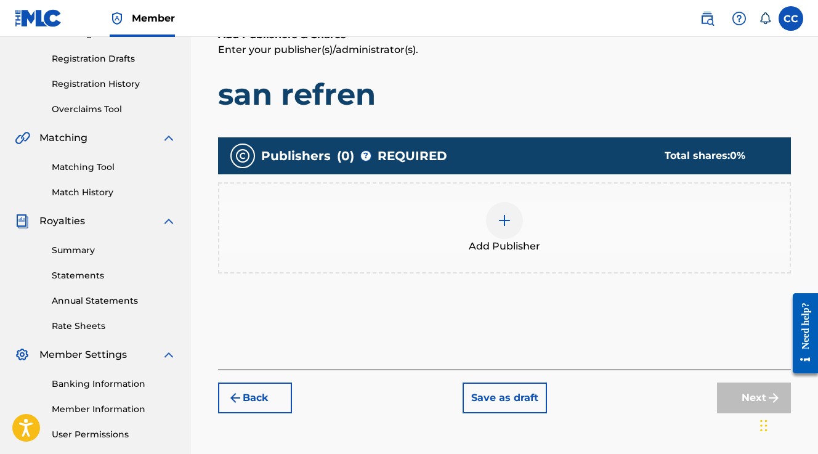
scroll to position [199, 0]
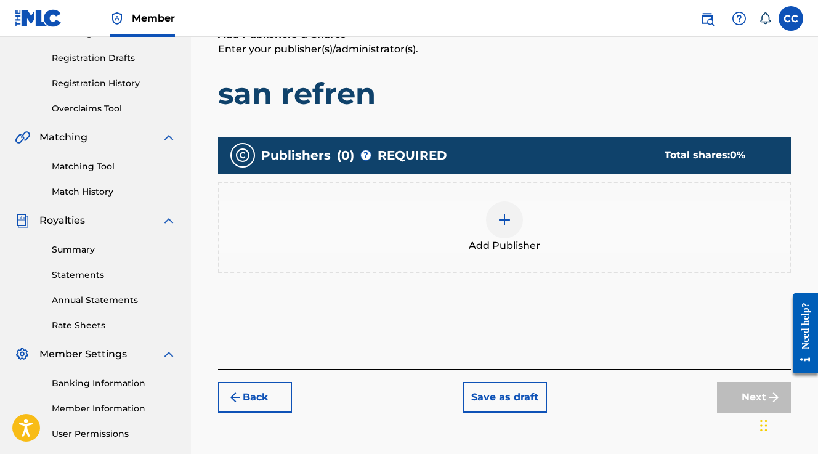
click at [508, 215] on img at bounding box center [504, 220] width 15 height 15
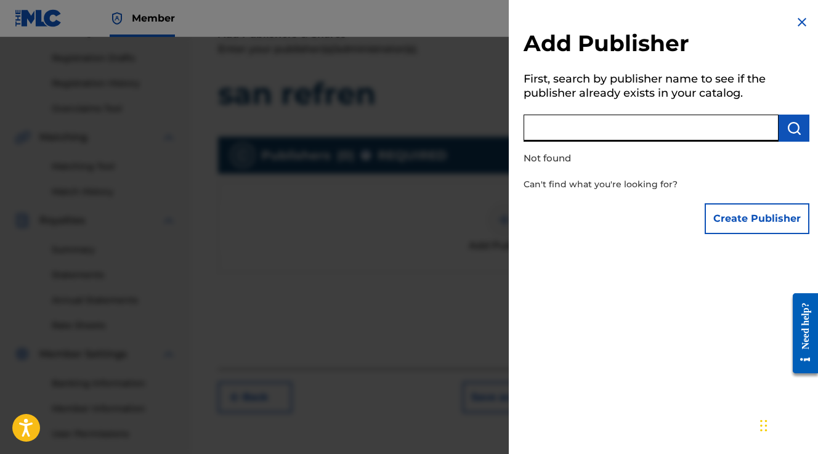
click at [575, 121] on input "text" at bounding box center [651, 128] width 255 height 27
type input "enhen content management"
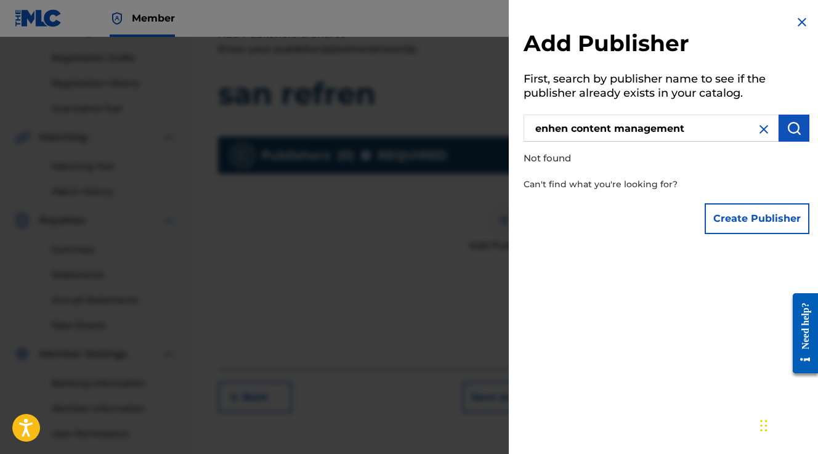
click at [787, 132] on img "submit" at bounding box center [794, 128] width 15 height 15
click at [757, 131] on img at bounding box center [764, 129] width 15 height 15
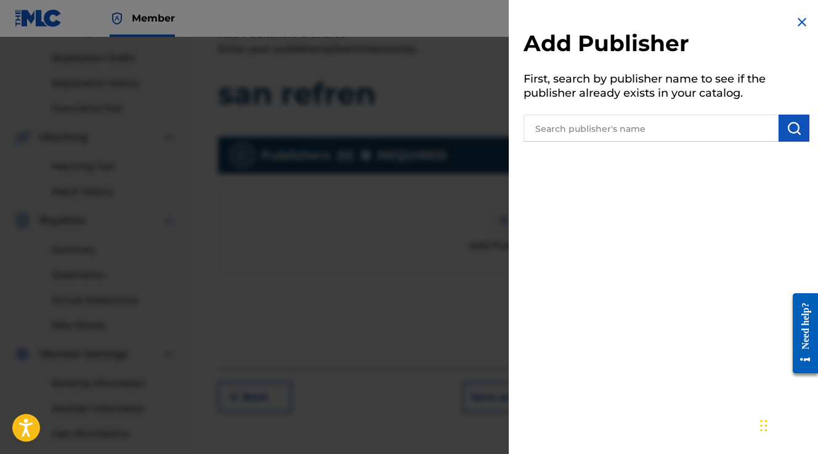
click at [730, 129] on input "text" at bounding box center [651, 128] width 255 height 27
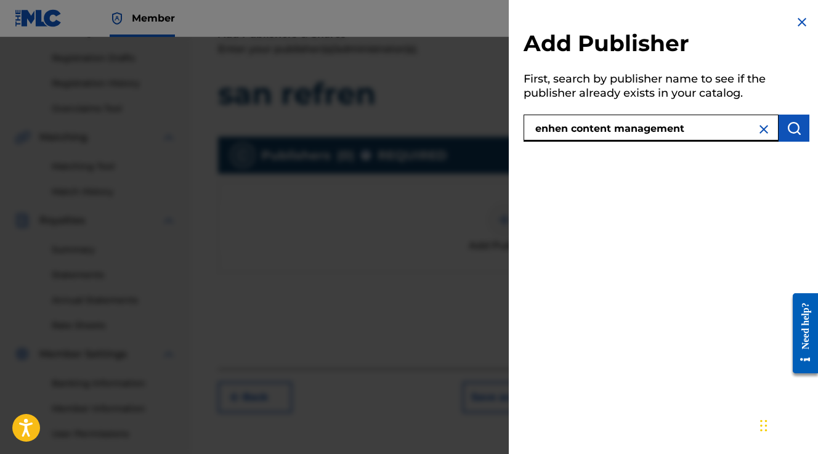
type input "enhen content management"
click at [791, 131] on img "submit" at bounding box center [794, 128] width 15 height 15
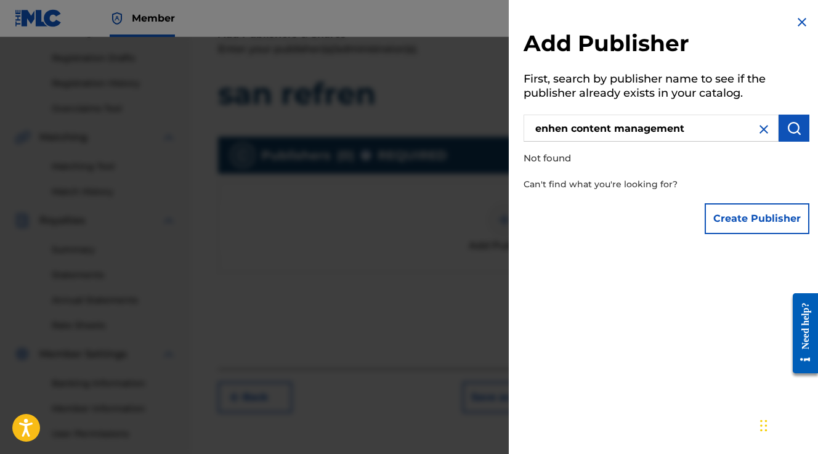
click at [749, 216] on button "Create Publisher" at bounding box center [757, 218] width 105 height 31
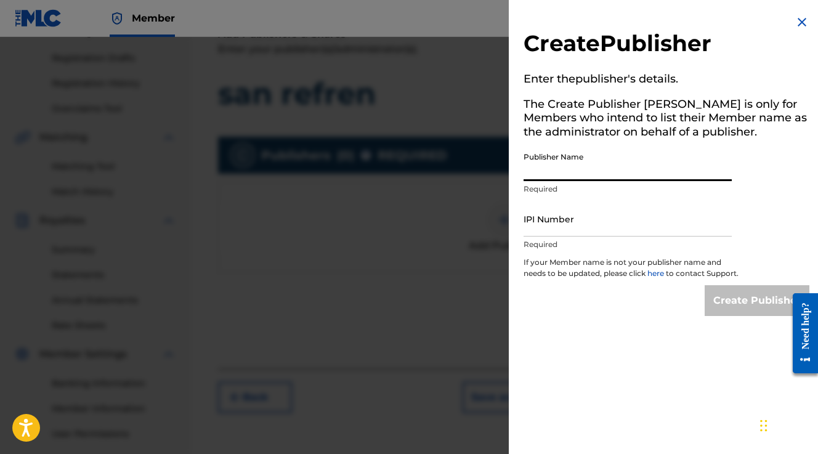
click at [643, 175] on input "Publisher Name" at bounding box center [628, 163] width 208 height 35
click at [795, 28] on img at bounding box center [802, 22] width 15 height 15
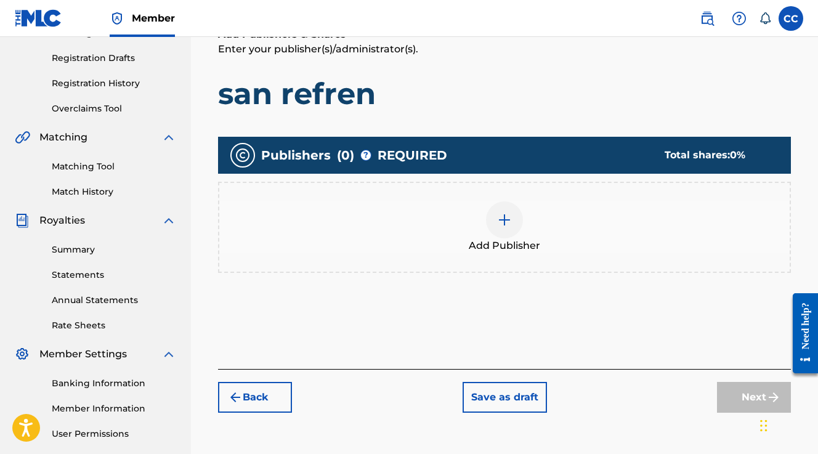
click at [535, 219] on div "Add Publisher" at bounding box center [504, 227] width 571 height 52
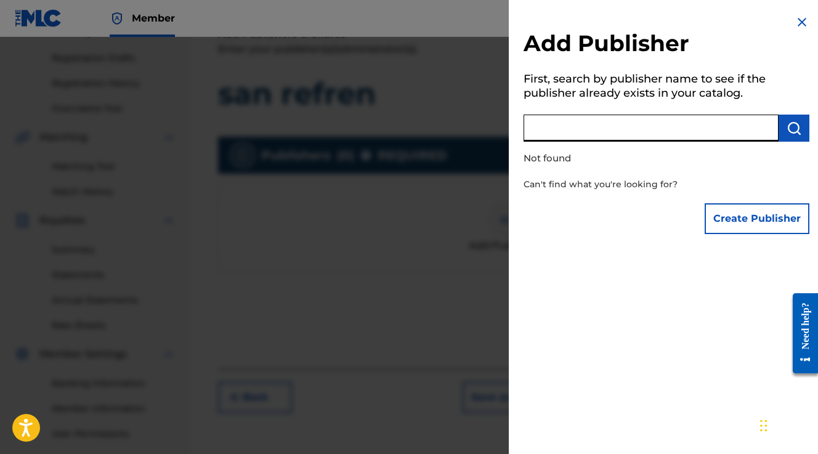
click at [666, 135] on input "text" at bounding box center [651, 128] width 255 height 27
type input "[PERSON_NAME]"
click at [791, 136] on button "submit" at bounding box center [794, 128] width 31 height 27
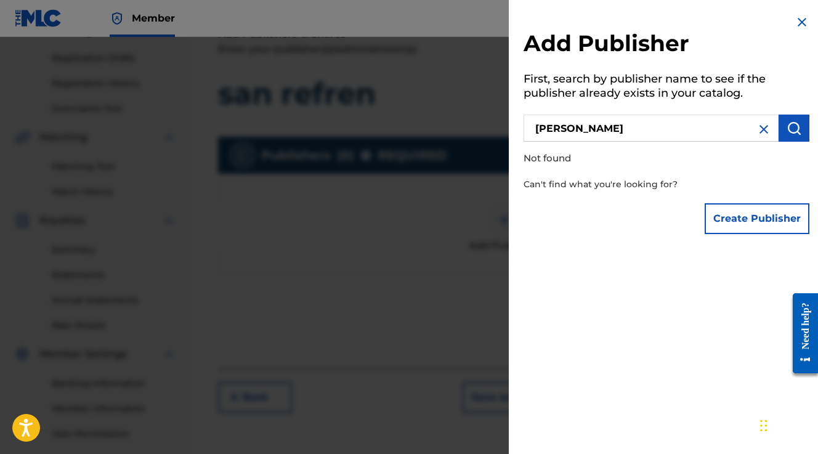
click at [758, 222] on button "Create Publisher" at bounding box center [757, 218] width 105 height 31
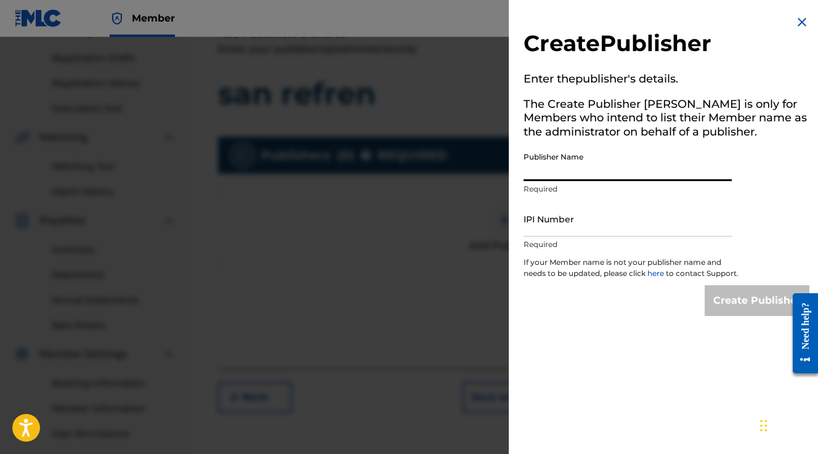
click at [676, 171] on input "Publisher Name" at bounding box center [628, 163] width 208 height 35
type input "Enhen Content Management"
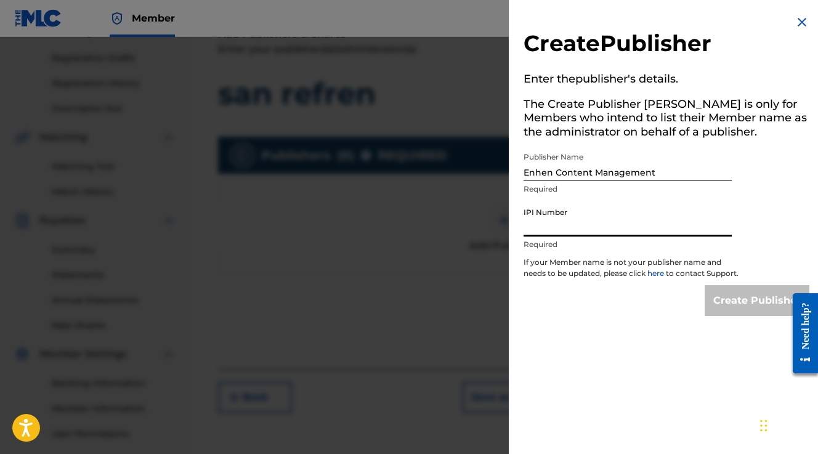
click at [635, 216] on input "IPI Number" at bounding box center [628, 218] width 208 height 35
type input "00364252958"
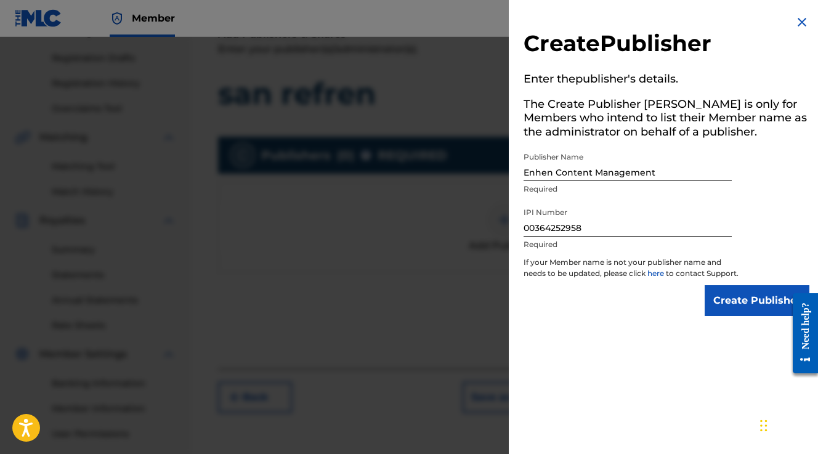
click at [796, 17] on img at bounding box center [802, 22] width 15 height 15
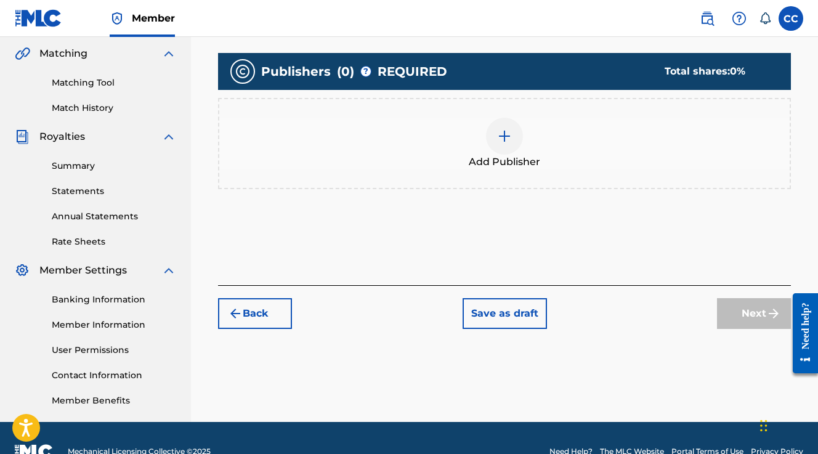
scroll to position [310, 0]
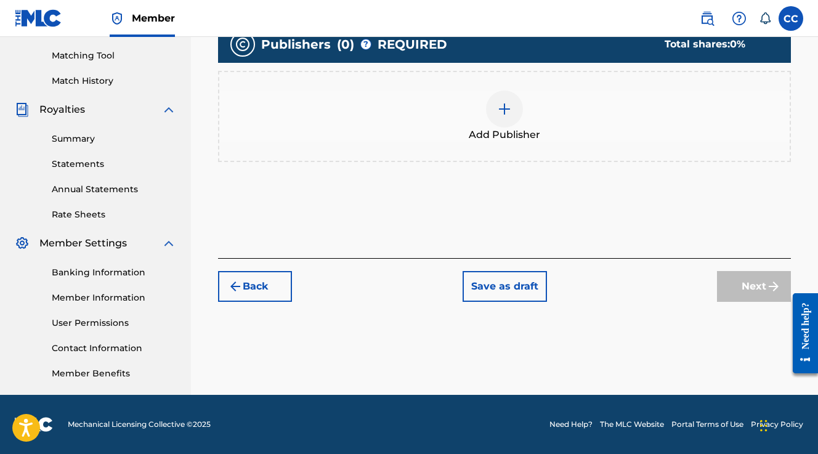
click at [251, 288] on button "Back" at bounding box center [255, 286] width 74 height 31
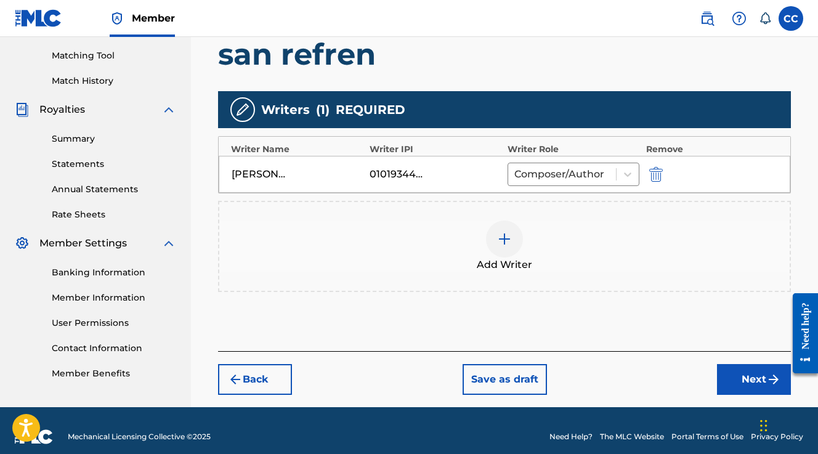
click at [274, 376] on button "Back" at bounding box center [255, 379] width 74 height 31
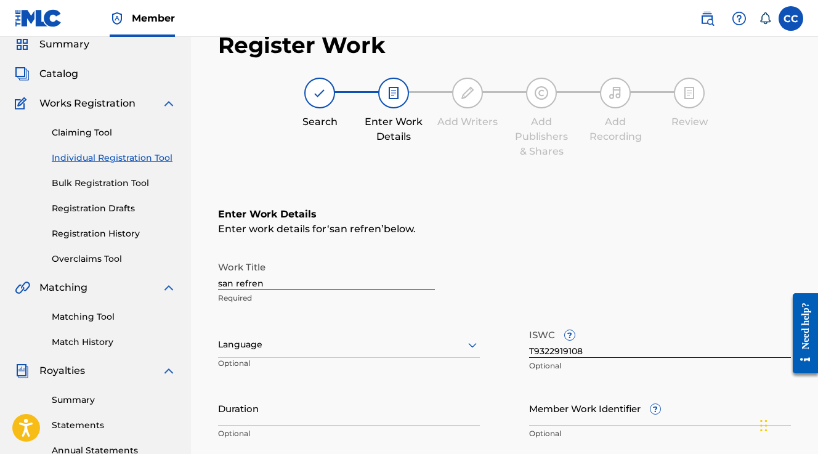
scroll to position [0, 0]
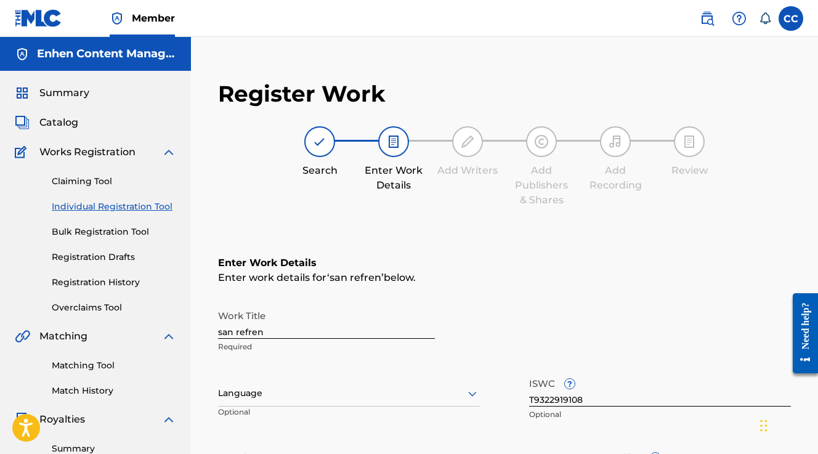
click at [60, 99] on span "Summary" at bounding box center [64, 93] width 50 height 15
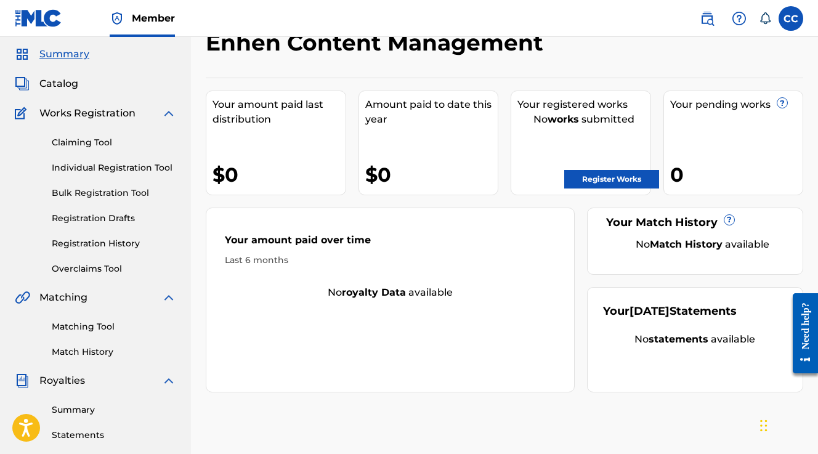
scroll to position [31, 0]
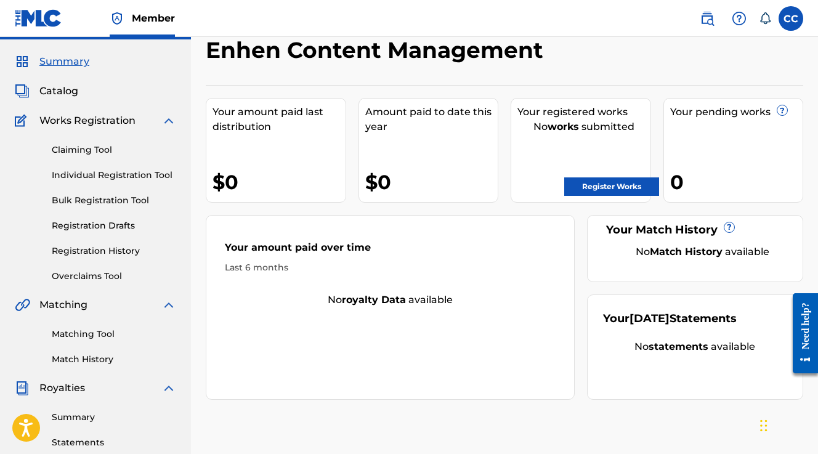
click at [114, 199] on link "Bulk Registration Tool" at bounding box center [114, 200] width 124 height 13
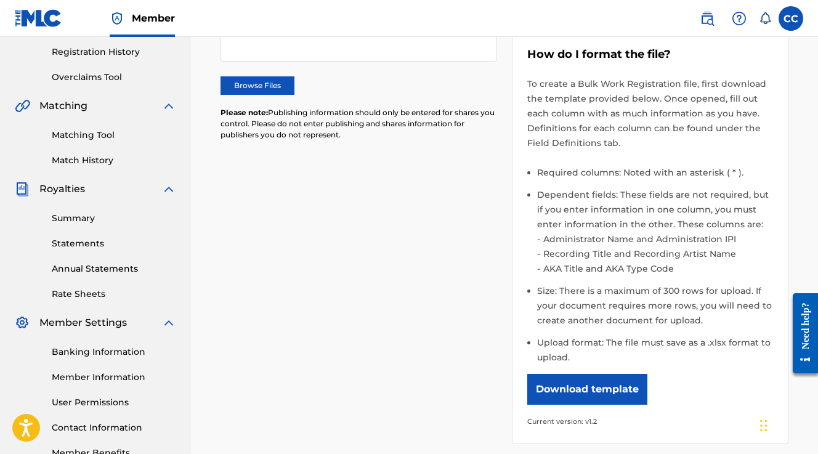
scroll to position [232, 0]
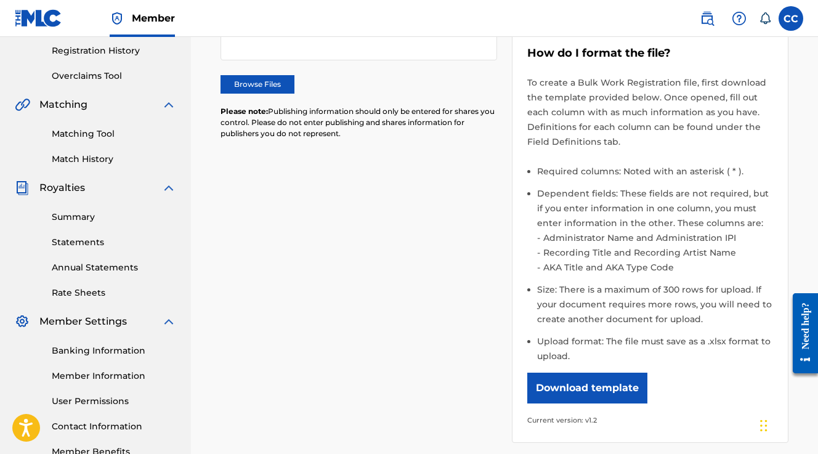
click at [600, 383] on button "Download template" at bounding box center [587, 388] width 120 height 31
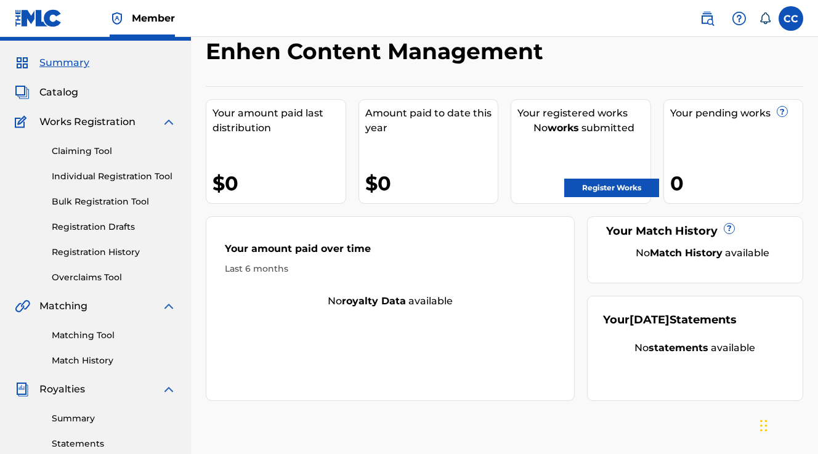
scroll to position [31, 0]
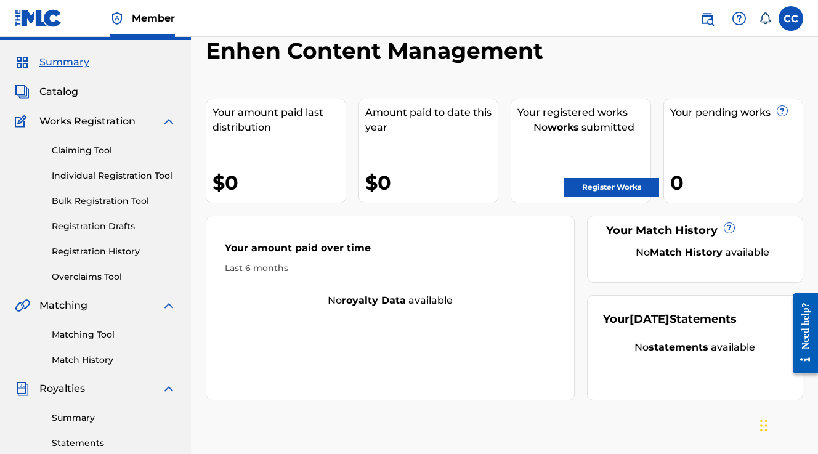
click at [603, 185] on link "Register Works" at bounding box center [611, 187] width 95 height 18
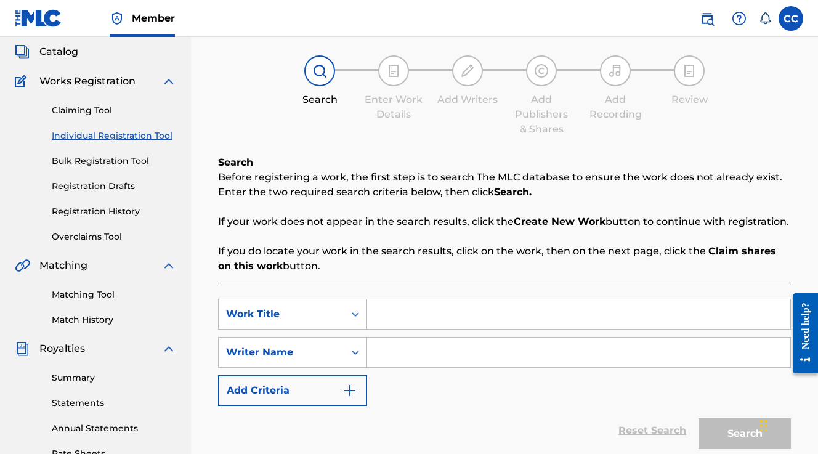
scroll to position [46, 0]
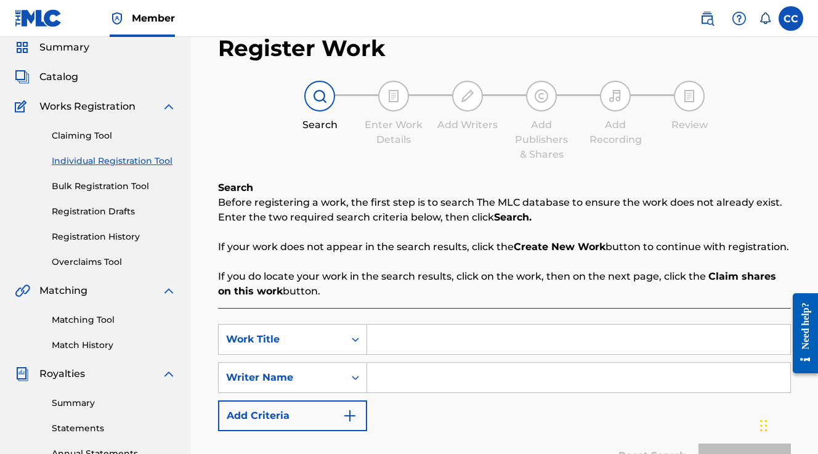
click at [139, 160] on link "Individual Registration Tool" at bounding box center [114, 161] width 124 height 13
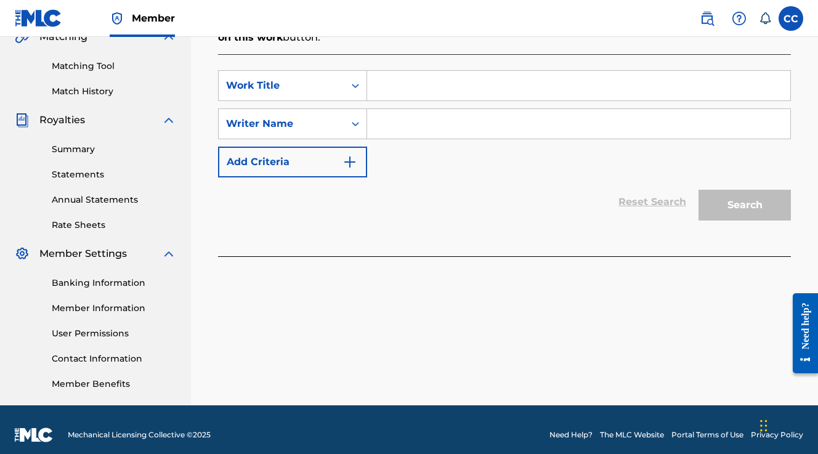
scroll to position [303, 0]
